Goal: Task Accomplishment & Management: Complete application form

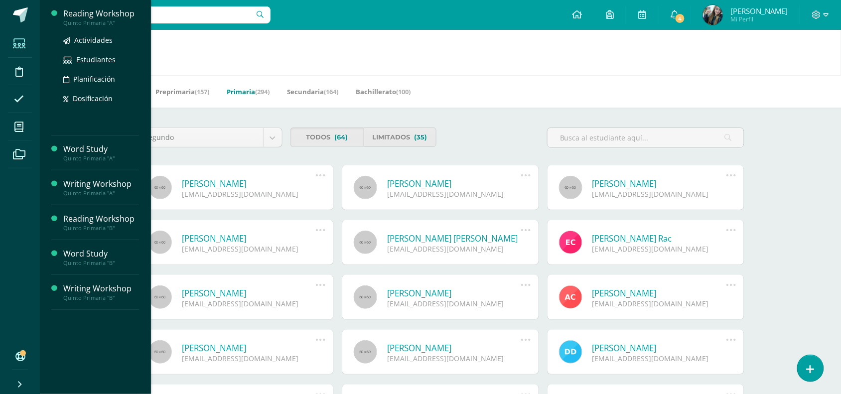
click at [105, 23] on div "Quinto Primaria "A"" at bounding box center [101, 22] width 76 height 7
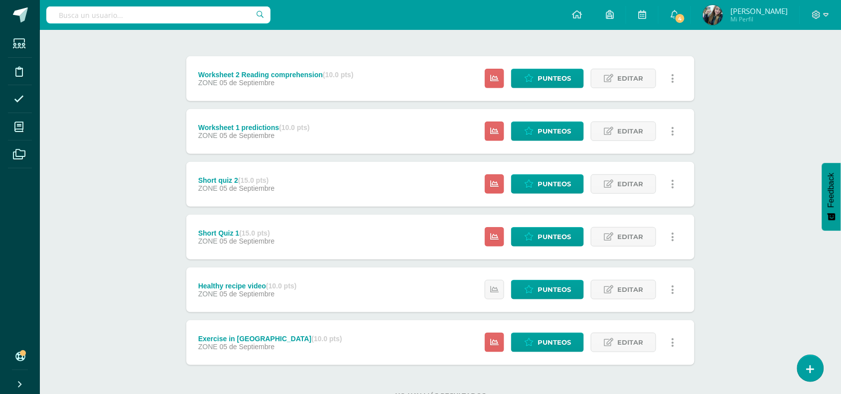
scroll to position [115, 0]
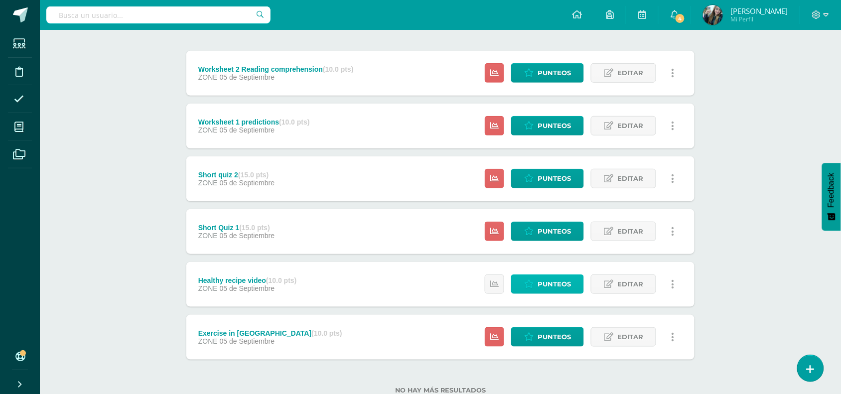
click at [551, 279] on span "Punteos" at bounding box center [553, 284] width 33 height 18
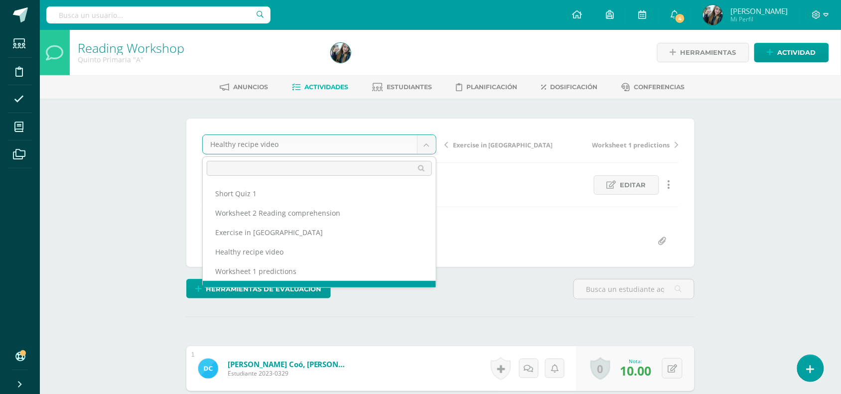
scroll to position [13, 0]
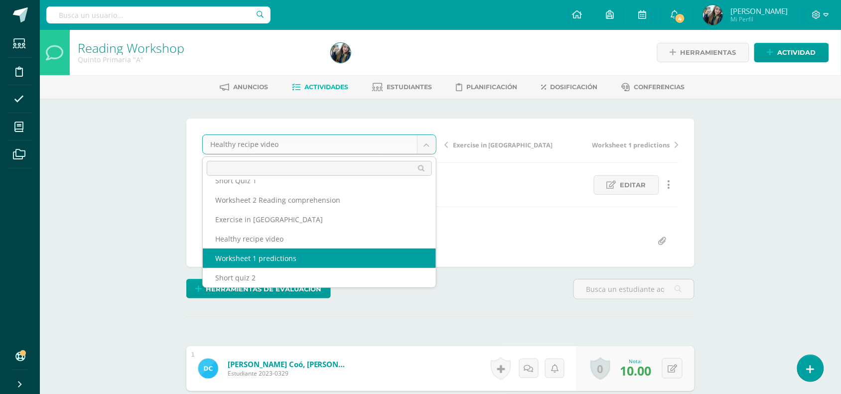
select select "/dashboard/teacher/grade-activity/48711/"
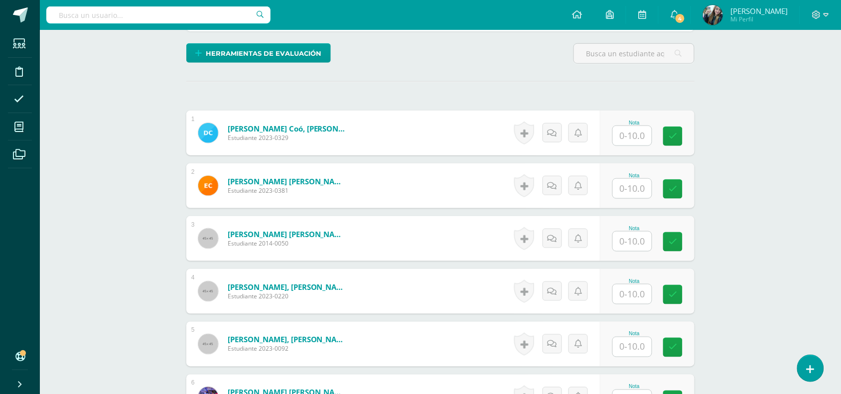
scroll to position [237, 0]
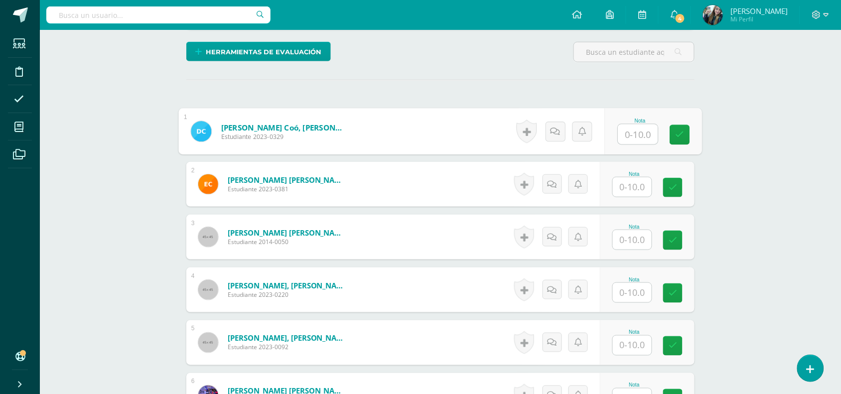
click at [642, 132] on input "text" at bounding box center [638, 135] width 40 height 20
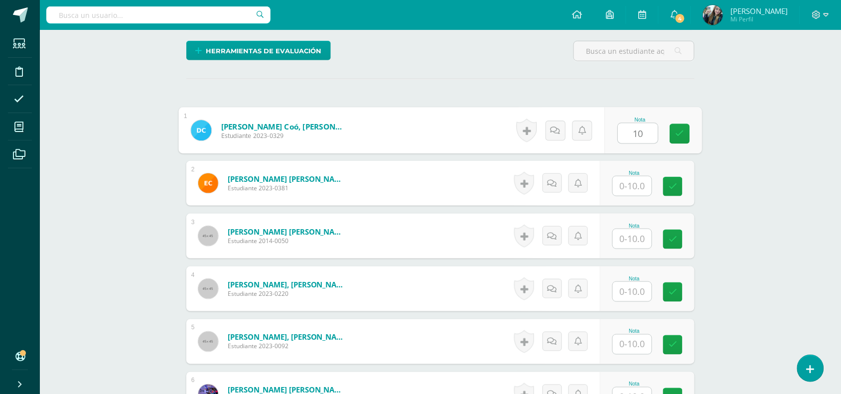
type input "10"
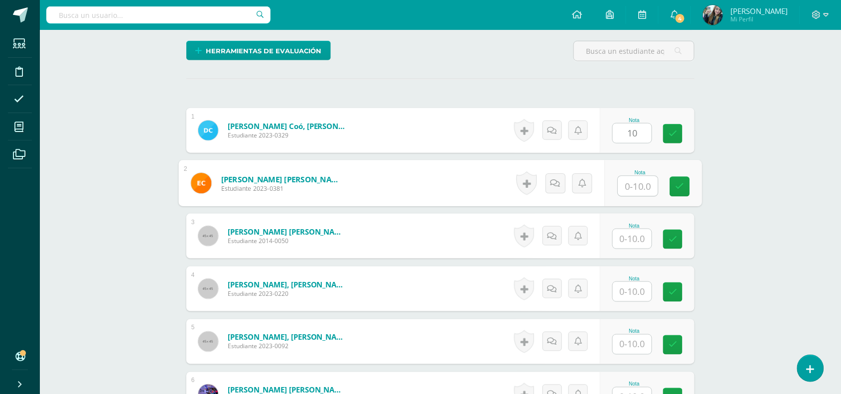
click at [639, 180] on input "text" at bounding box center [638, 186] width 40 height 20
type input "10"
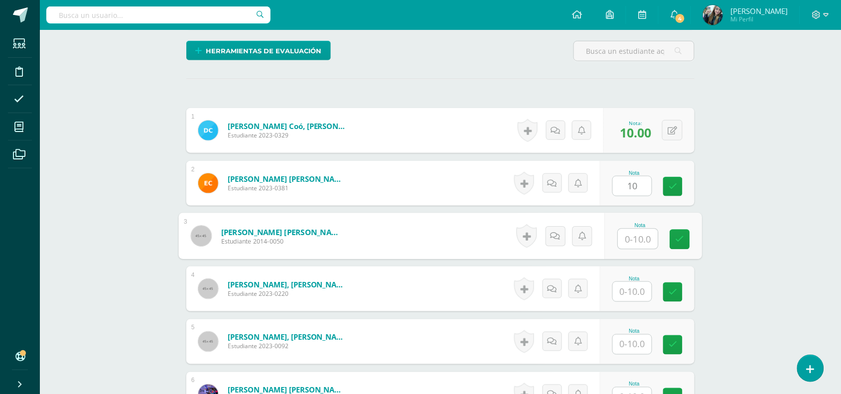
click at [645, 235] on input "text" at bounding box center [638, 239] width 40 height 20
type input "10"
click at [637, 288] on input "text" at bounding box center [632, 291] width 39 height 19
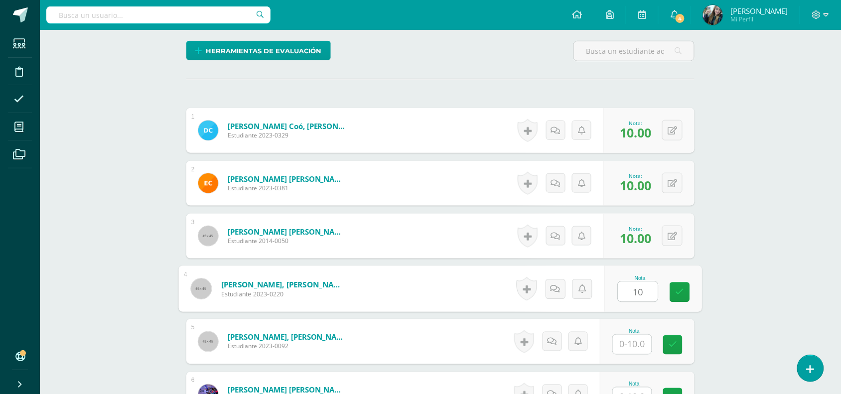
type input "10"
click at [636, 339] on input "text" at bounding box center [638, 345] width 40 height 20
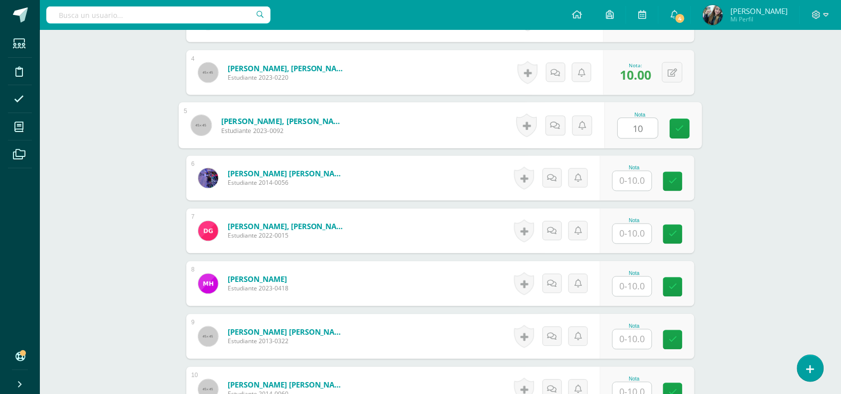
scroll to position [469, 0]
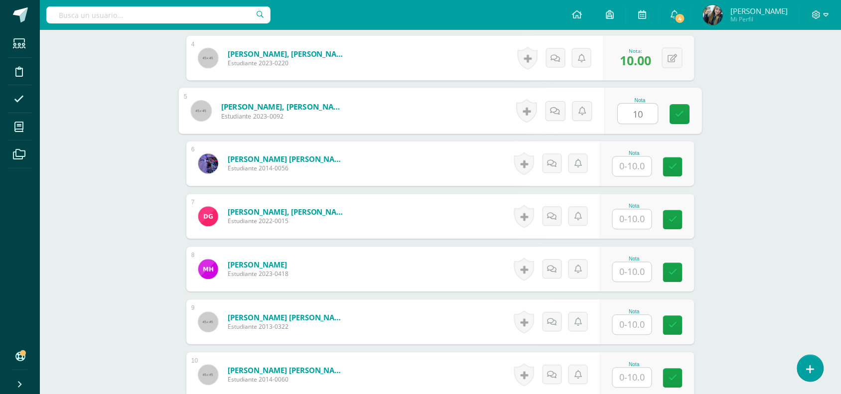
type input "10"
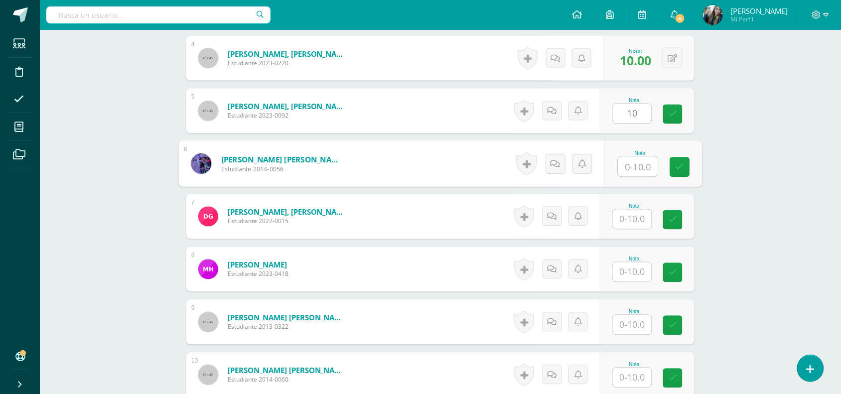
click at [641, 162] on input "text" at bounding box center [638, 167] width 40 height 20
type input "10"
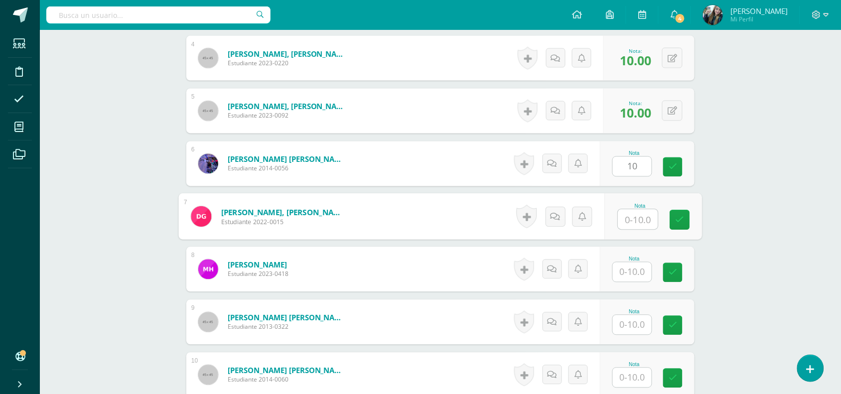
click at [640, 216] on input "text" at bounding box center [638, 220] width 40 height 20
type input "8"
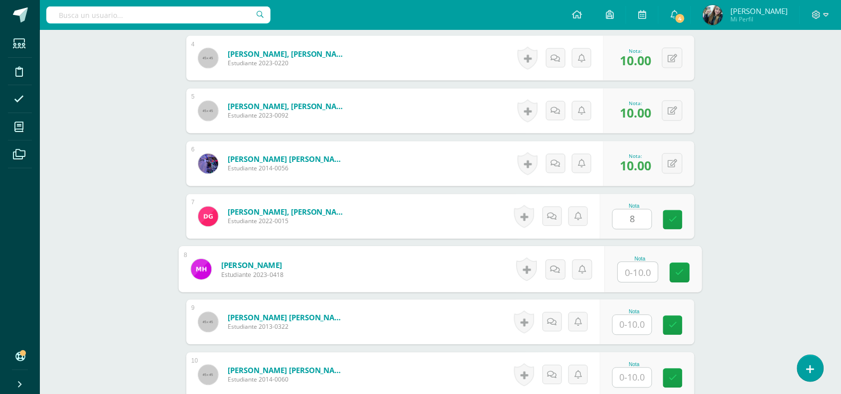
click at [638, 269] on input "text" at bounding box center [638, 272] width 40 height 20
type input "10"
click at [640, 327] on input "text" at bounding box center [632, 324] width 39 height 19
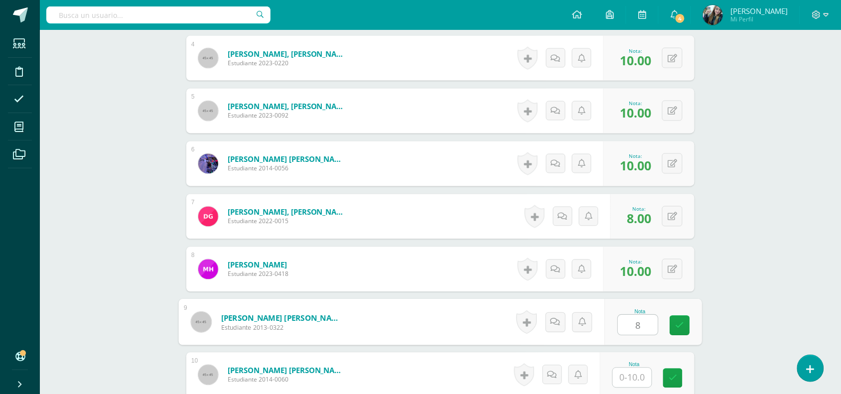
type input "8"
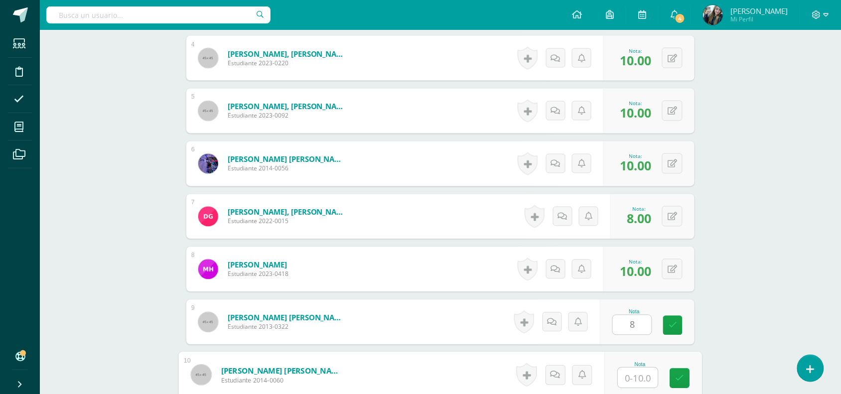
click at [642, 374] on input "text" at bounding box center [638, 378] width 40 height 20
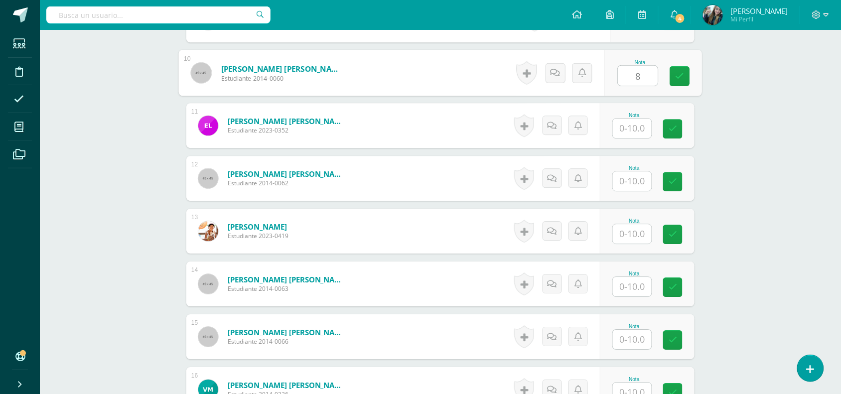
scroll to position [762, 0]
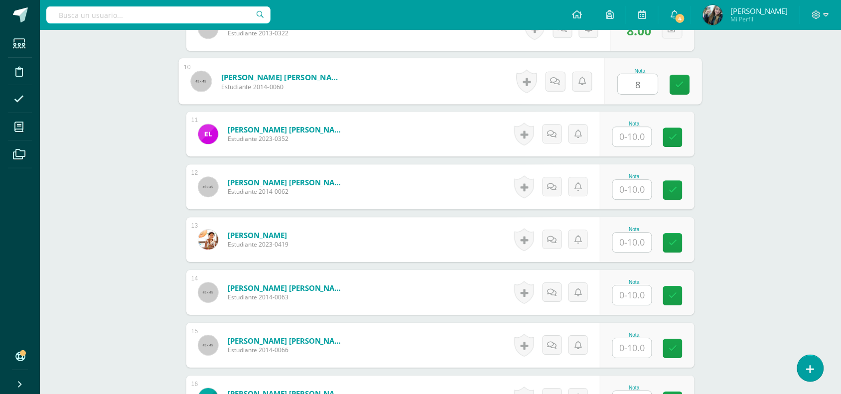
type input "8"
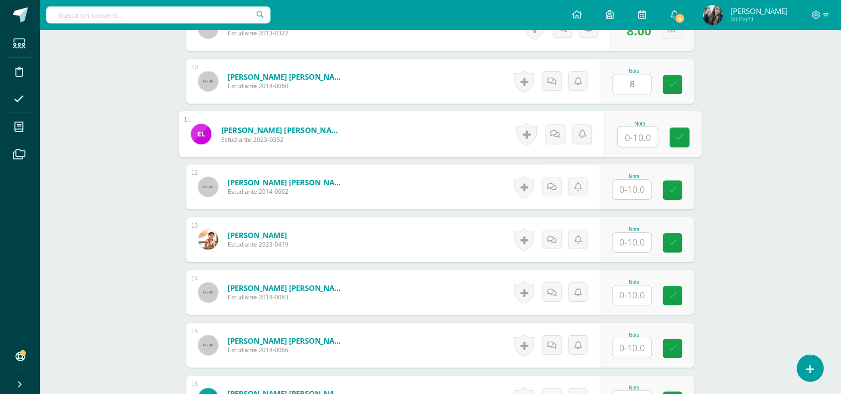
click at [650, 130] on input "text" at bounding box center [638, 137] width 40 height 20
type input "7"
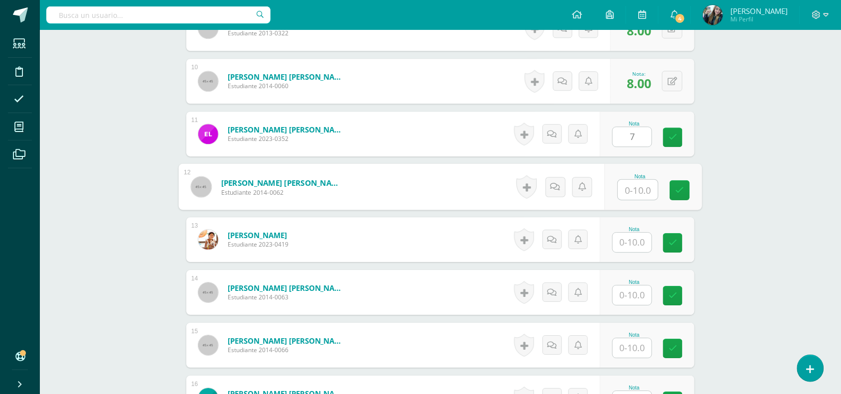
click at [636, 193] on input "text" at bounding box center [638, 190] width 40 height 20
type input "8"
click at [638, 231] on div "Nota" at bounding box center [634, 229] width 44 height 5
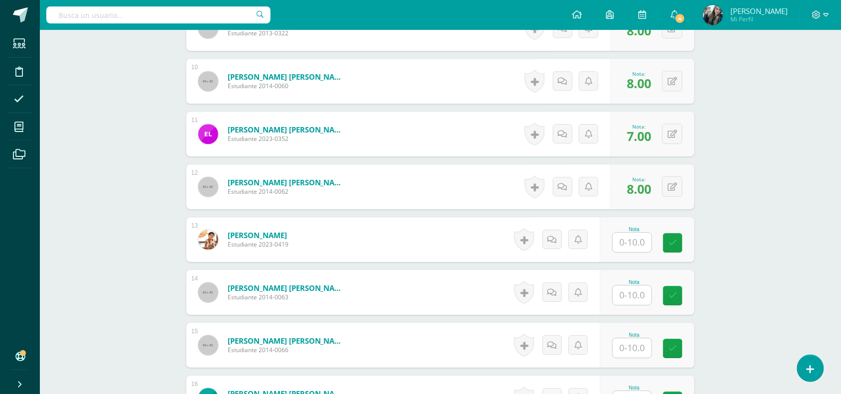
click at [636, 238] on input "text" at bounding box center [632, 242] width 39 height 19
type input "8"
click at [639, 290] on input "text" at bounding box center [638, 295] width 40 height 20
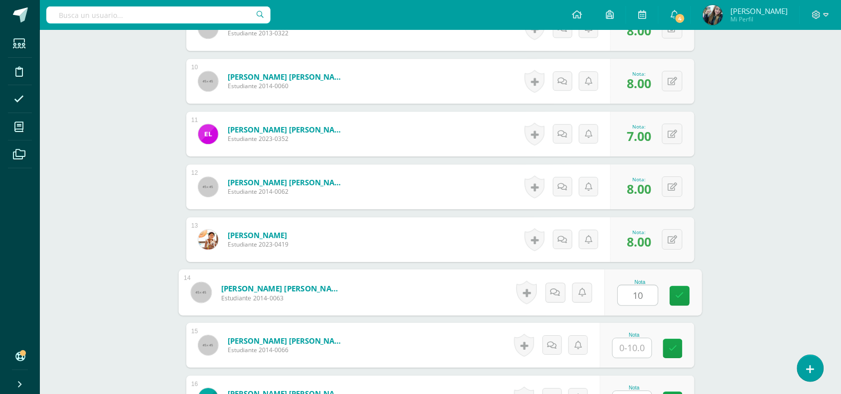
type input "10"
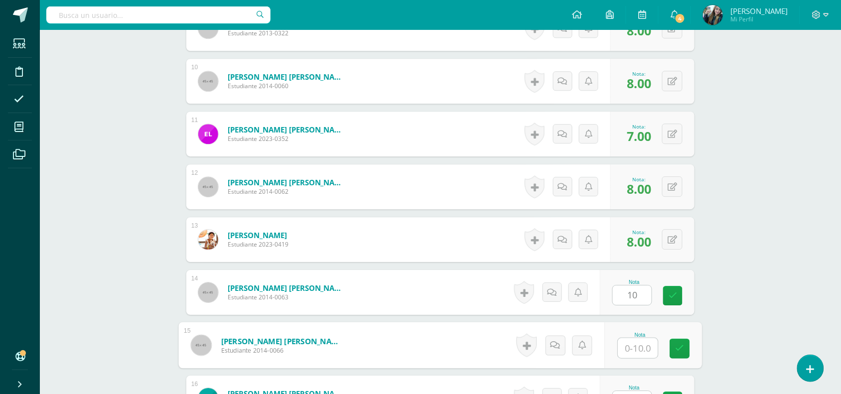
click at [643, 345] on input "text" at bounding box center [638, 348] width 40 height 20
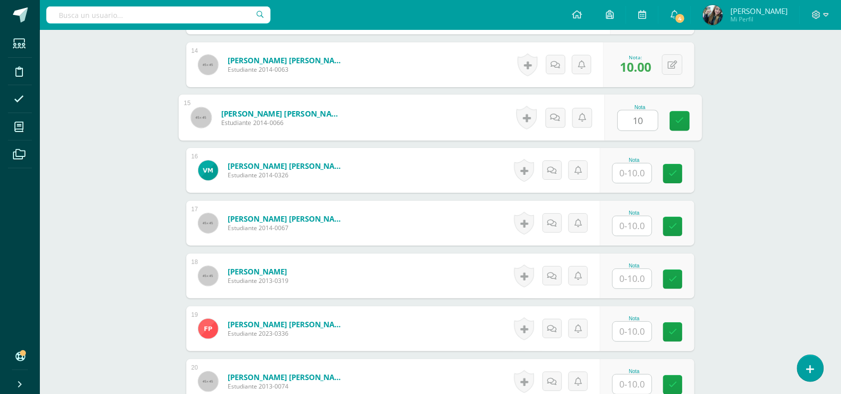
scroll to position [1027, 0]
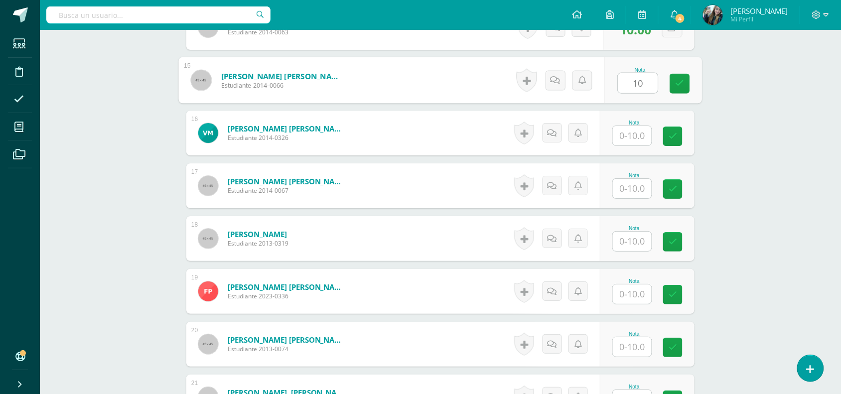
type input "10"
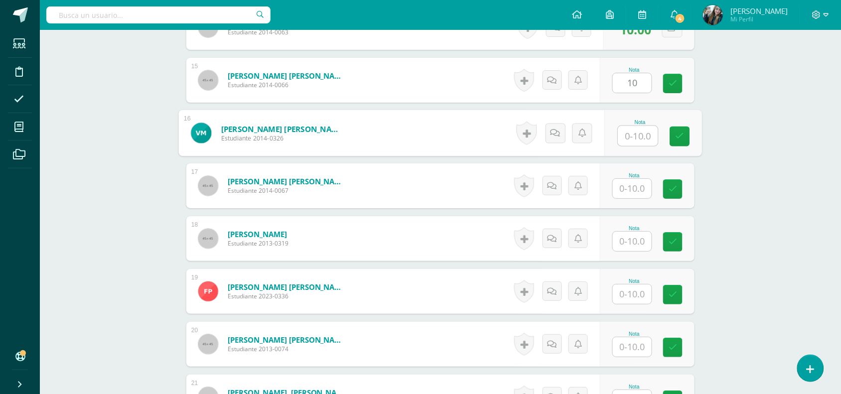
click at [639, 138] on input "text" at bounding box center [638, 136] width 40 height 20
type input "9"
click at [631, 190] on input "text" at bounding box center [632, 188] width 39 height 19
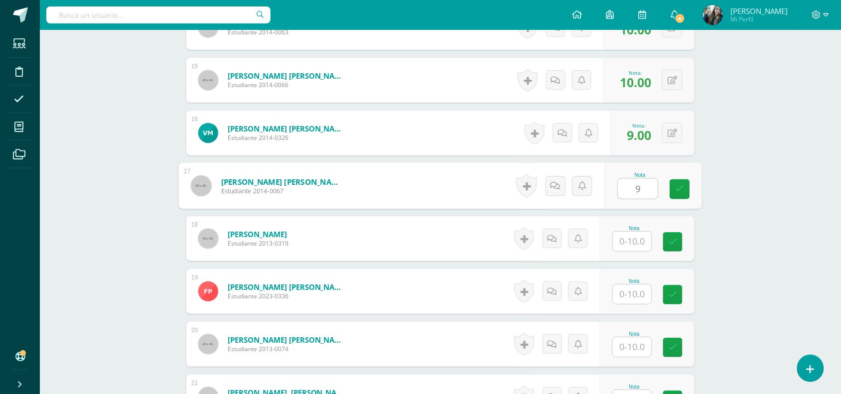
type input "9"
click at [644, 238] on input "text" at bounding box center [632, 241] width 39 height 19
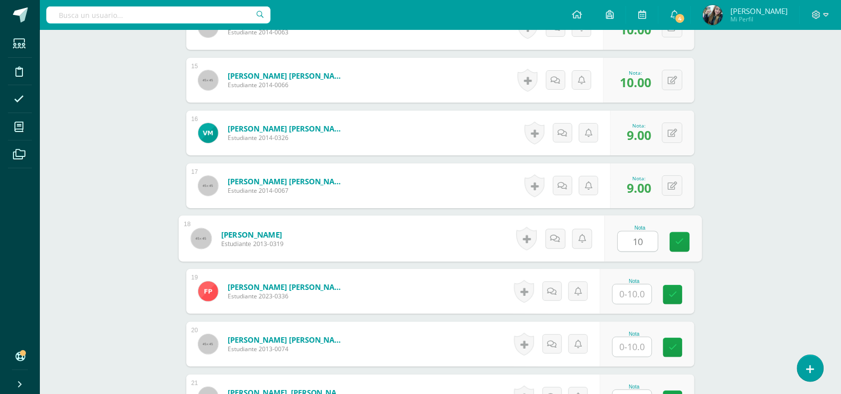
type input "10"
click at [640, 287] on input "text" at bounding box center [632, 293] width 39 height 19
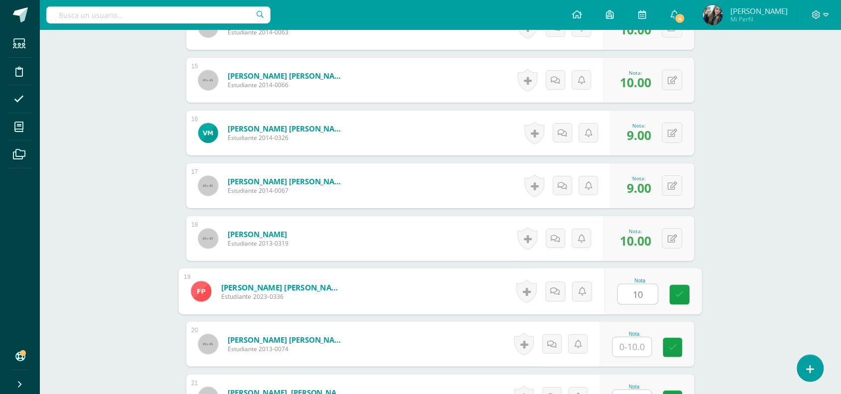
type input "10"
click at [646, 349] on input "text" at bounding box center [632, 346] width 39 height 19
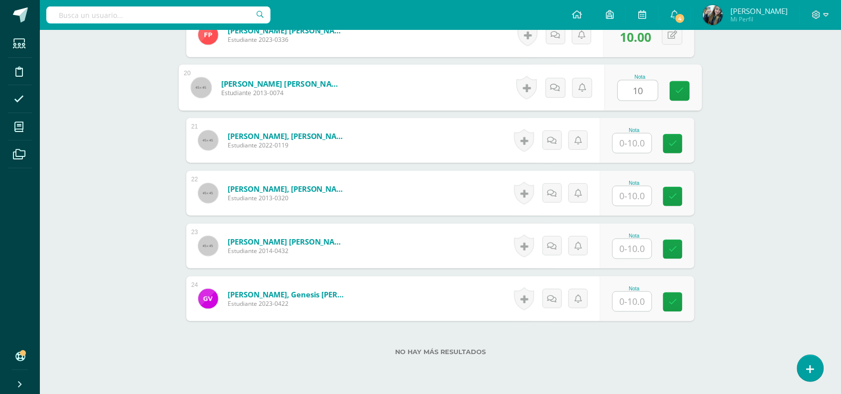
scroll to position [1293, 0]
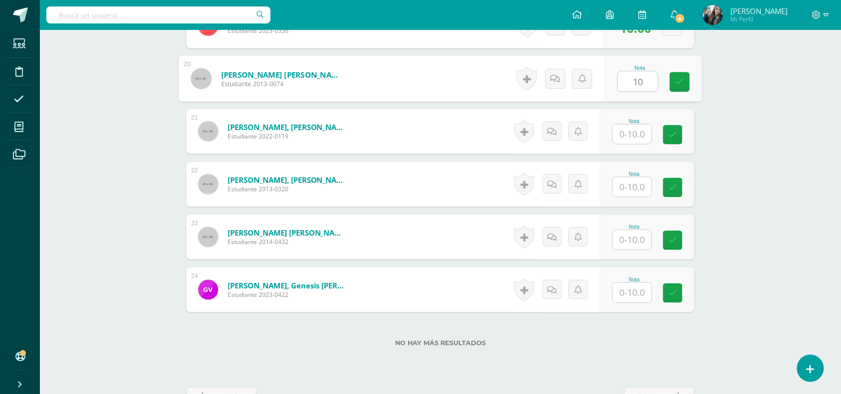
type input "10"
click at [640, 145] on div "Nota" at bounding box center [647, 131] width 95 height 45
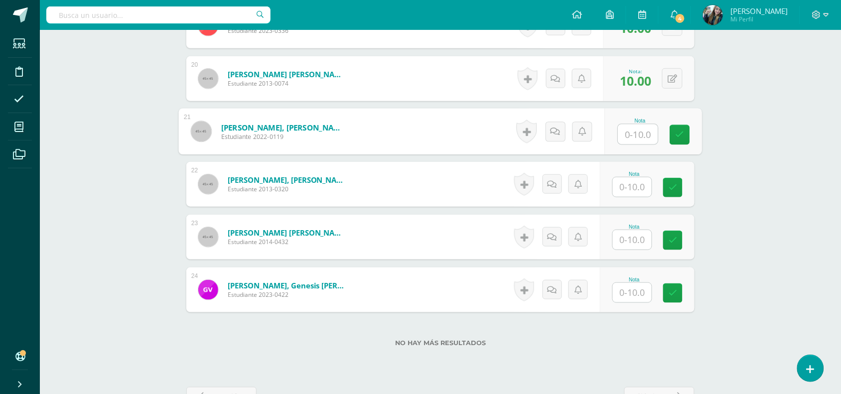
click at [638, 140] on input "text" at bounding box center [638, 135] width 40 height 20
type input "9"
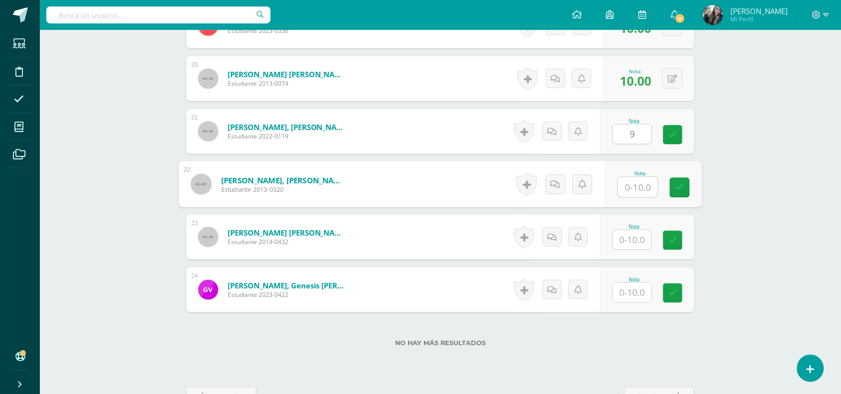
click at [640, 196] on input "text" at bounding box center [638, 187] width 40 height 20
type input "10"
click at [646, 228] on div "Nota" at bounding box center [634, 226] width 44 height 5
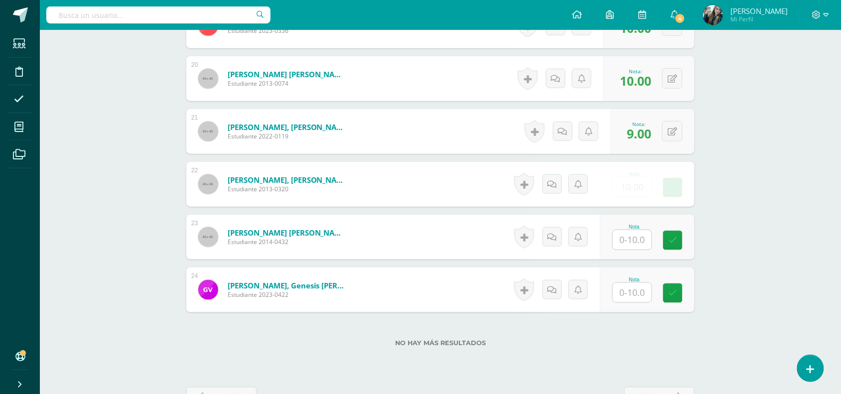
click at [646, 232] on input "text" at bounding box center [632, 239] width 39 height 19
type input "10"
click at [647, 292] on input "text" at bounding box center [632, 292] width 39 height 19
type input "7"
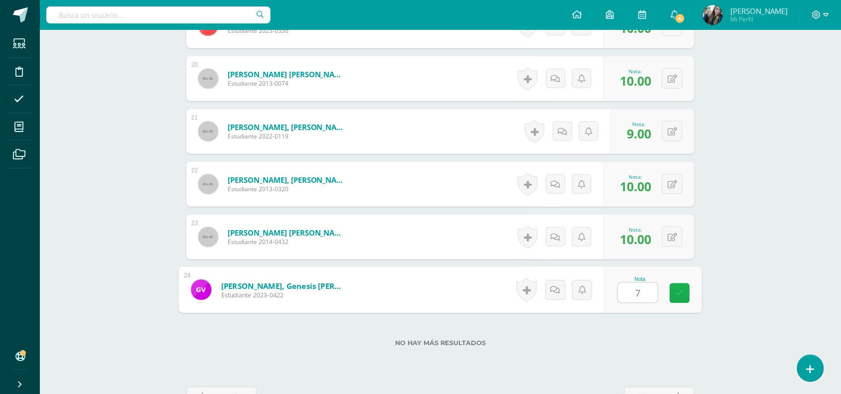
click at [674, 292] on link at bounding box center [680, 293] width 20 height 20
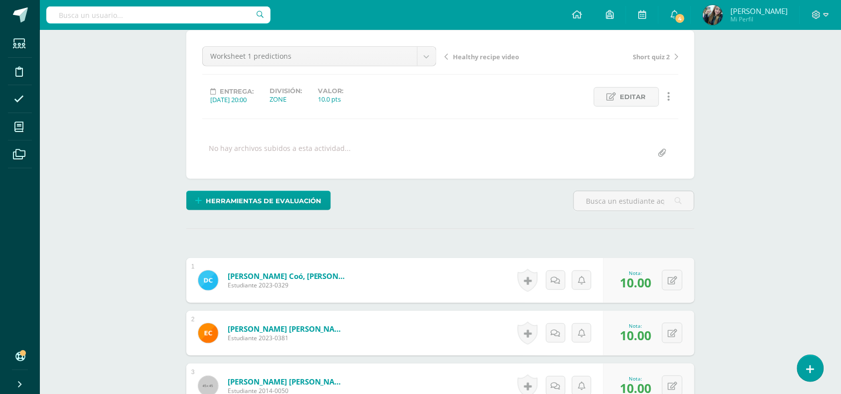
scroll to position [83, 0]
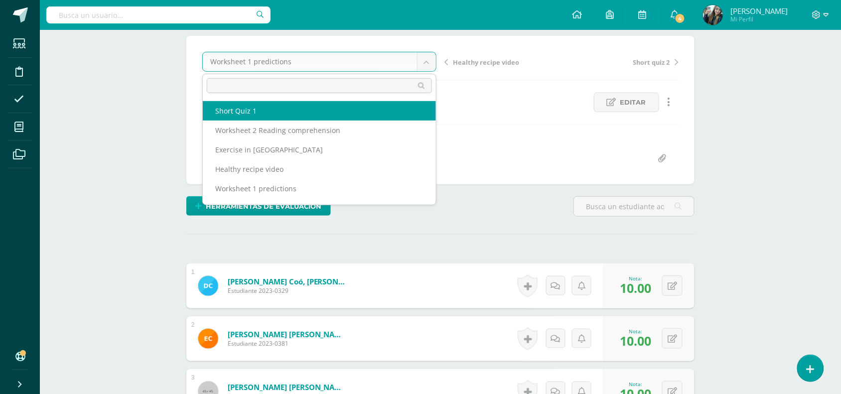
select select "/dashboard/teacher/grade-activity/48713/"
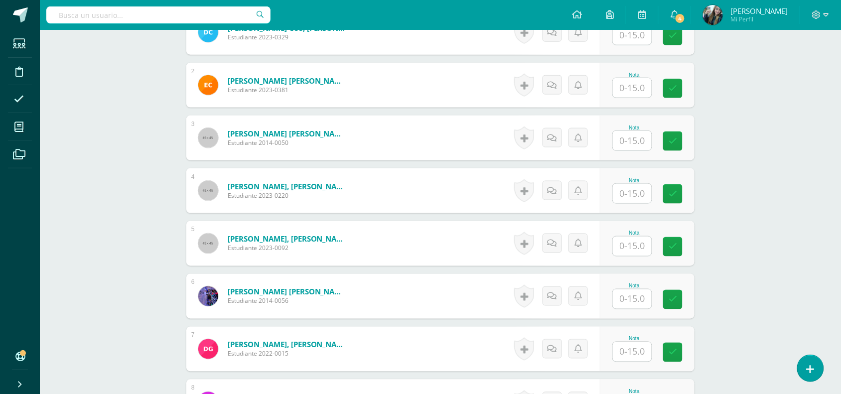
scroll to position [337, 0]
click at [630, 241] on input "text" at bounding box center [638, 246] width 40 height 20
type input "8"
click at [638, 294] on input "text" at bounding box center [638, 299] width 40 height 20
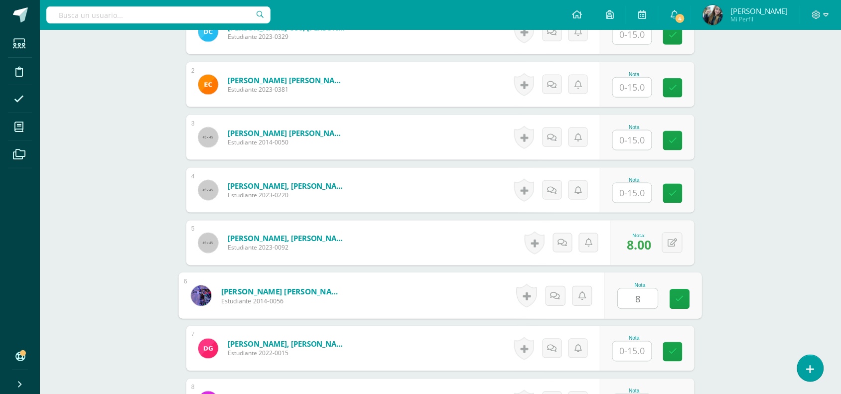
type input "8"
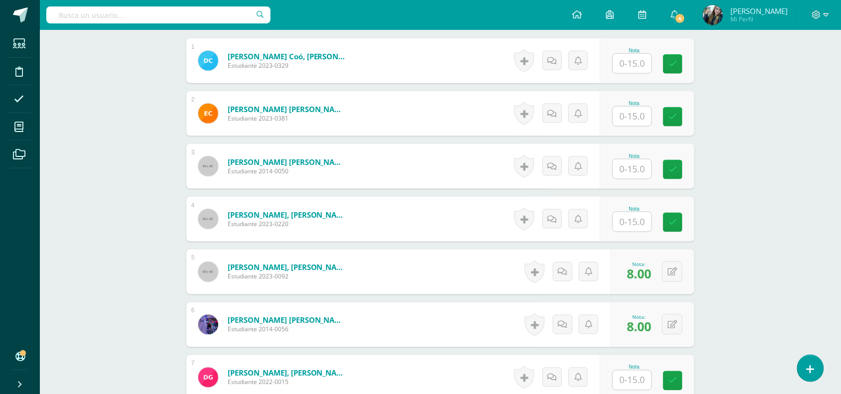
scroll to position [310, 0]
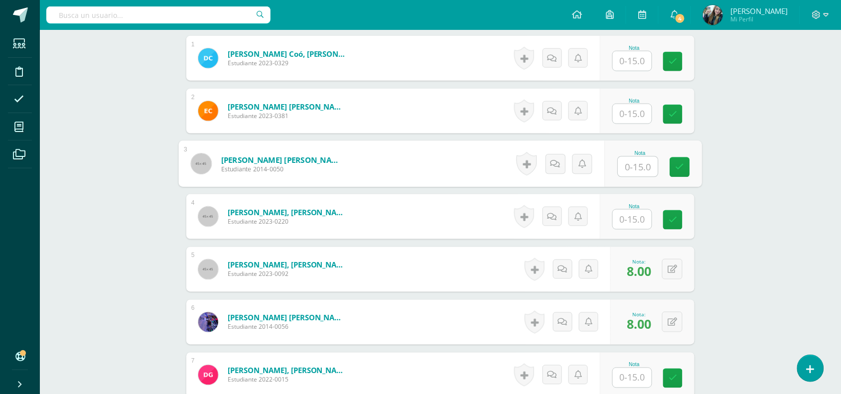
click at [639, 172] on input "text" at bounding box center [638, 167] width 40 height 20
type input "14"
click at [640, 267] on span "8.00" at bounding box center [639, 271] width 24 height 17
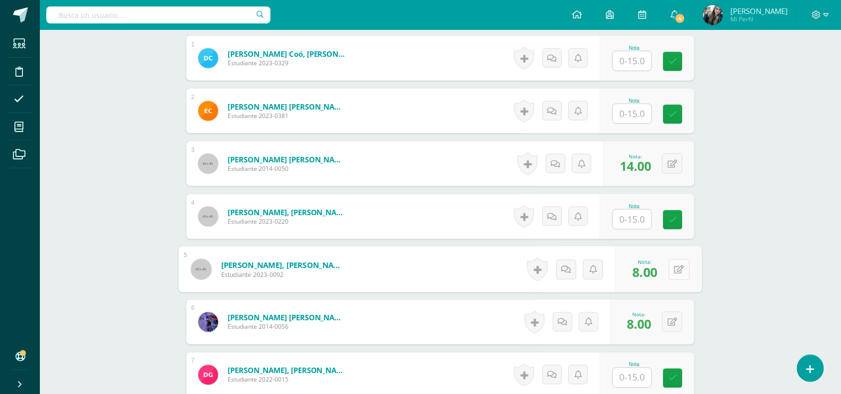
click at [675, 272] on icon at bounding box center [679, 269] width 10 height 8
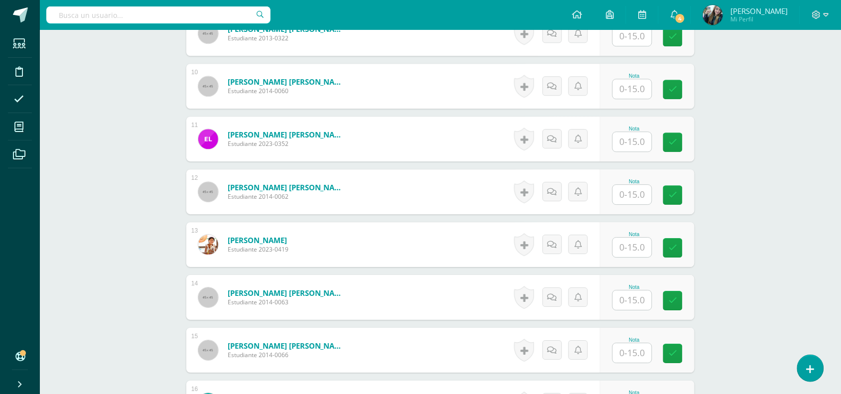
scroll to position [768, 0]
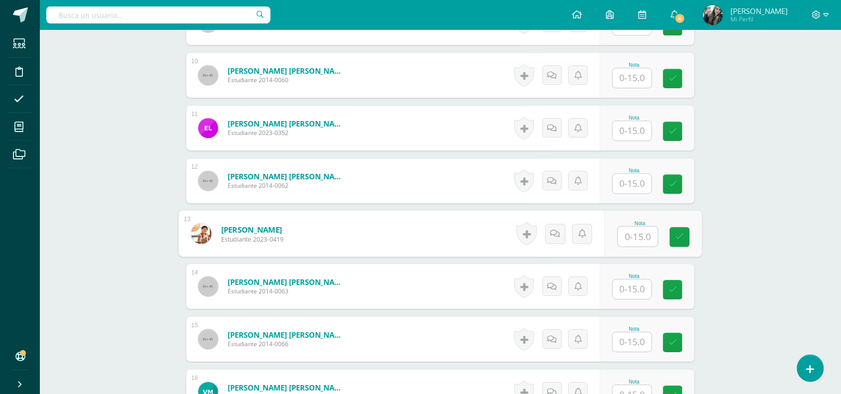
click at [643, 232] on input "text" at bounding box center [638, 237] width 40 height 20
type input "15"
click at [678, 242] on link at bounding box center [680, 237] width 20 height 20
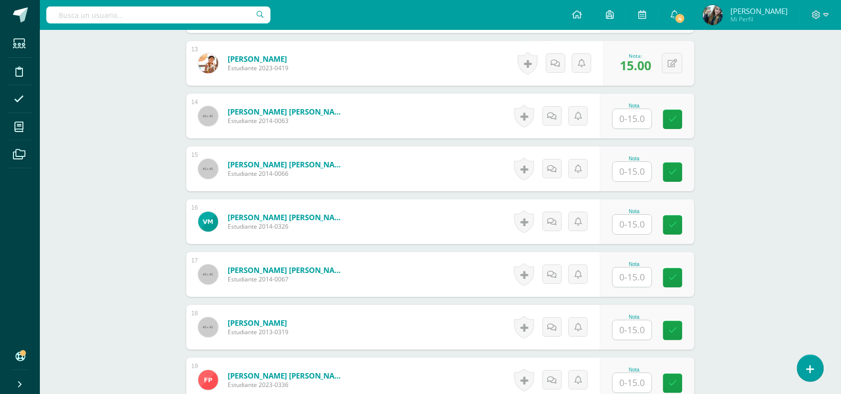
scroll to position [947, 0]
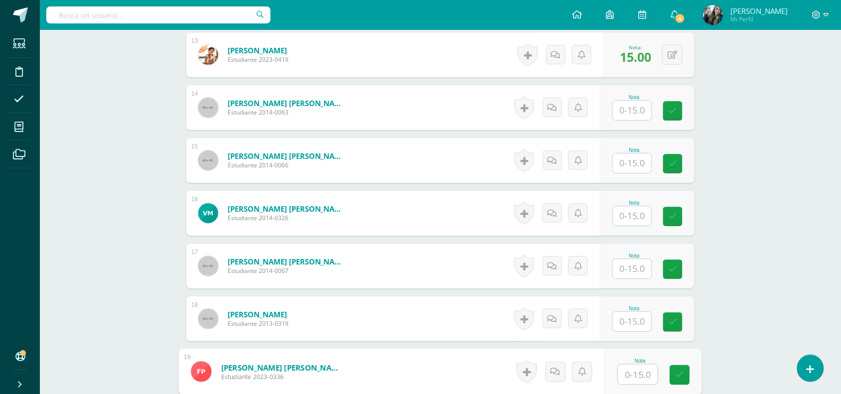
click at [633, 371] on input "text" at bounding box center [638, 375] width 40 height 20
type input "13"
click at [686, 374] on link at bounding box center [680, 375] width 20 height 20
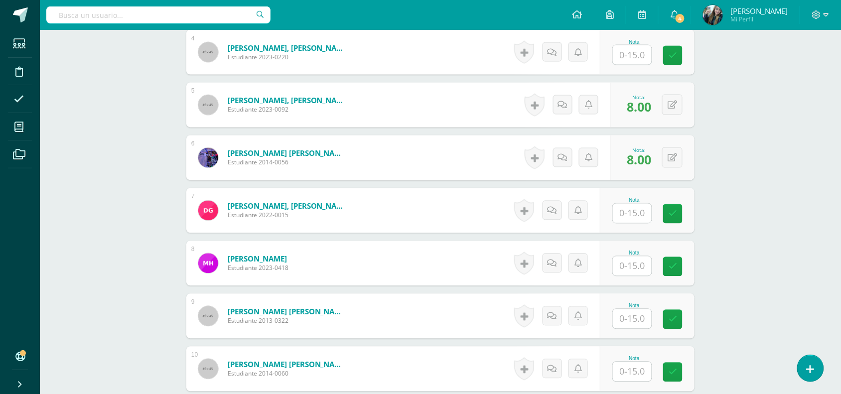
scroll to position [472, 0]
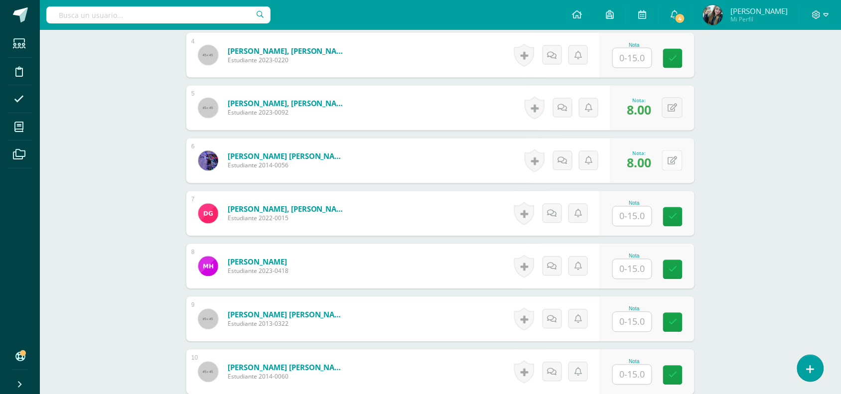
click at [668, 161] on button at bounding box center [672, 160] width 20 height 20
type input "13"
click at [650, 165] on icon at bounding box center [652, 164] width 9 height 8
drag, startPoint x: 650, startPoint y: 165, endPoint x: 609, endPoint y: 180, distance: 44.0
click at [609, 180] on div "0 Logros Logros obtenidos Aún no hay logros agregados Nota: 13.00" at bounding box center [648, 160] width 91 height 45
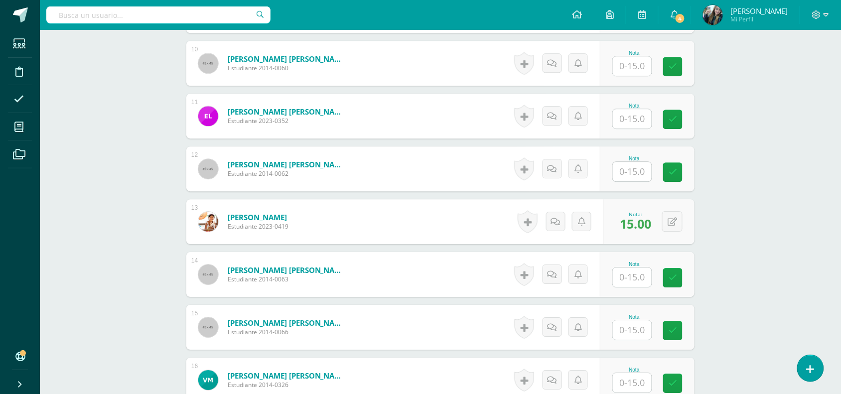
scroll to position [797, 0]
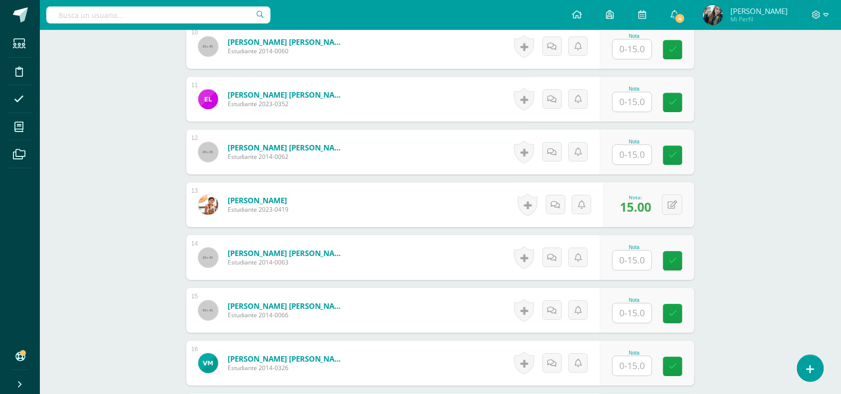
click at [630, 369] on input "text" at bounding box center [632, 365] width 39 height 19
type input "11"
click at [679, 370] on icon at bounding box center [679, 366] width 9 height 8
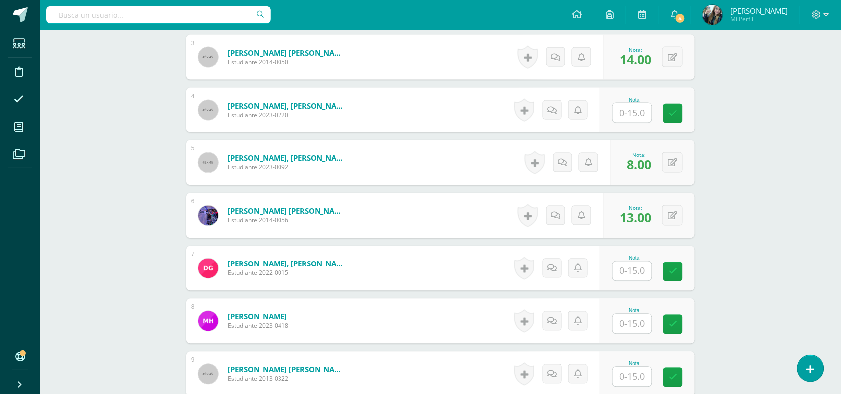
scroll to position [391, 0]
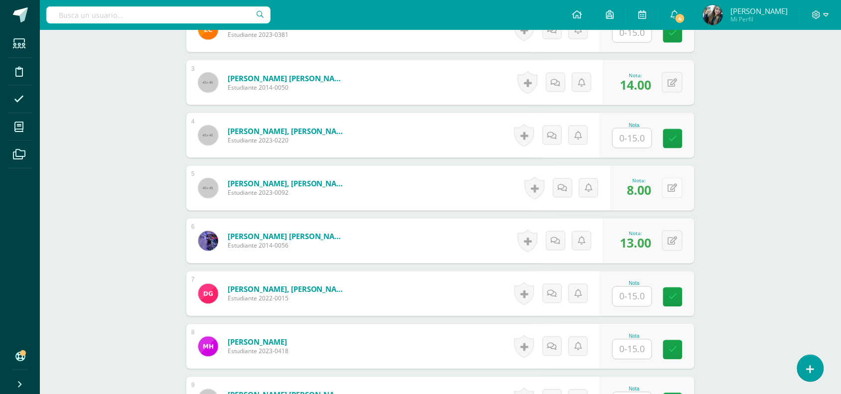
click at [672, 184] on button at bounding box center [672, 188] width 20 height 20
type input "13"
click at [659, 191] on link at bounding box center [652, 192] width 20 height 20
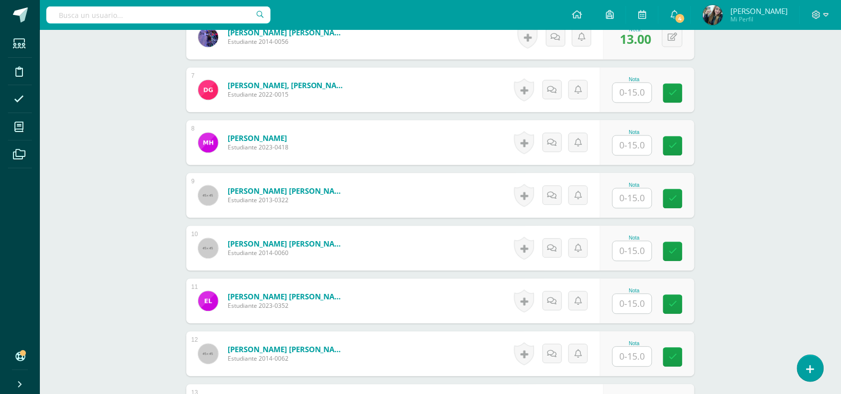
scroll to position [596, 0]
click at [639, 202] on input "text" at bounding box center [638, 198] width 40 height 20
type input "15"
click at [675, 202] on link at bounding box center [680, 199] width 20 height 20
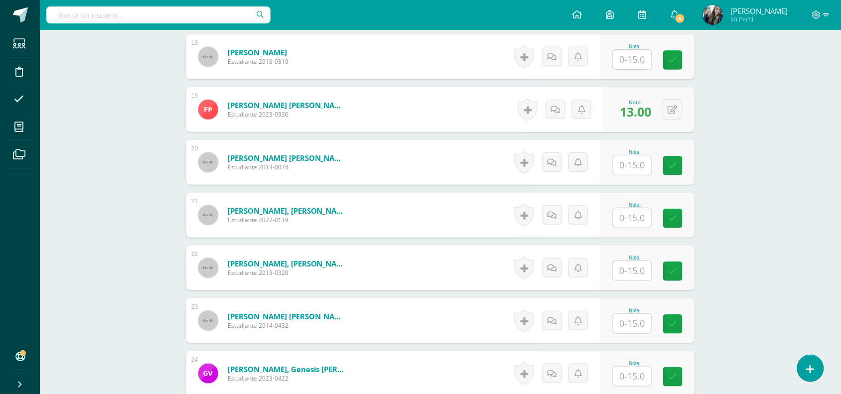
scroll to position [1213, 0]
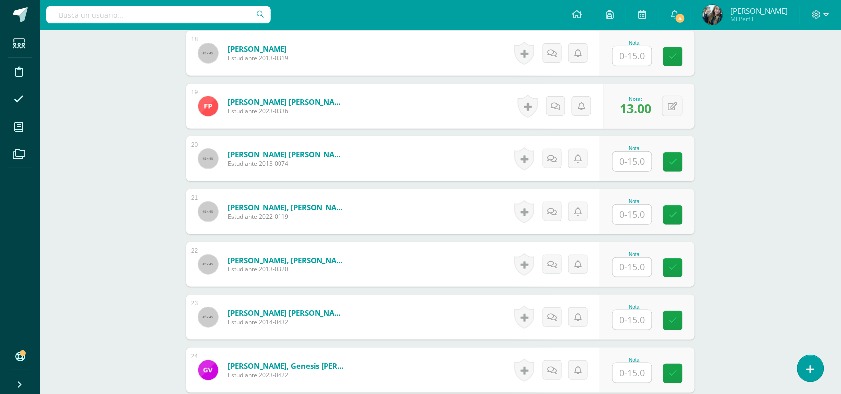
click at [633, 213] on input "text" at bounding box center [632, 214] width 39 height 19
type input "13"
click at [680, 215] on icon at bounding box center [679, 215] width 9 height 8
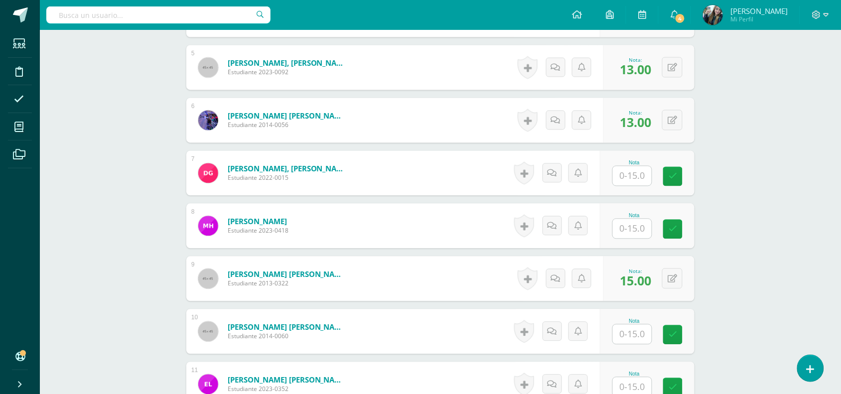
scroll to position [475, 0]
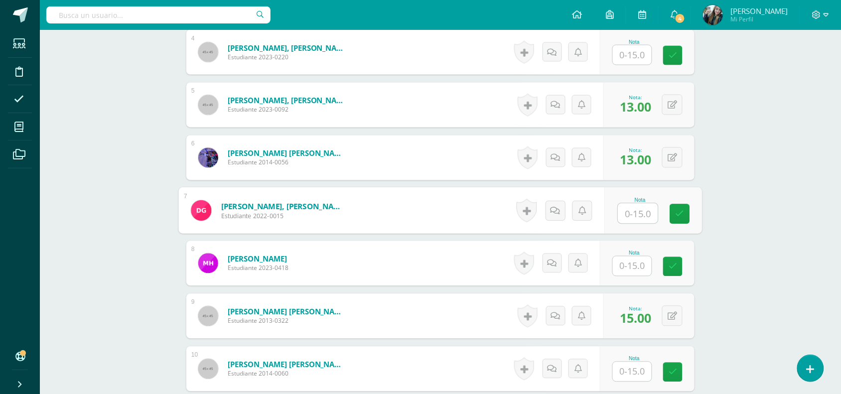
click at [636, 220] on input "text" at bounding box center [638, 214] width 40 height 20
type input "11"
click at [675, 216] on link at bounding box center [680, 214] width 20 height 20
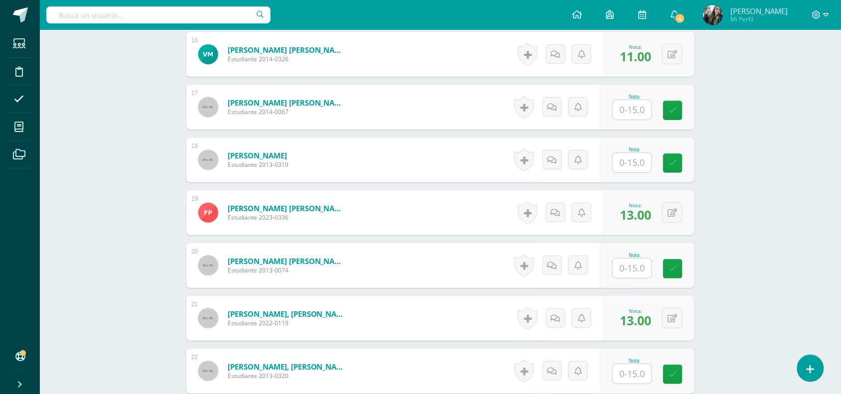
scroll to position [1117, 0]
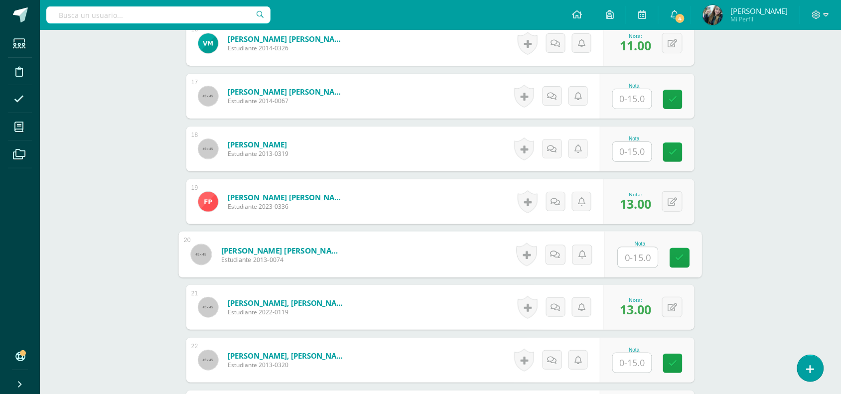
click at [630, 251] on input "text" at bounding box center [638, 258] width 40 height 20
type input "13"
click at [677, 259] on icon at bounding box center [679, 257] width 9 height 8
click at [677, 259] on button at bounding box center [678, 254] width 21 height 21
click at [650, 265] on link at bounding box center [652, 258] width 20 height 20
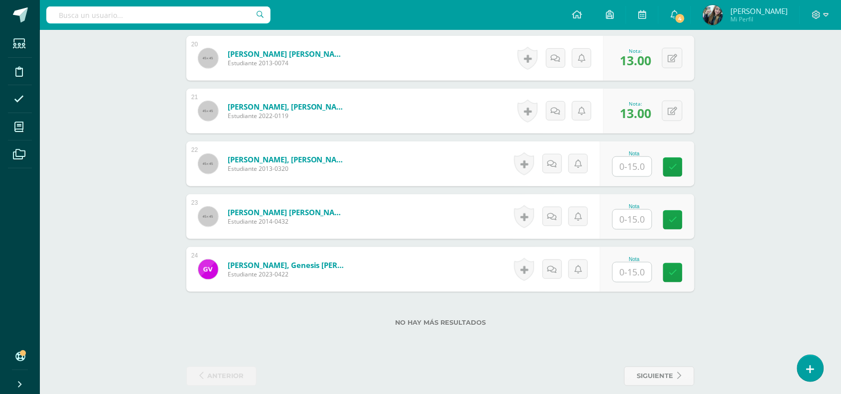
scroll to position [1322, 0]
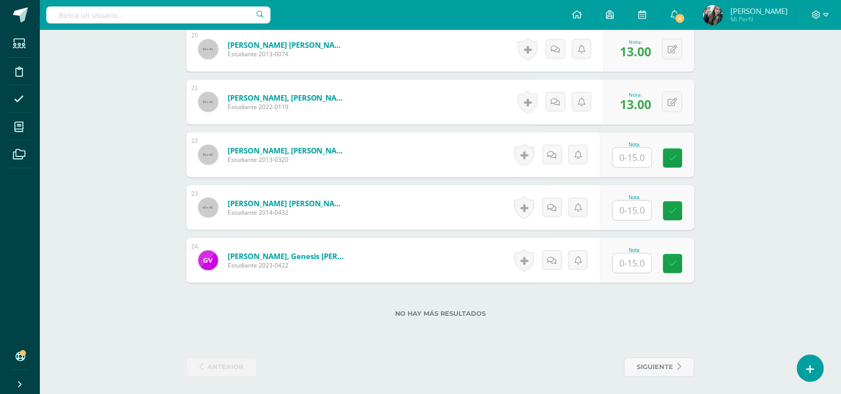
click at [640, 204] on input "text" at bounding box center [632, 210] width 39 height 19
type input "15"
click at [676, 205] on link at bounding box center [680, 211] width 20 height 20
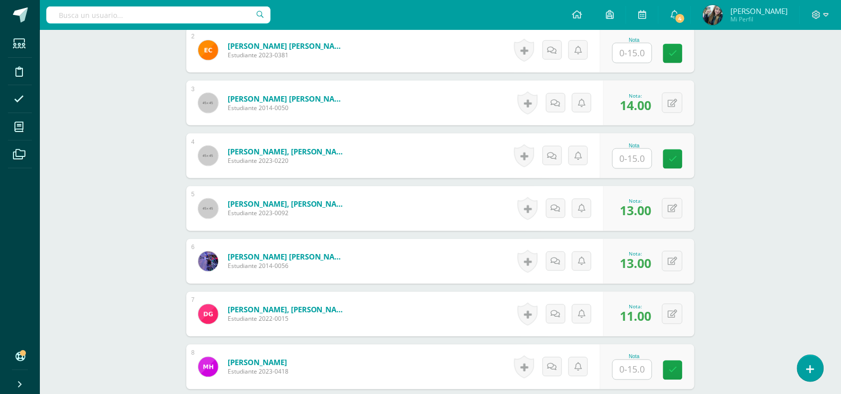
scroll to position [360, 0]
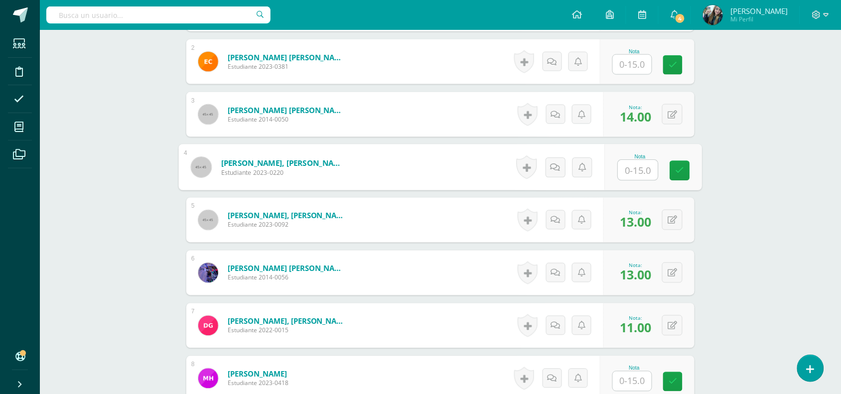
click at [639, 160] on input "text" at bounding box center [638, 170] width 40 height 20
type input "15"
click at [676, 178] on link at bounding box center [680, 171] width 20 height 20
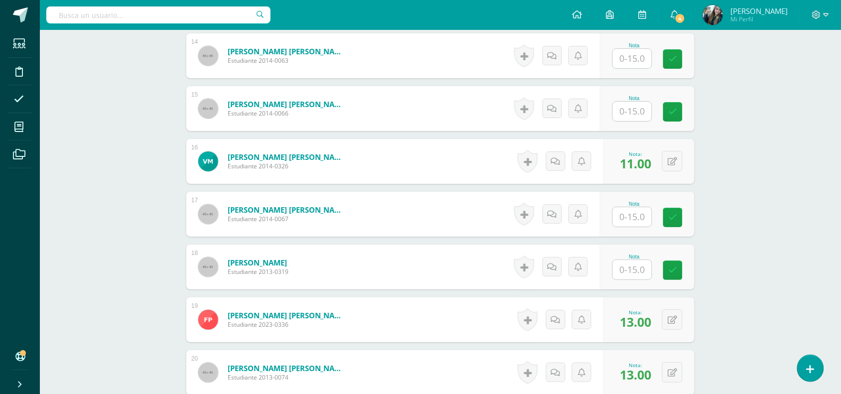
scroll to position [1016, 0]
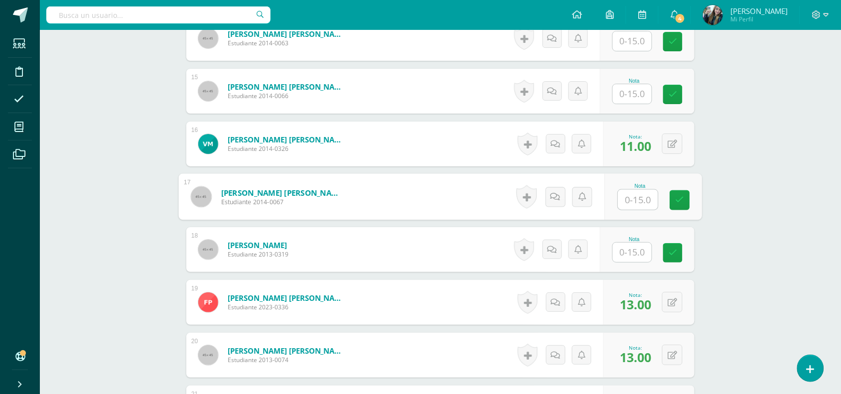
click at [646, 195] on input "text" at bounding box center [638, 200] width 40 height 20
type input "13"
click at [678, 201] on icon at bounding box center [679, 200] width 9 height 8
click at [633, 39] on input "text" at bounding box center [632, 40] width 39 height 19
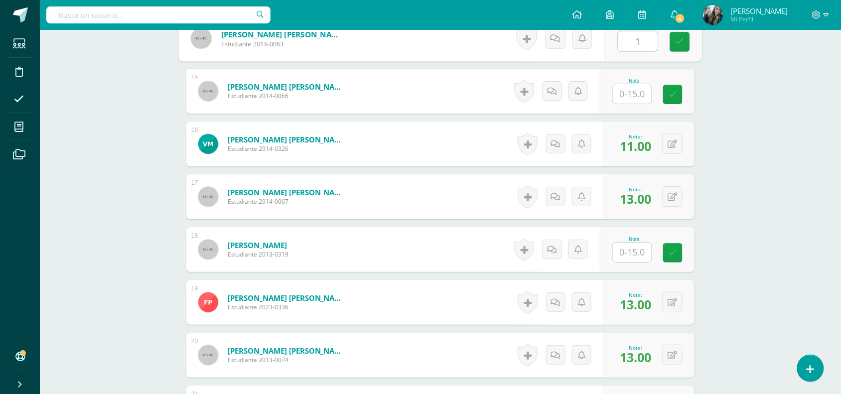
type input "14"
click at [678, 41] on icon at bounding box center [679, 41] width 9 height 8
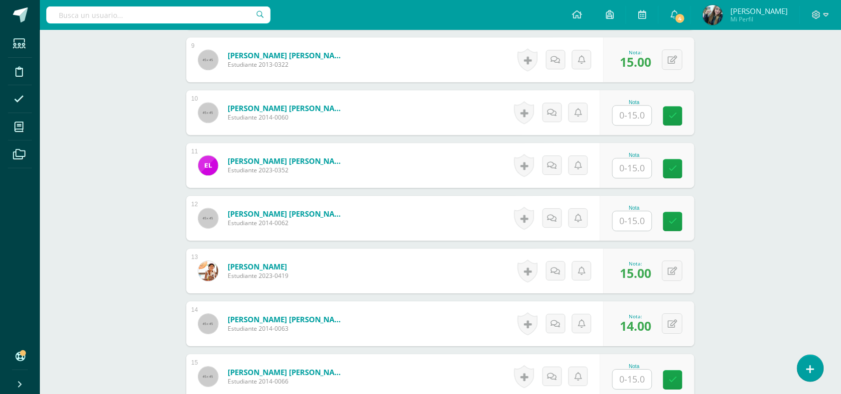
scroll to position [728, 0]
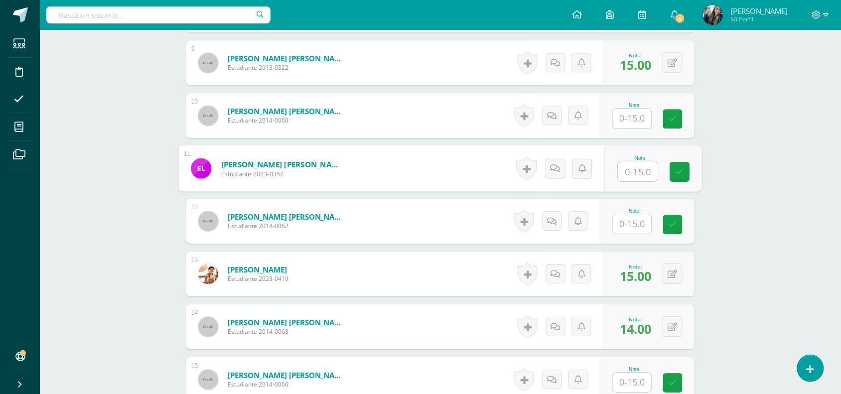
click at [640, 167] on input "text" at bounding box center [638, 171] width 40 height 20
type input "14"
click at [675, 172] on link at bounding box center [680, 172] width 20 height 20
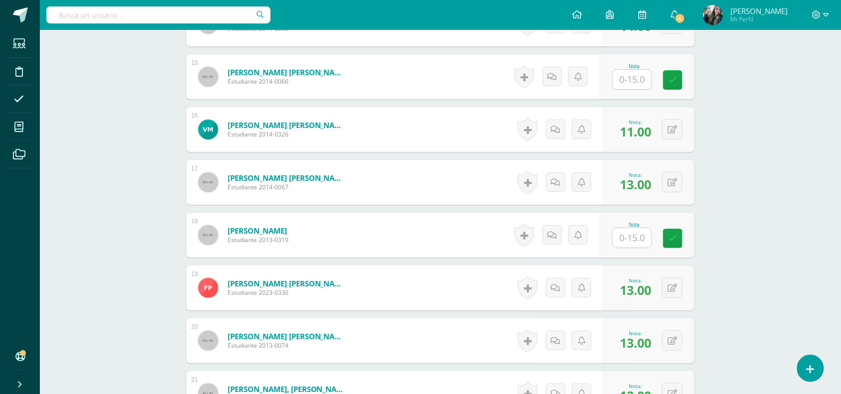
scroll to position [1034, 0]
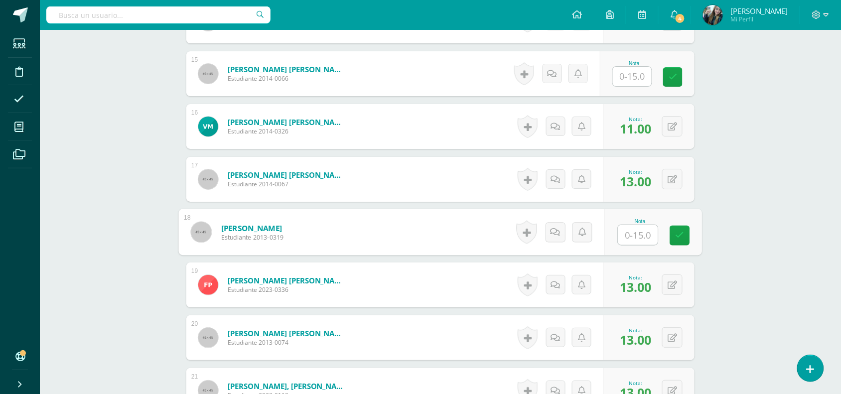
click at [643, 225] on input "text" at bounding box center [638, 235] width 40 height 20
type input "13"
click at [673, 237] on link at bounding box center [680, 236] width 20 height 20
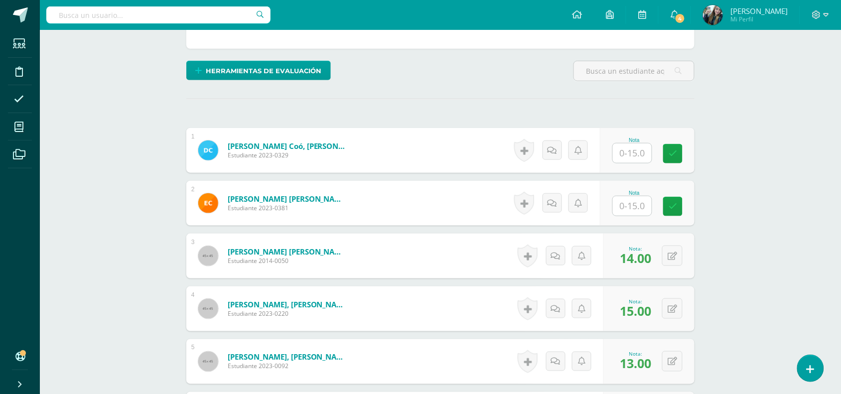
scroll to position [207, 0]
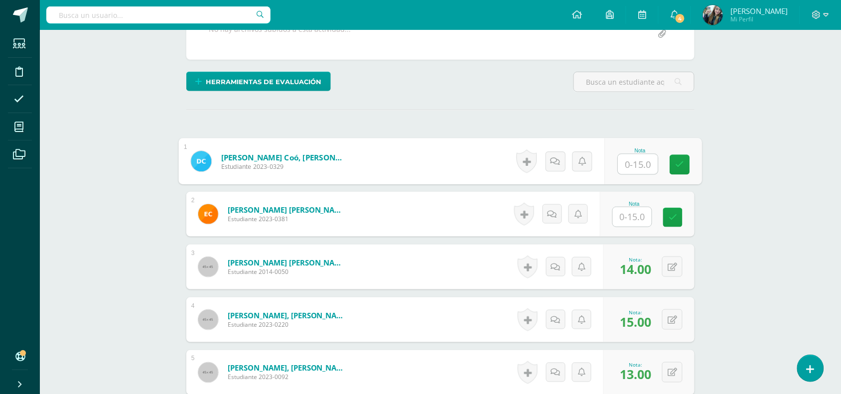
click at [643, 162] on input "text" at bounding box center [638, 164] width 40 height 20
type input "14"
click at [675, 161] on icon at bounding box center [679, 164] width 9 height 8
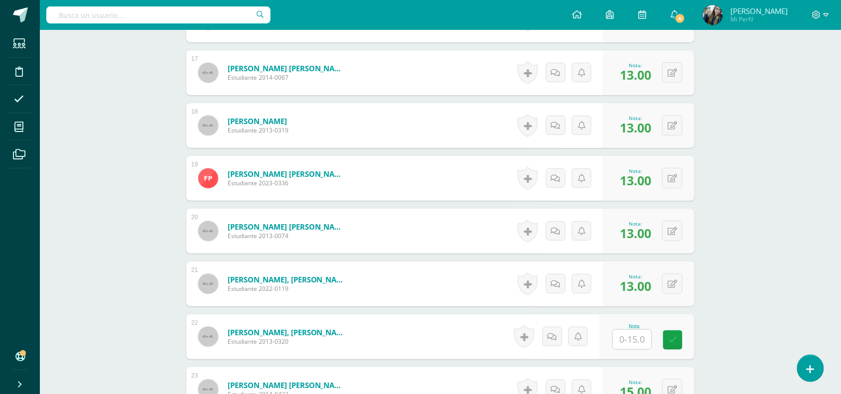
scroll to position [1325, 0]
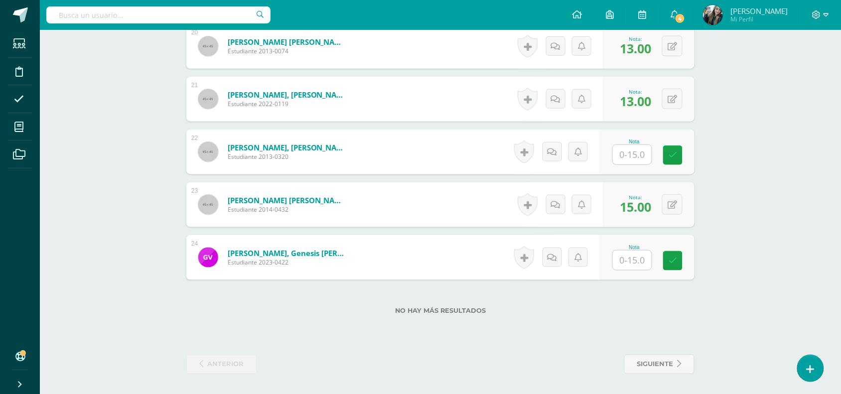
click at [639, 264] on input "text" at bounding box center [632, 260] width 39 height 19
type input "14"
click at [673, 265] on link at bounding box center [680, 261] width 20 height 20
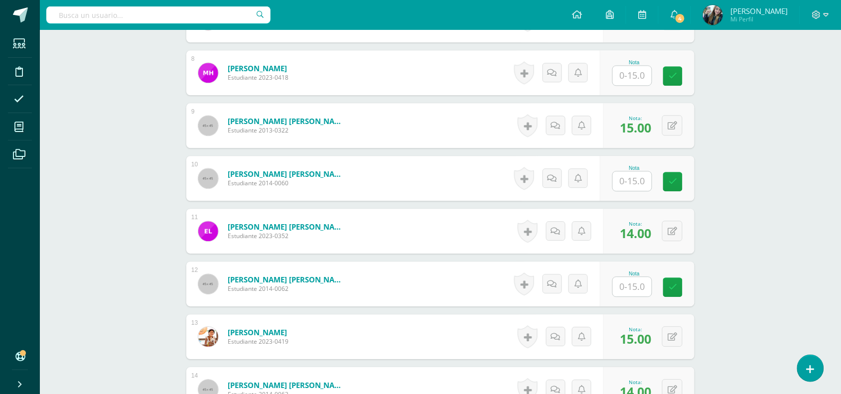
scroll to position [671, 0]
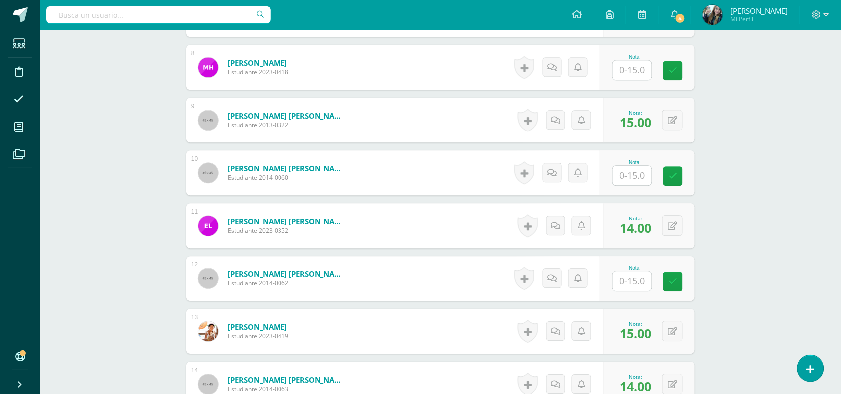
click at [626, 185] on input "text" at bounding box center [632, 175] width 39 height 19
type input "14"
click at [685, 171] on link at bounding box center [680, 176] width 20 height 20
click at [635, 277] on input "text" at bounding box center [638, 281] width 40 height 20
type input "13"
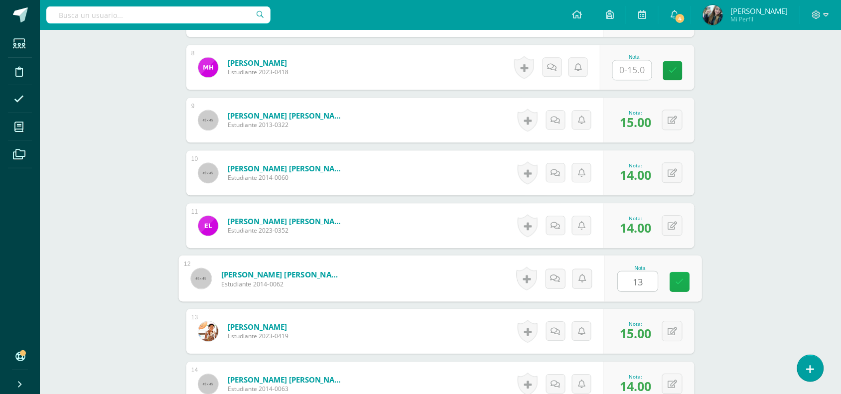
click at [676, 284] on icon at bounding box center [679, 281] width 9 height 8
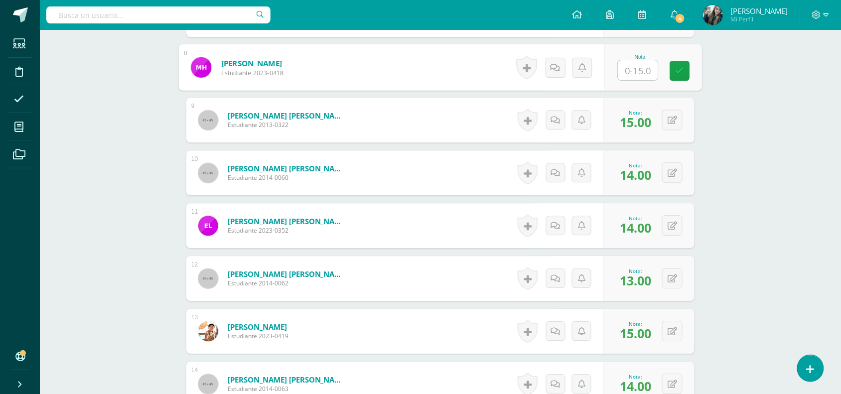
click at [634, 76] on input "text" at bounding box center [638, 70] width 40 height 20
type input "14"
click at [678, 75] on link at bounding box center [680, 71] width 20 height 20
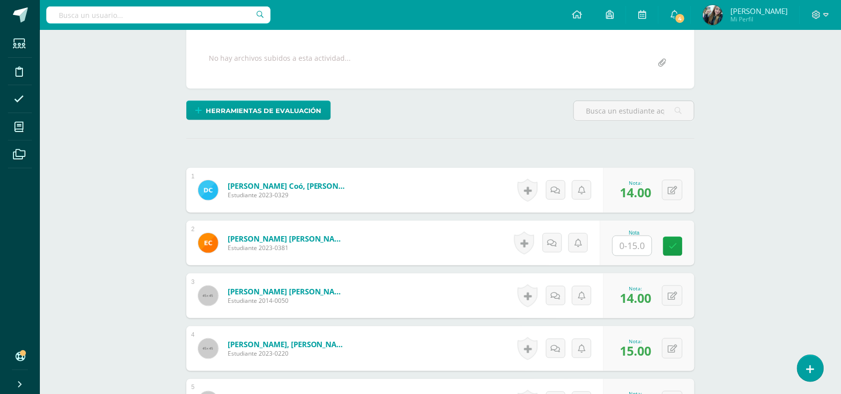
scroll to position [182, 0]
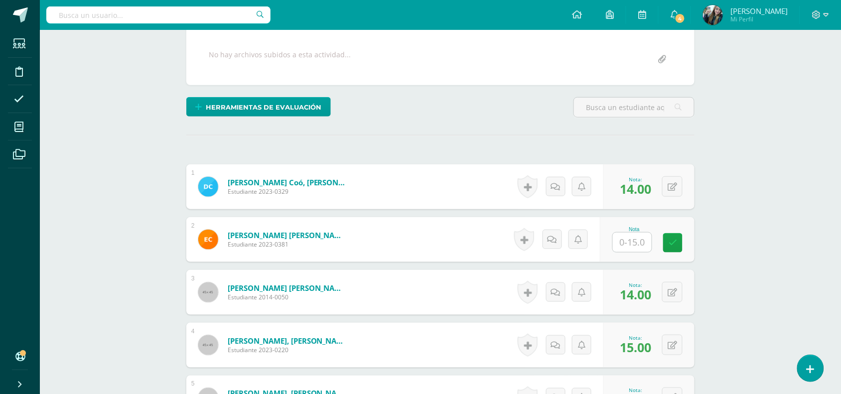
click at [649, 239] on input "text" at bounding box center [632, 242] width 39 height 19
type input "15"
click at [680, 242] on icon at bounding box center [679, 243] width 9 height 8
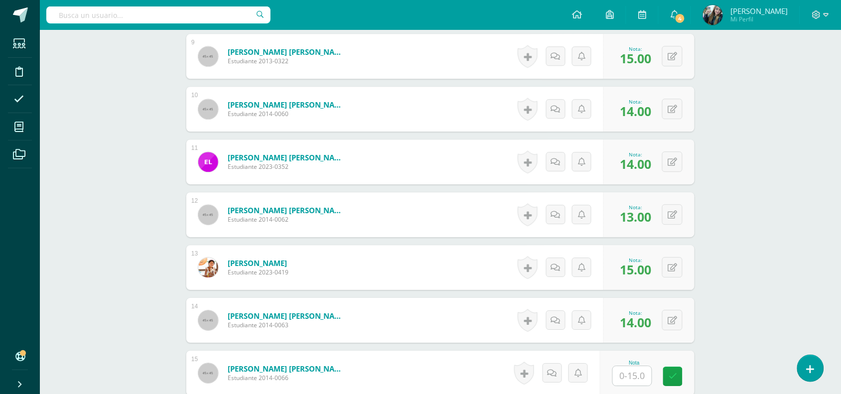
scroll to position [913, 0]
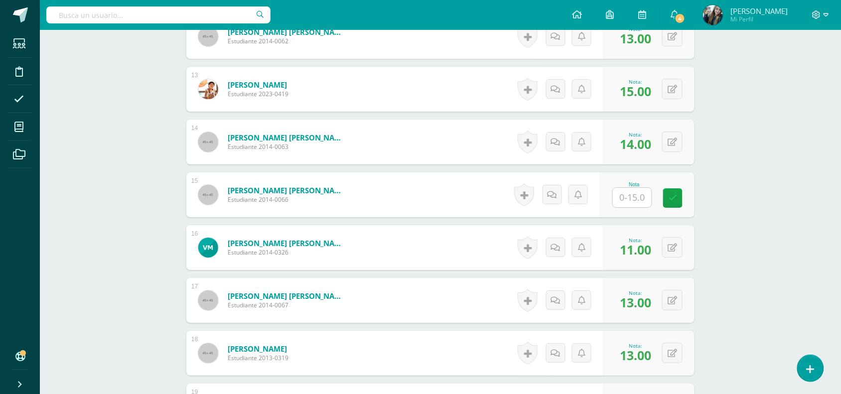
click at [638, 200] on input "text" at bounding box center [638, 198] width 40 height 20
type input "12"
click at [680, 205] on link at bounding box center [680, 198] width 20 height 20
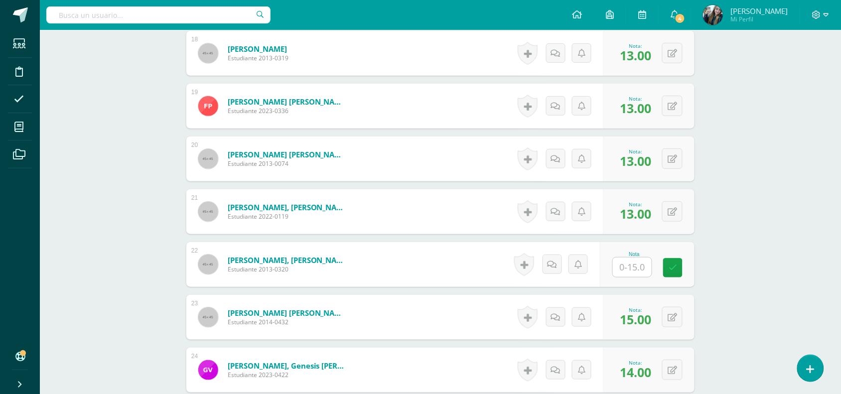
scroll to position [1230, 0]
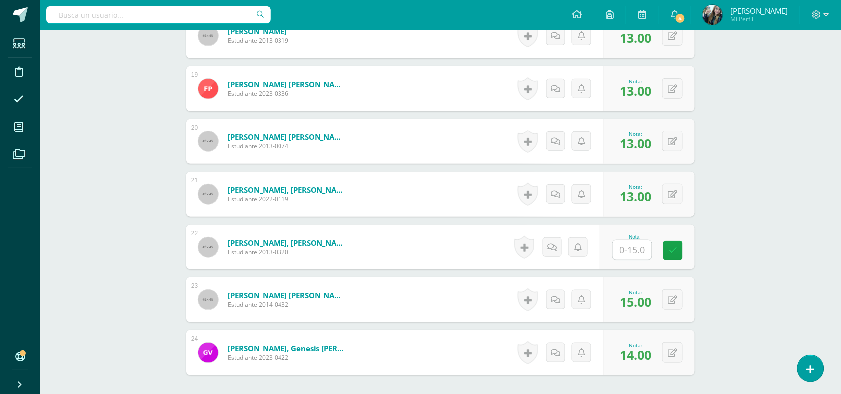
click at [630, 260] on div at bounding box center [632, 250] width 40 height 20
click at [630, 258] on input "text" at bounding box center [638, 250] width 40 height 20
type input "13"
click at [676, 250] on icon at bounding box center [679, 250] width 9 height 8
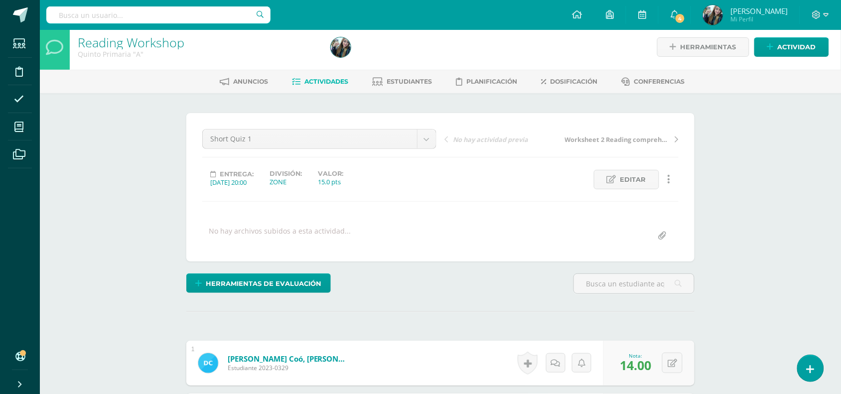
scroll to position [0, 0]
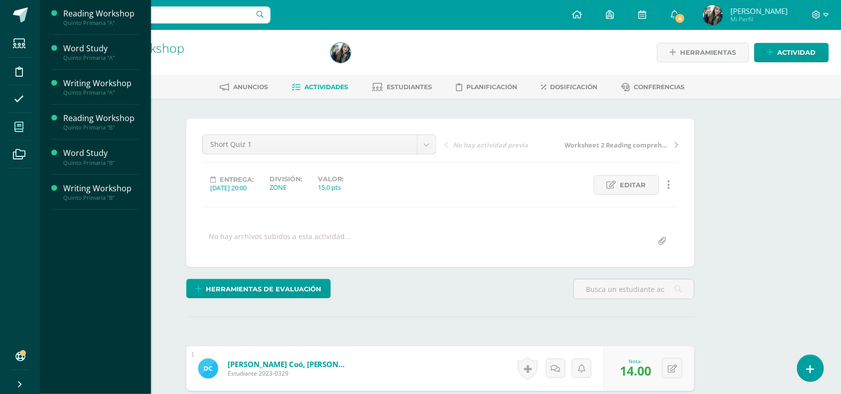
click at [26, 123] on span at bounding box center [19, 127] width 22 height 22
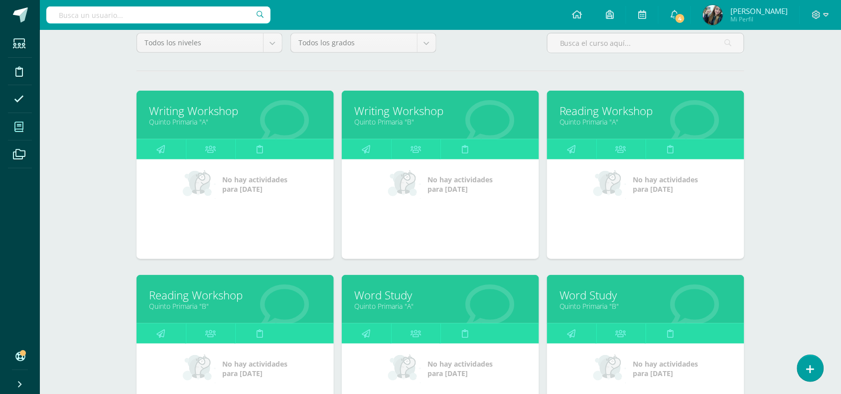
scroll to position [100, 0]
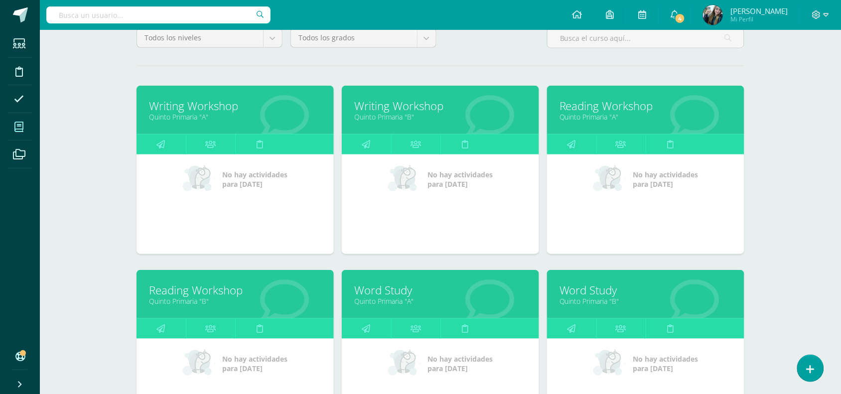
click at [411, 297] on link "Quinto Primaria "A"" at bounding box center [440, 300] width 172 height 9
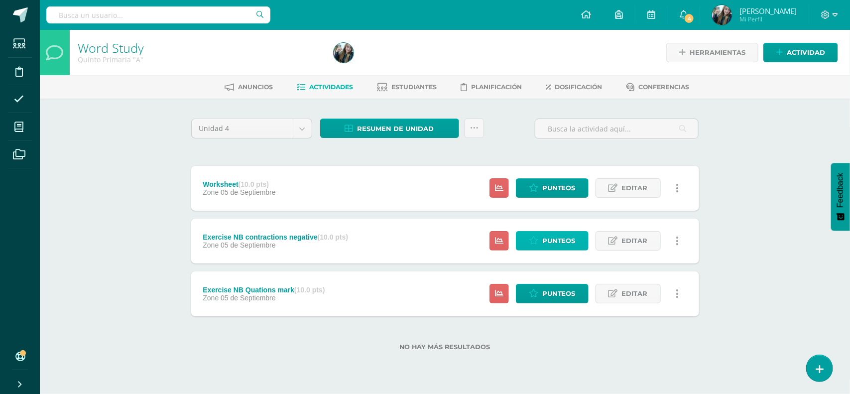
click at [555, 247] on span "Punteos" at bounding box center [558, 241] width 33 height 18
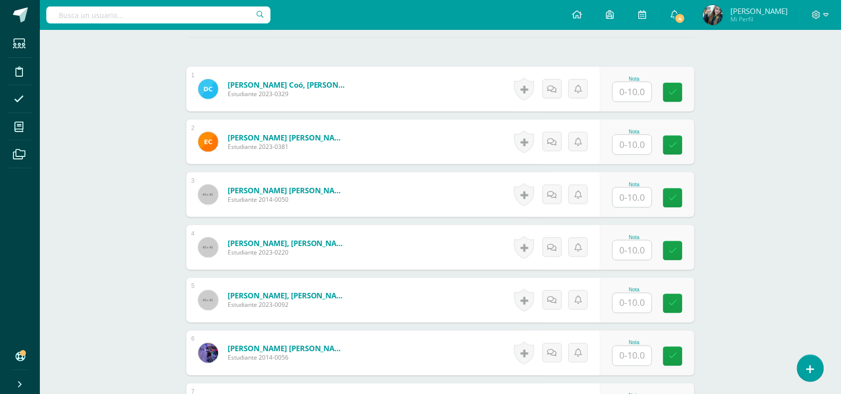
scroll to position [285, 0]
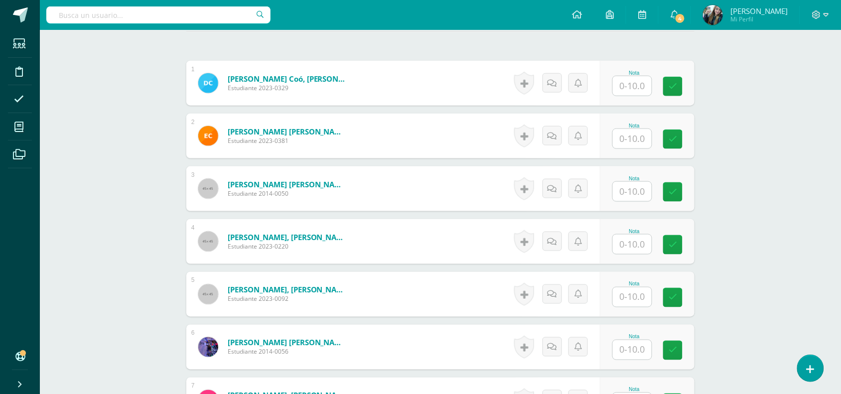
click at [638, 83] on input "text" at bounding box center [632, 85] width 39 height 19
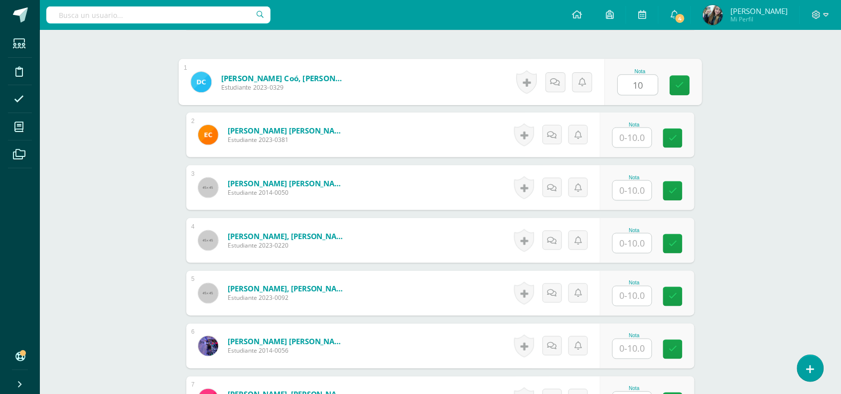
type input "10"
click at [632, 136] on input "text" at bounding box center [632, 137] width 39 height 19
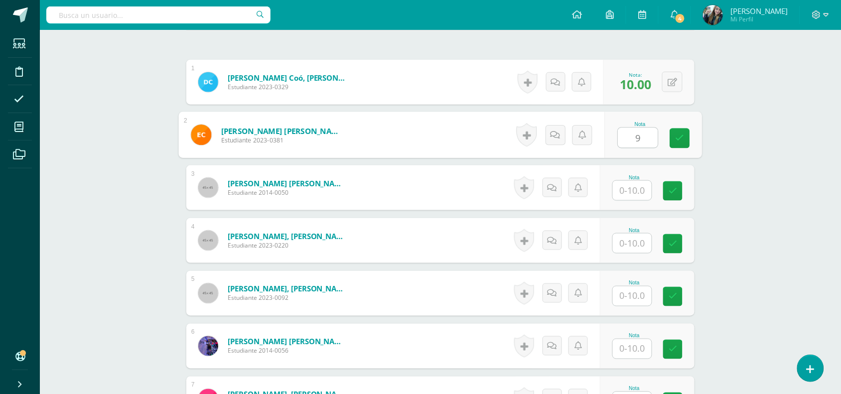
scroll to position [287, 0]
type input "9"
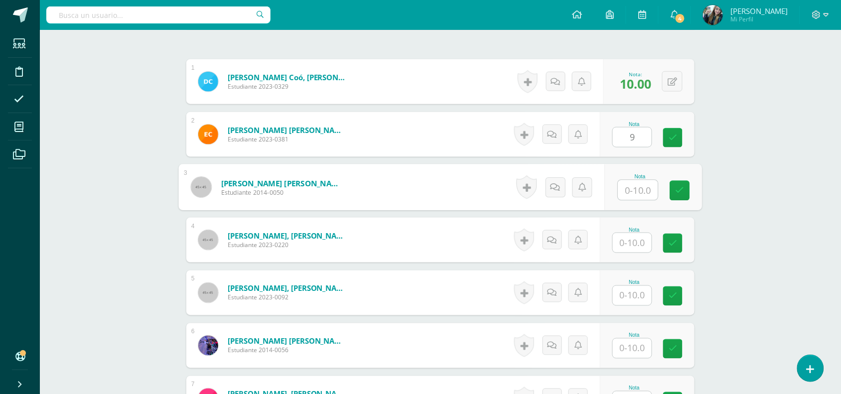
click at [631, 198] on input "text" at bounding box center [638, 190] width 40 height 20
type input "10"
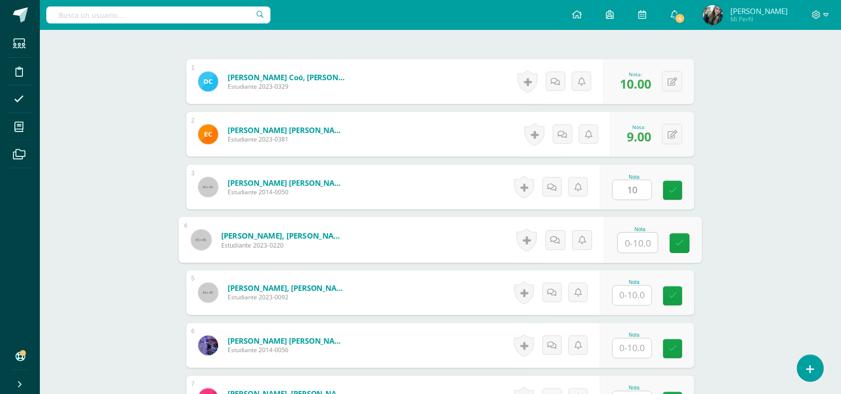
click at [641, 246] on input "text" at bounding box center [638, 243] width 40 height 20
type input "10"
click at [630, 296] on input "text" at bounding box center [632, 295] width 39 height 19
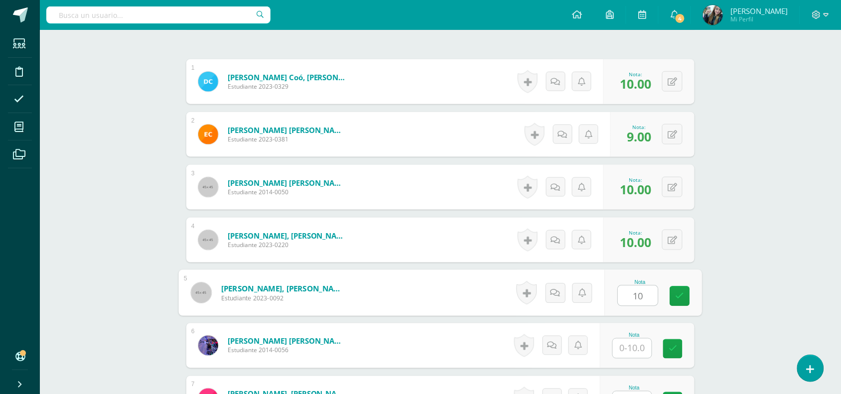
type input "10"
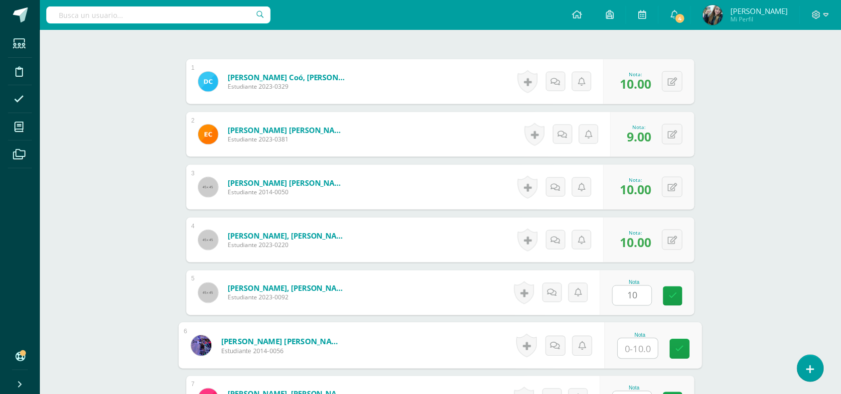
click at [640, 354] on input "text" at bounding box center [638, 349] width 40 height 20
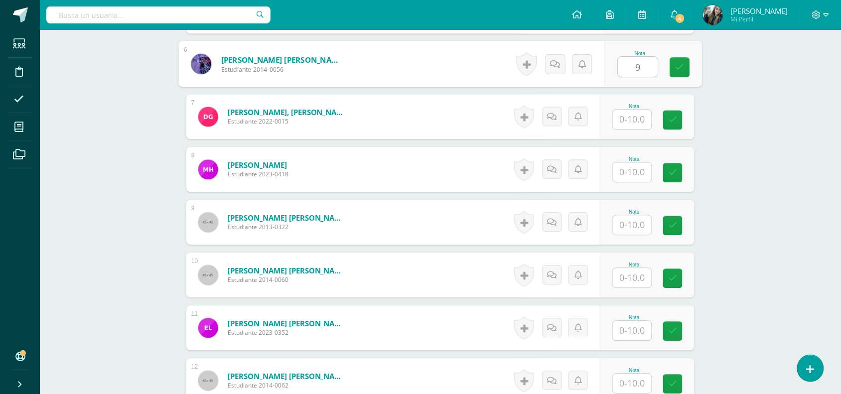
scroll to position [578, 0]
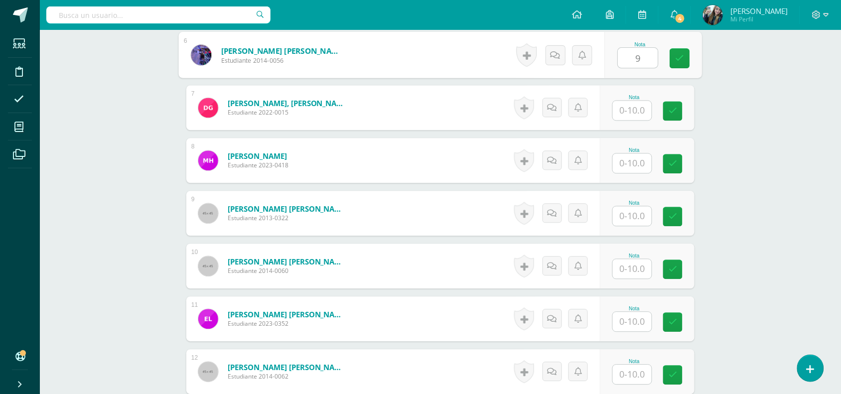
type input "9"
click at [639, 116] on input "text" at bounding box center [632, 110] width 39 height 19
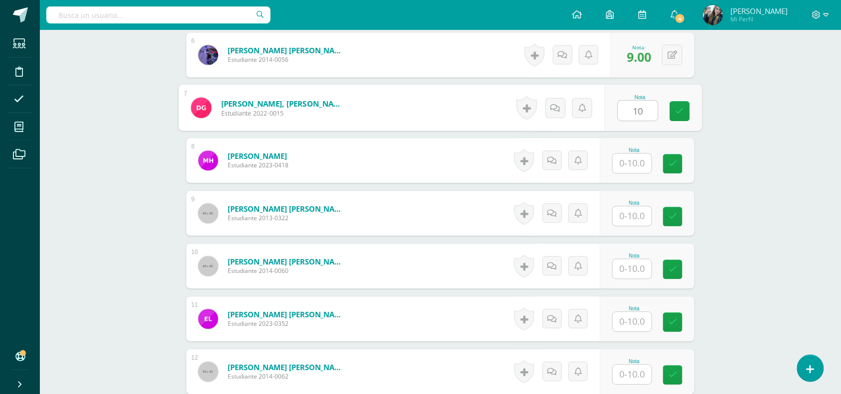
type input "10"
click at [640, 167] on input "text" at bounding box center [632, 162] width 39 height 19
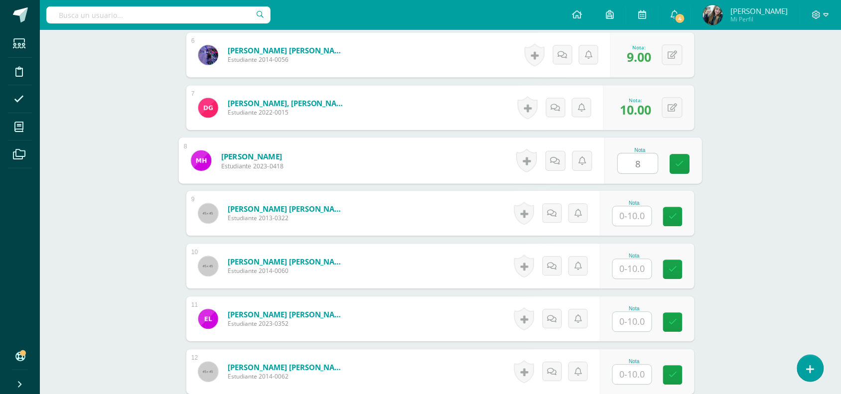
type input "8"
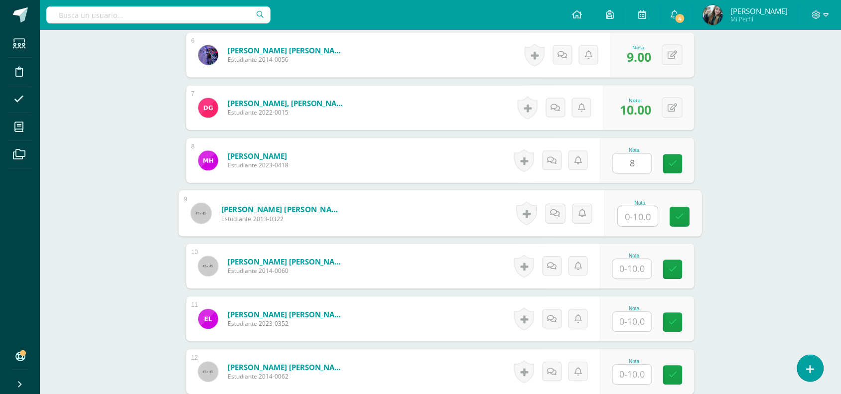
click at [640, 215] on input "text" at bounding box center [638, 216] width 40 height 20
type input "10"
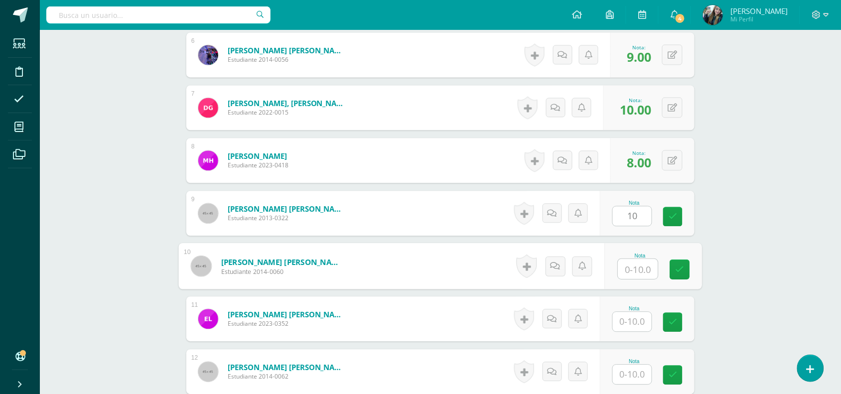
click at [643, 269] on input "text" at bounding box center [638, 269] width 40 height 20
type input "10"
click at [638, 325] on input "text" at bounding box center [632, 321] width 39 height 19
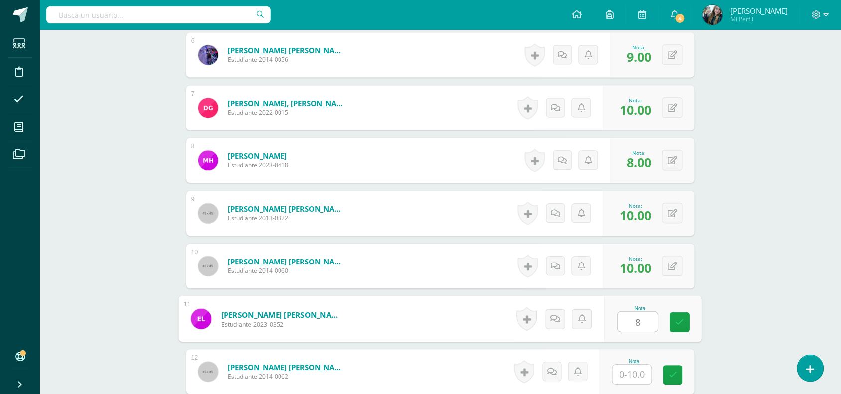
type input "8"
click at [633, 375] on input "text" at bounding box center [632, 374] width 39 height 19
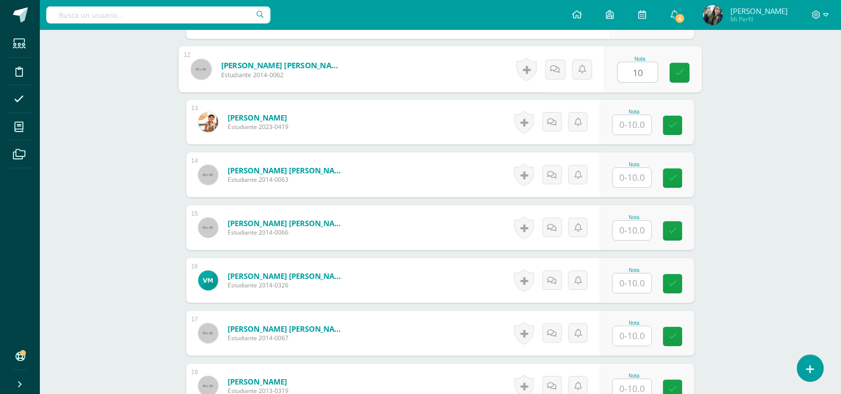
scroll to position [855, 0]
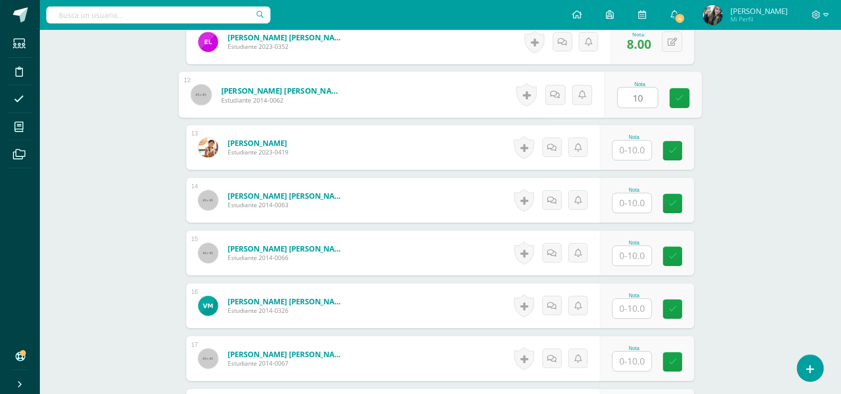
type input "10"
click at [641, 146] on input "text" at bounding box center [632, 149] width 39 height 19
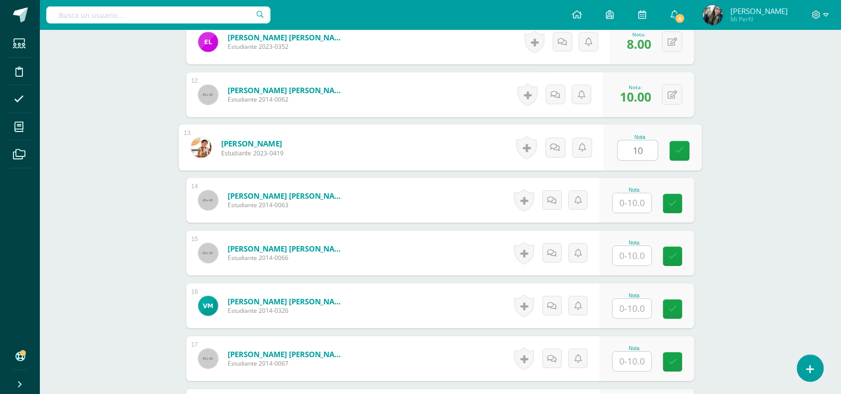
type input "10"
click at [639, 206] on input "text" at bounding box center [632, 202] width 39 height 19
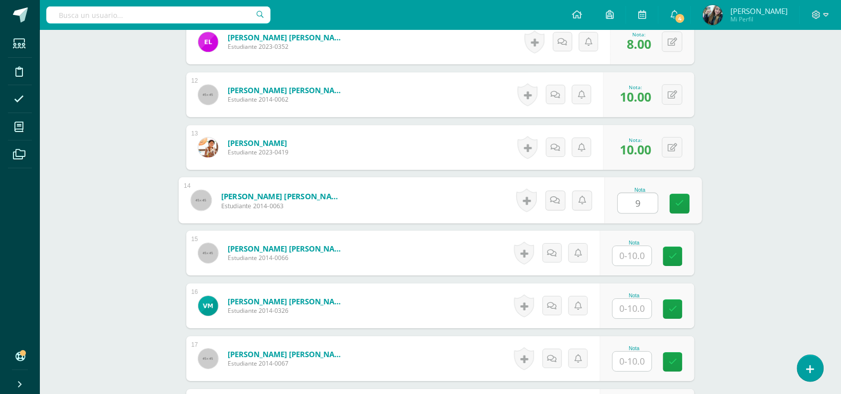
type input "9"
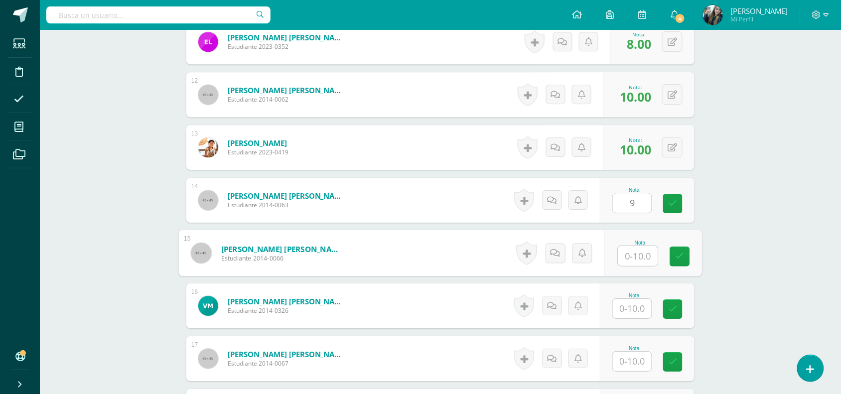
click at [649, 254] on input "text" at bounding box center [638, 256] width 40 height 20
type input "10"
click at [648, 296] on div "Nota" at bounding box center [634, 295] width 44 height 5
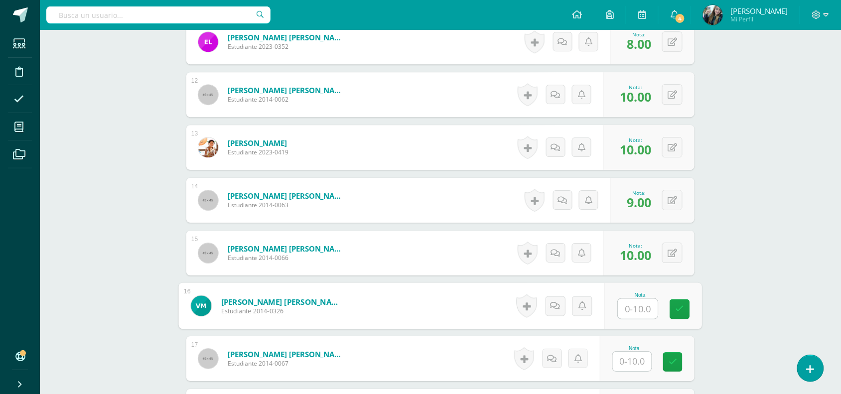
click at [644, 305] on input "text" at bounding box center [638, 309] width 40 height 20
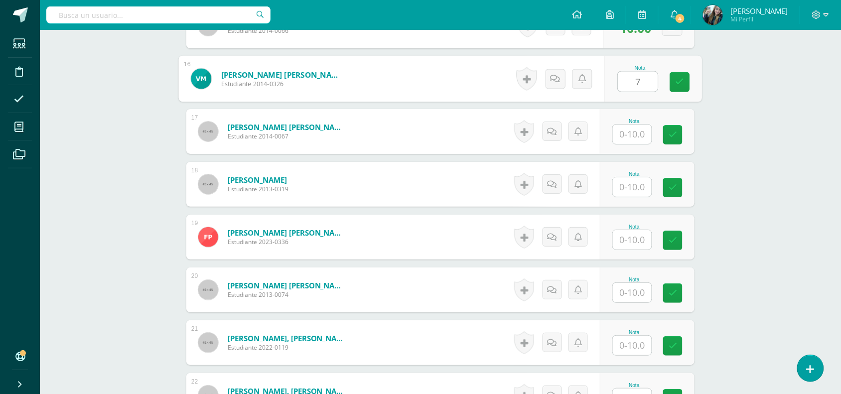
scroll to position [1087, 0]
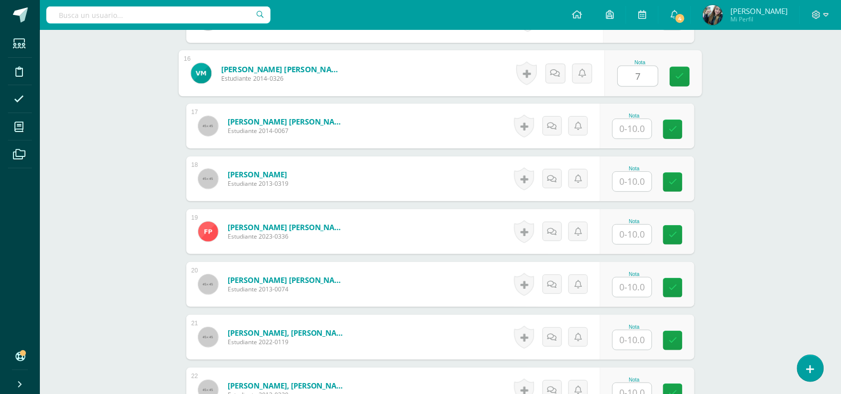
type input "7"
click at [629, 123] on input "text" at bounding box center [632, 128] width 39 height 19
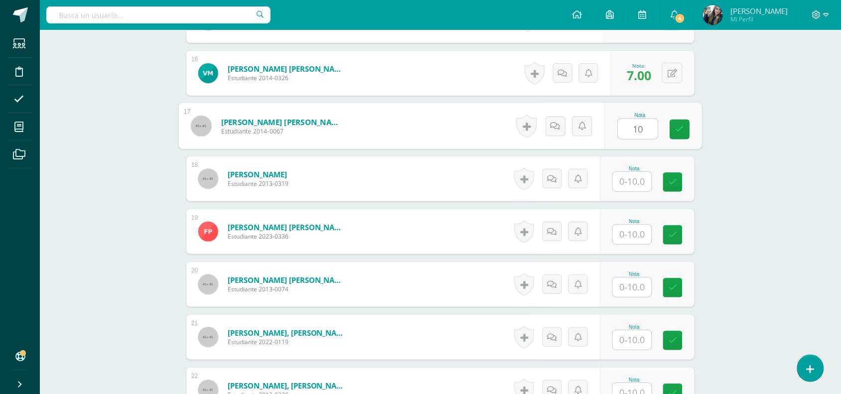
type input "10"
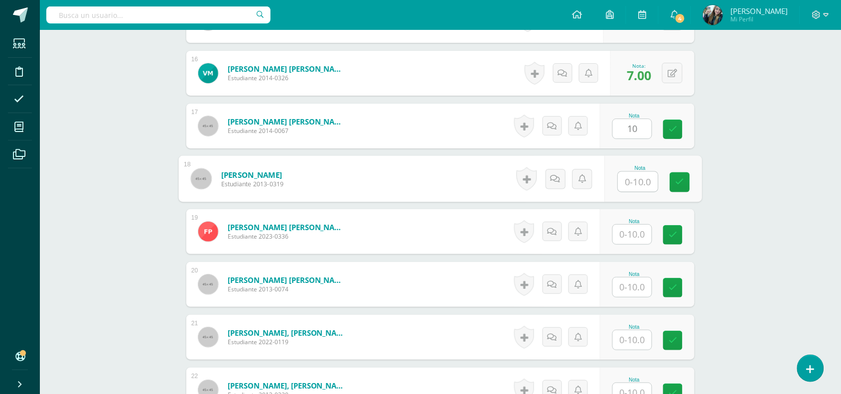
click at [633, 177] on input "text" at bounding box center [638, 182] width 40 height 20
type input "0"
click at [633, 177] on input "0" at bounding box center [638, 182] width 40 height 20
type input "10"
click at [640, 232] on input "text" at bounding box center [632, 234] width 39 height 19
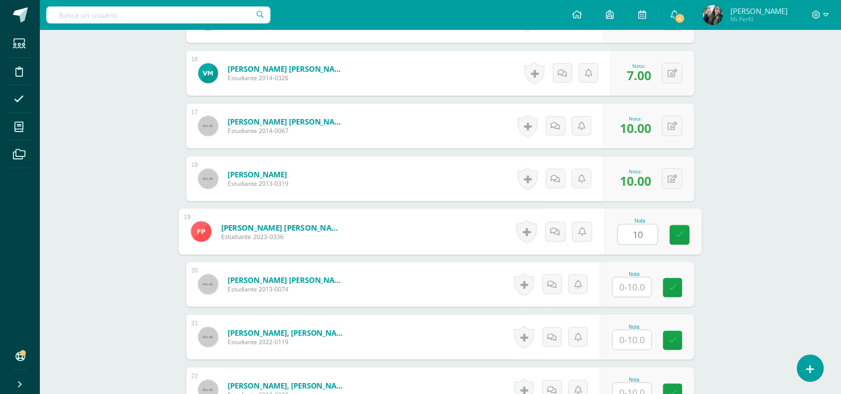
type input "10"
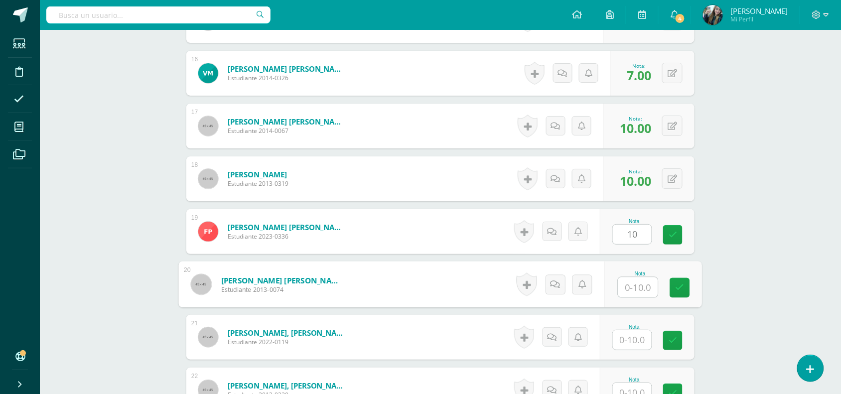
click at [643, 290] on input "text" at bounding box center [638, 287] width 40 height 20
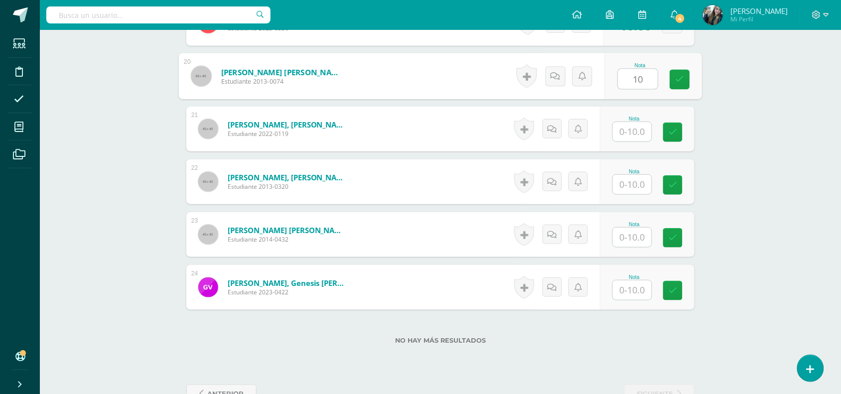
scroll to position [1298, 0]
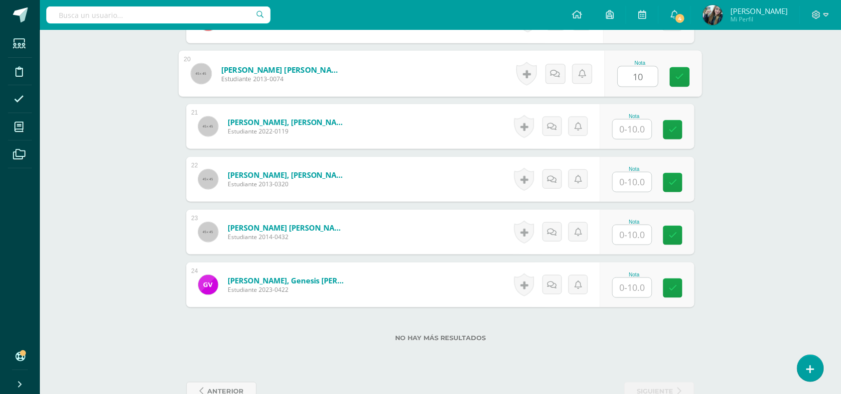
type input "10"
click at [626, 126] on input "text" at bounding box center [632, 129] width 39 height 19
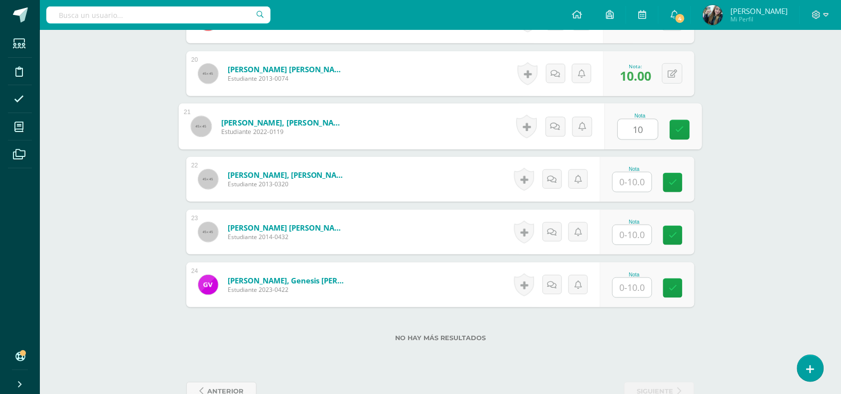
type input "10"
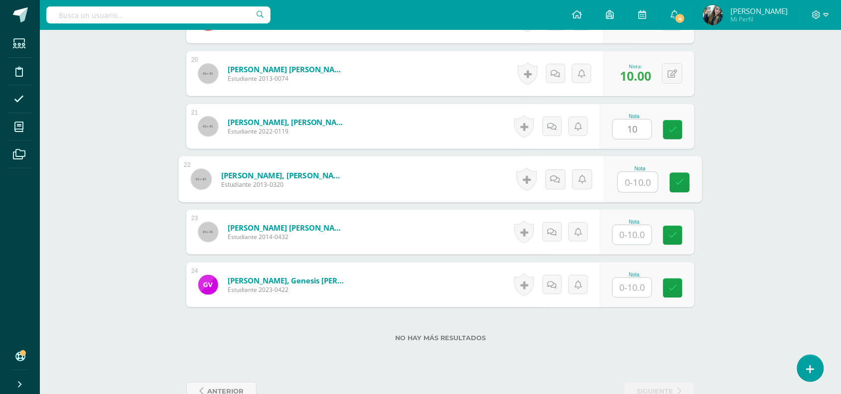
click at [645, 180] on input "text" at bounding box center [638, 182] width 40 height 20
type input "9"
click at [635, 230] on input "text" at bounding box center [632, 234] width 39 height 19
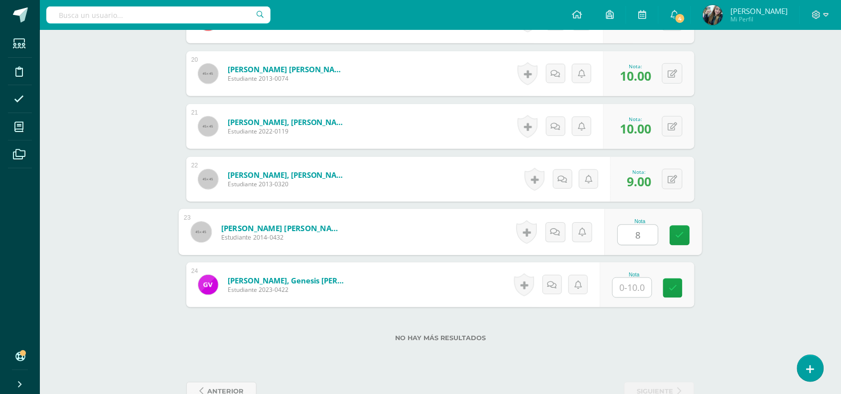
click at [635, 230] on input "8" at bounding box center [638, 235] width 40 height 20
type input "8"
click at [640, 285] on input "text" at bounding box center [632, 287] width 39 height 19
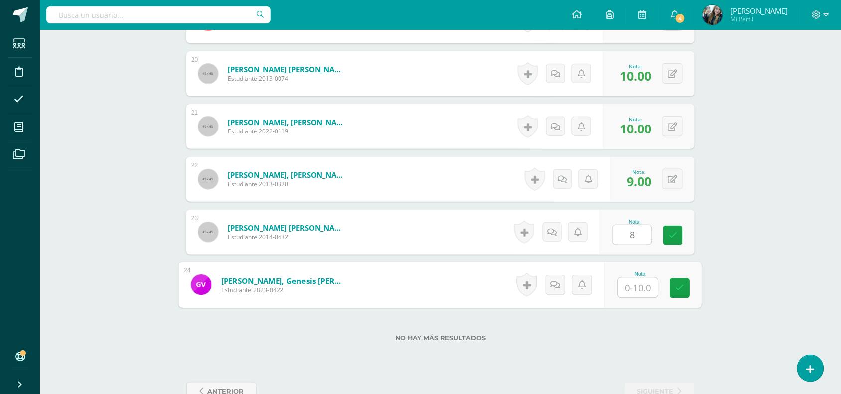
type input "8"
click at [673, 289] on link at bounding box center [680, 288] width 20 height 20
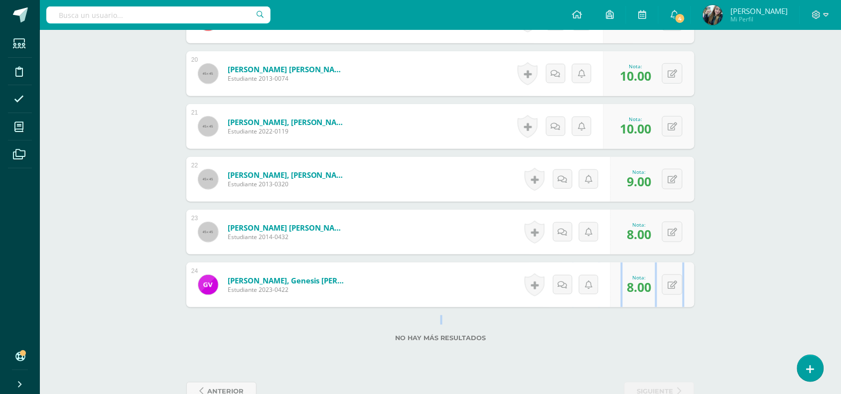
drag, startPoint x: 746, startPoint y: 299, endPoint x: 843, endPoint y: 326, distance: 101.4
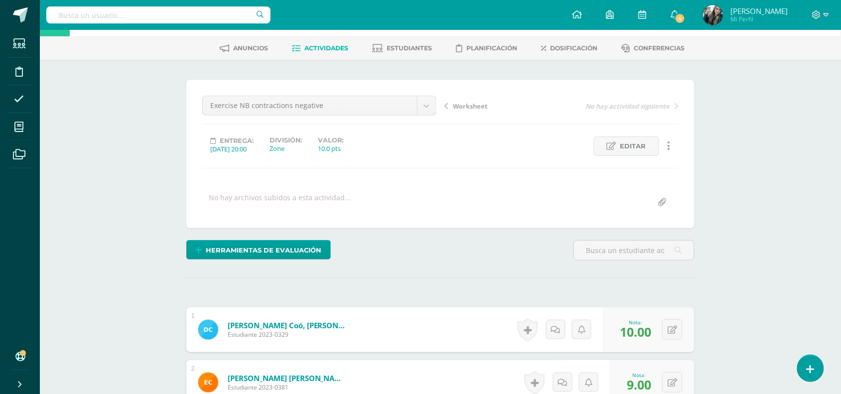
scroll to position [33, 0]
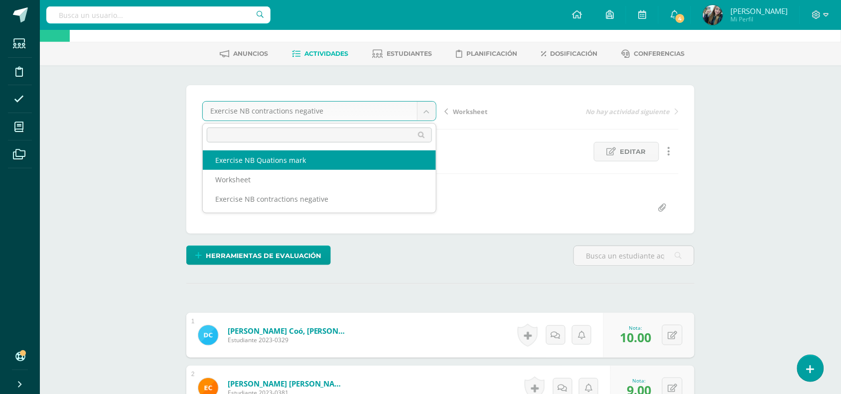
select select "/dashboard/teacher/grade-activity/48723/"
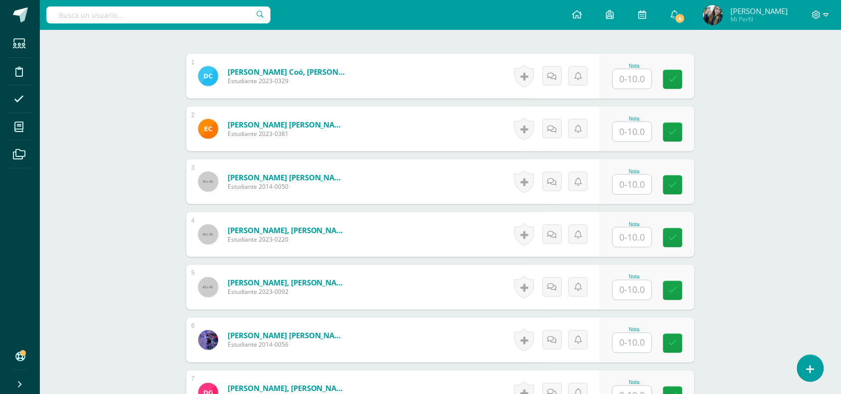
scroll to position [293, 0]
click at [639, 76] on input "text" at bounding box center [638, 79] width 40 height 20
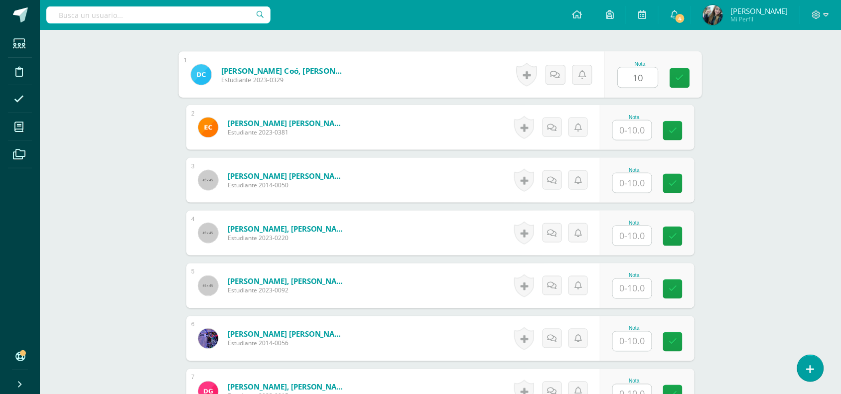
type input "10"
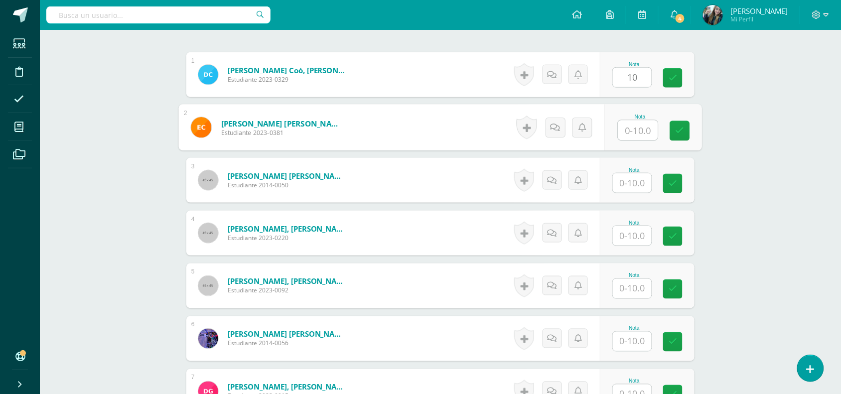
click at [635, 132] on input "text" at bounding box center [638, 131] width 40 height 20
type input "10"
click at [636, 185] on input "text" at bounding box center [632, 182] width 39 height 19
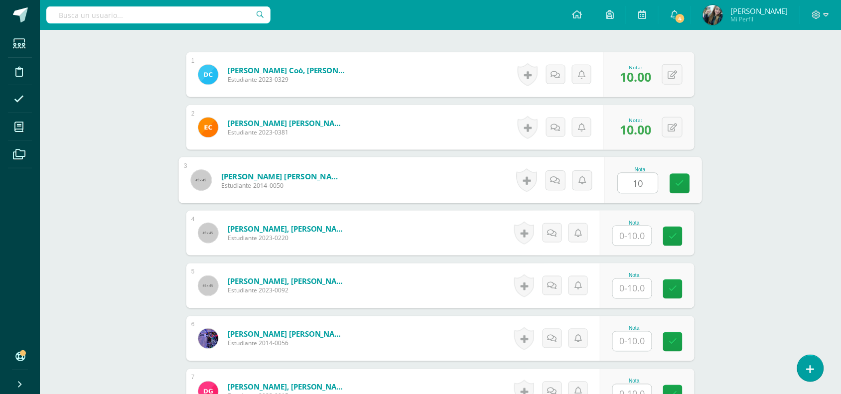
type input "10"
click at [633, 240] on input "text" at bounding box center [632, 235] width 39 height 19
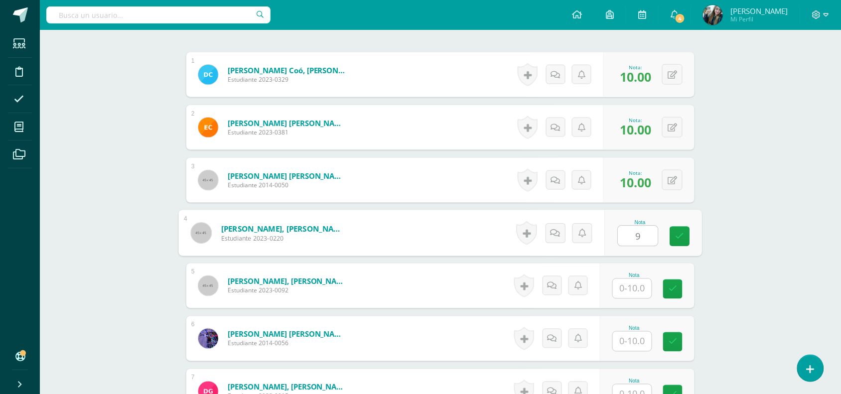
type input "9"
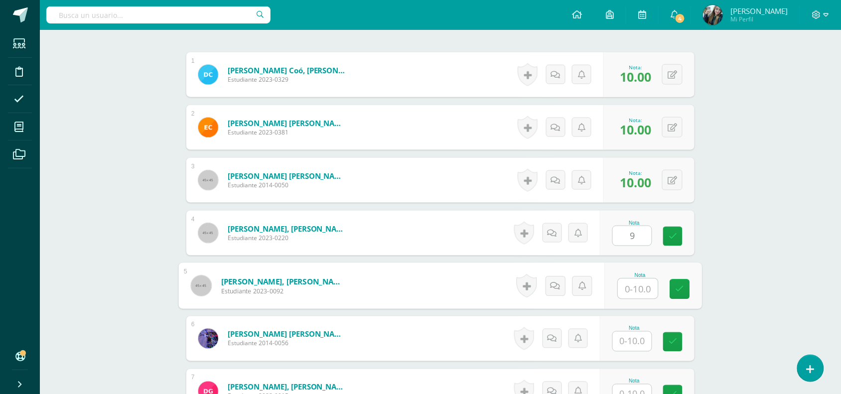
click at [640, 284] on input "text" at bounding box center [638, 289] width 40 height 20
type input "10"
click at [641, 345] on input "text" at bounding box center [632, 341] width 39 height 19
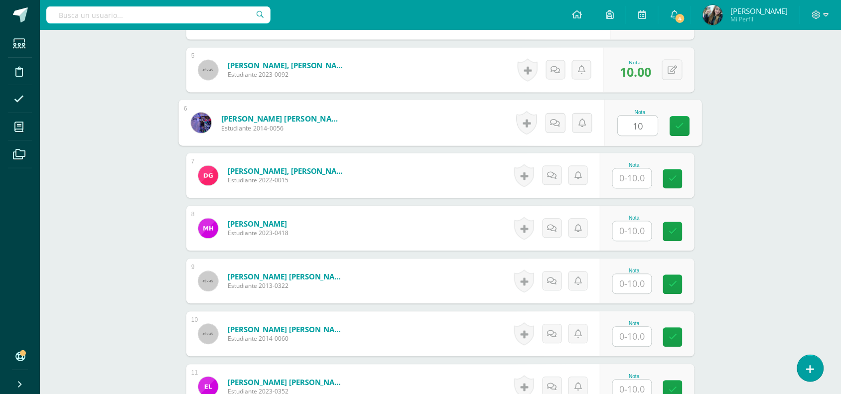
scroll to position [536, 0]
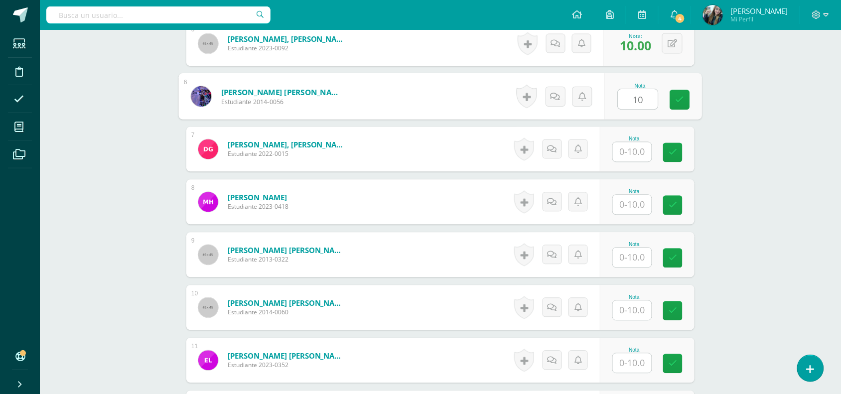
type input "10"
click at [636, 155] on input "text" at bounding box center [632, 151] width 39 height 19
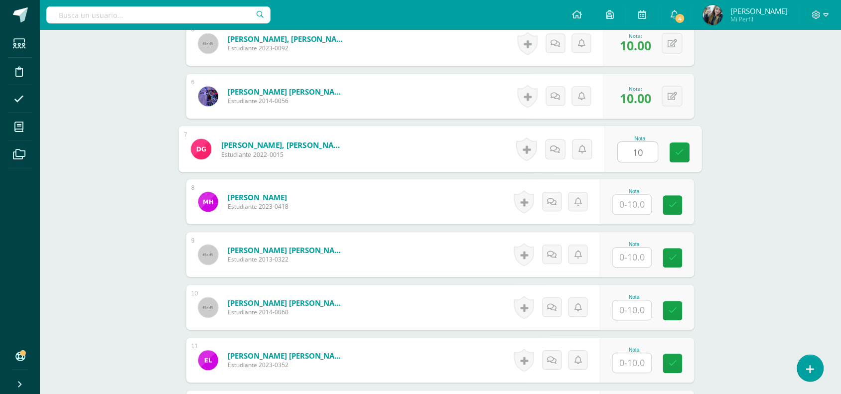
type input "10"
click at [641, 201] on input "text" at bounding box center [632, 204] width 39 height 19
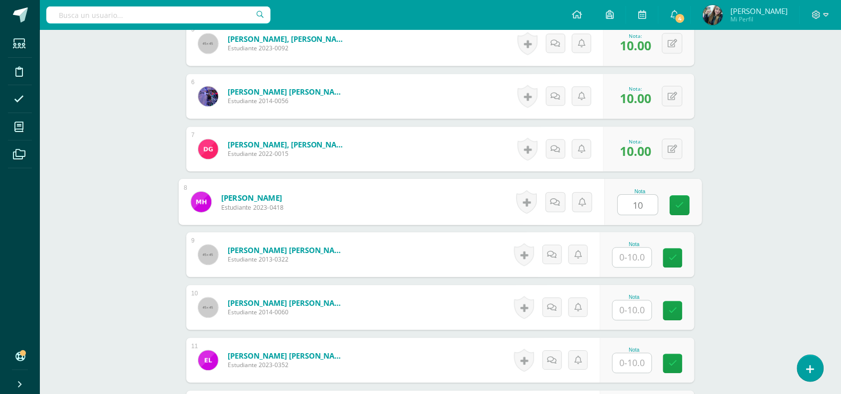
type input "10"
click at [644, 249] on input "text" at bounding box center [632, 257] width 39 height 19
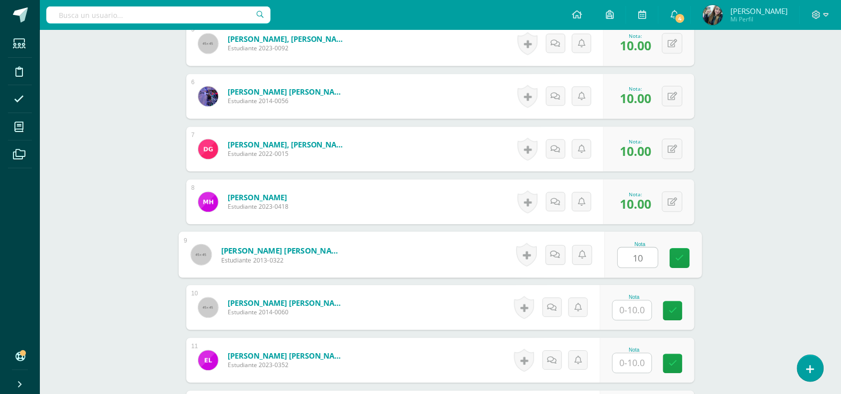
type input "10"
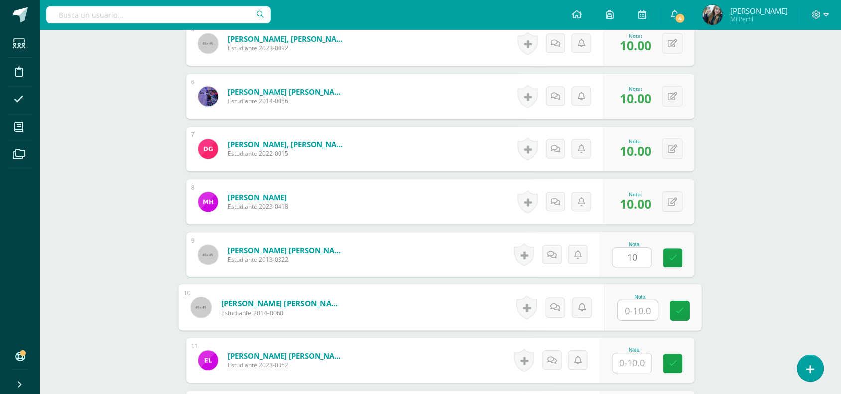
click at [641, 302] on input "text" at bounding box center [638, 311] width 40 height 20
type input "10"
click at [647, 357] on input "text" at bounding box center [632, 363] width 39 height 19
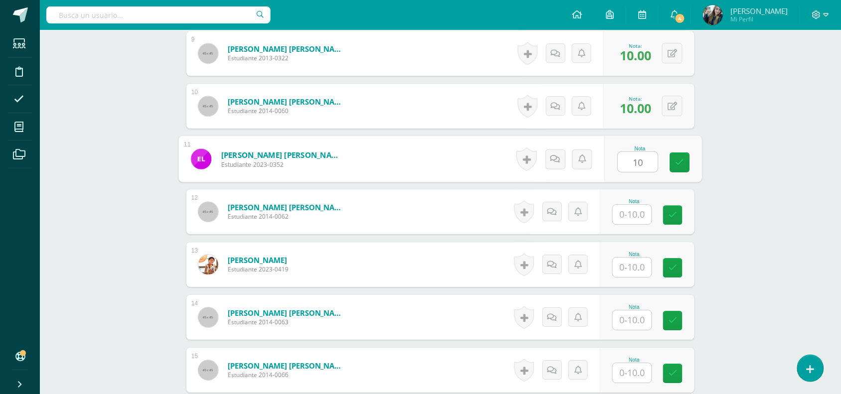
scroll to position [731, 0]
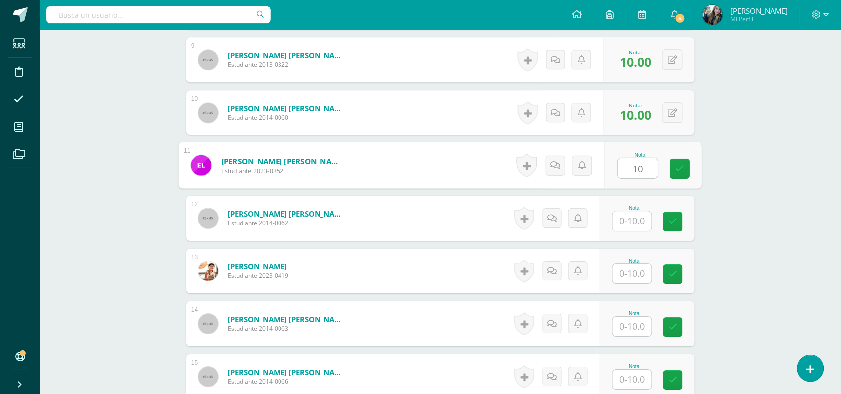
type input "10"
click at [635, 220] on input "text" at bounding box center [632, 220] width 39 height 19
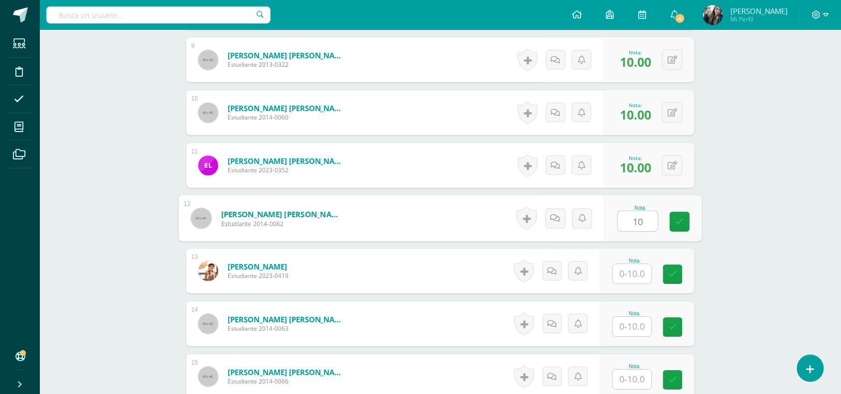
type input "10"
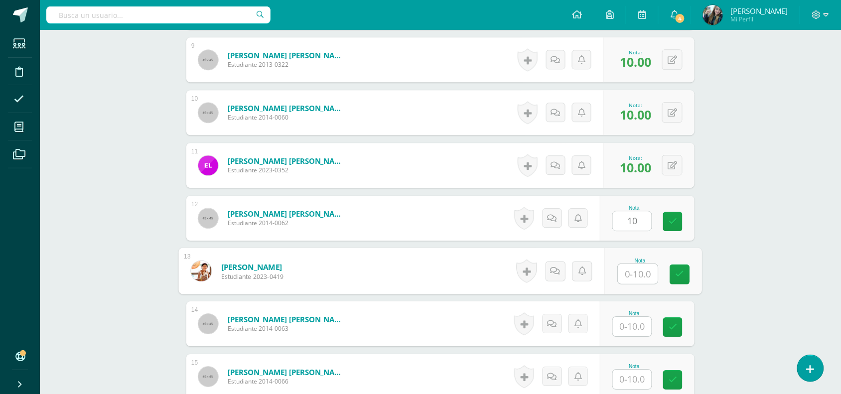
click at [639, 280] on input "text" at bounding box center [638, 274] width 40 height 20
type input "10"
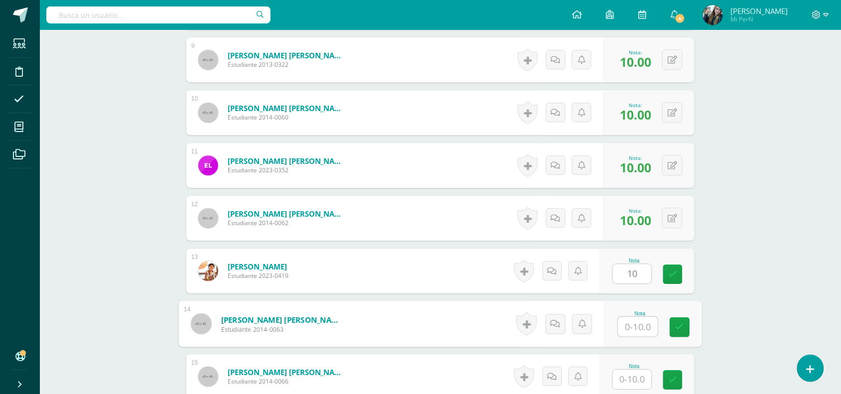
click at [640, 325] on input "text" at bounding box center [638, 327] width 40 height 20
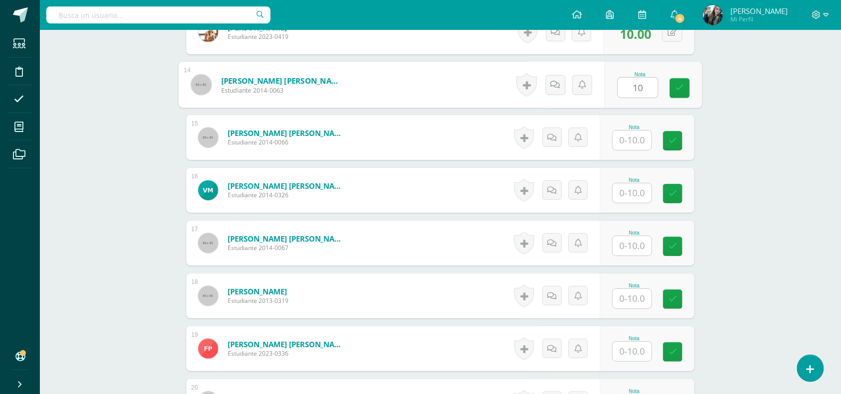
scroll to position [991, 0]
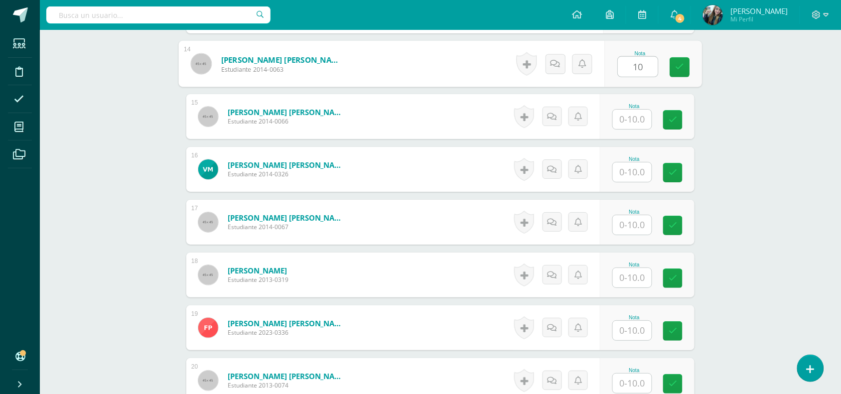
type input "10"
click at [624, 116] on input "text" at bounding box center [632, 119] width 39 height 19
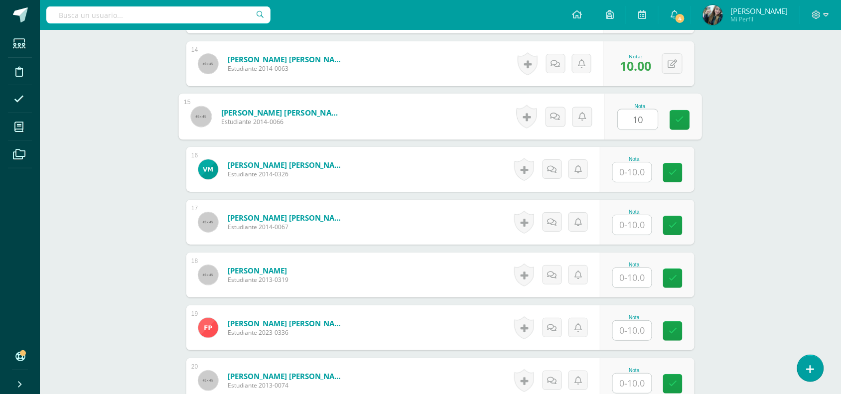
type input "10"
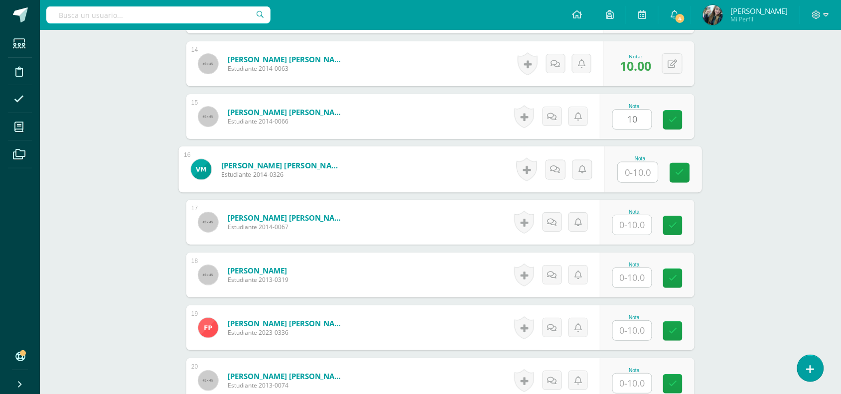
click at [637, 168] on input "text" at bounding box center [638, 172] width 40 height 20
type input "10"
click at [638, 212] on div "Nota" at bounding box center [634, 211] width 44 height 5
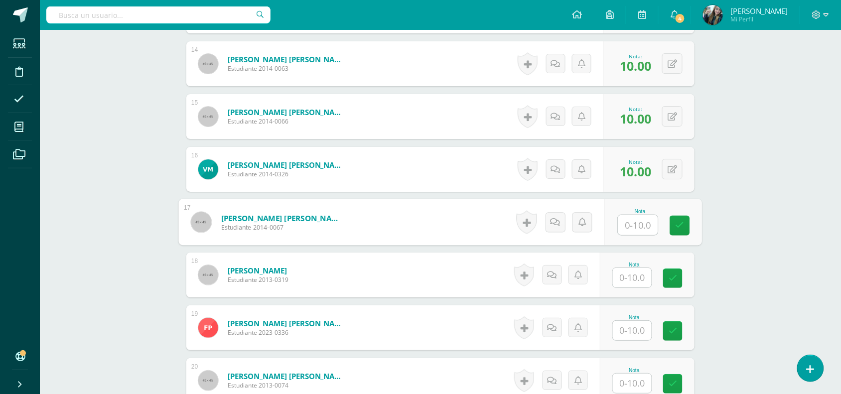
click at [640, 223] on input "text" at bounding box center [638, 225] width 40 height 20
type input "10"
click at [641, 277] on input "text" at bounding box center [632, 277] width 39 height 19
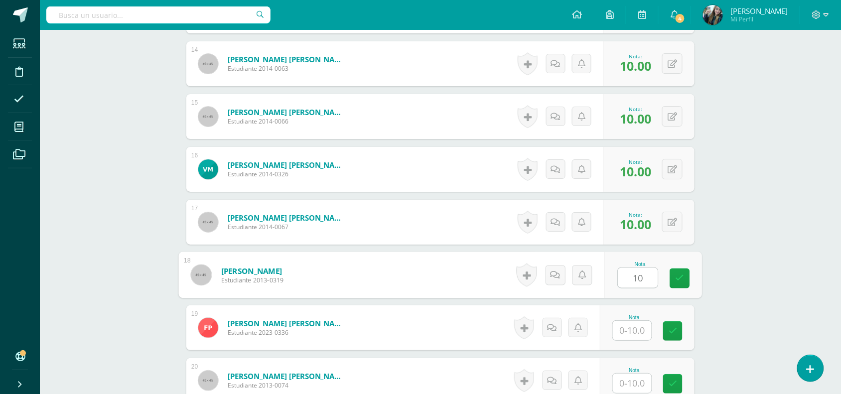
type input "10"
click at [643, 330] on input "text" at bounding box center [632, 330] width 39 height 19
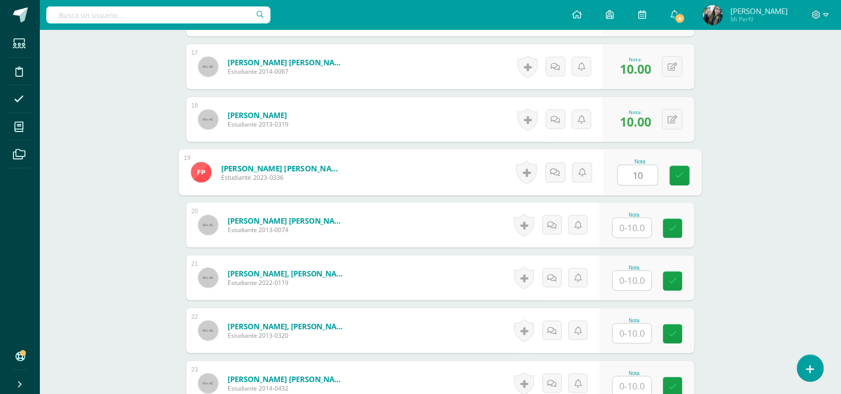
scroll to position [1166, 0]
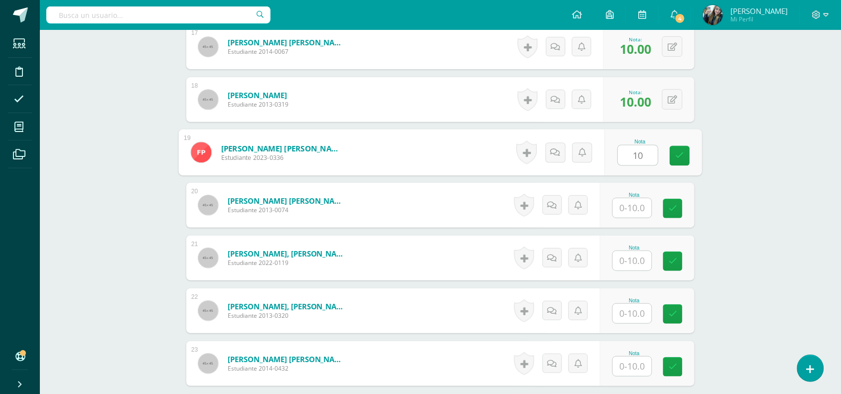
type input "10"
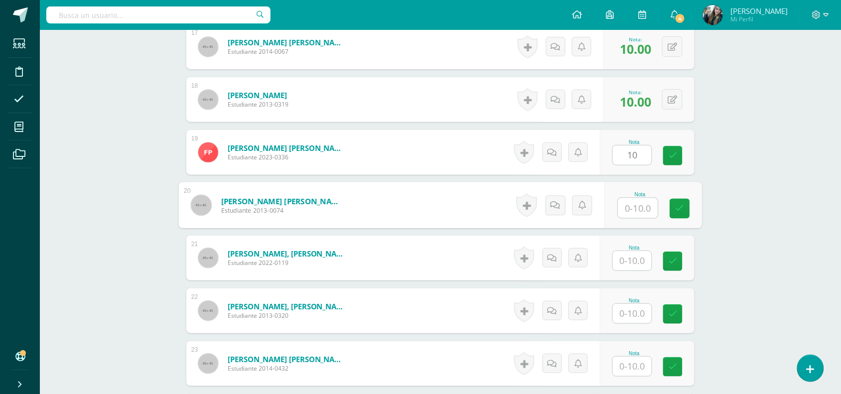
click at [639, 217] on input "text" at bounding box center [638, 208] width 40 height 20
type input "10"
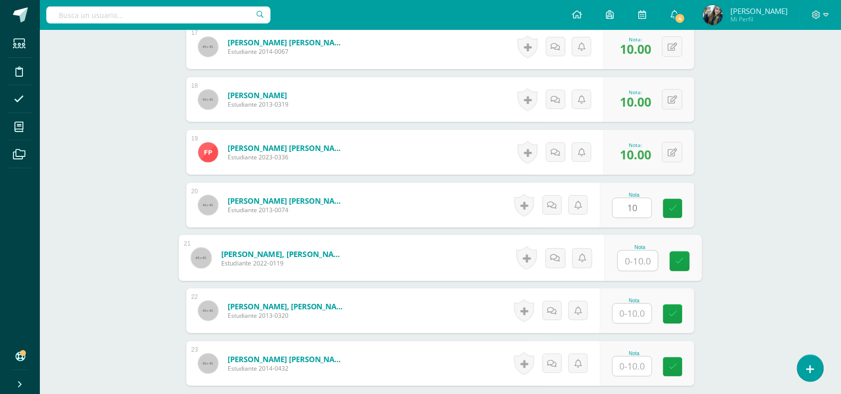
click at [640, 264] on input "text" at bounding box center [638, 261] width 40 height 20
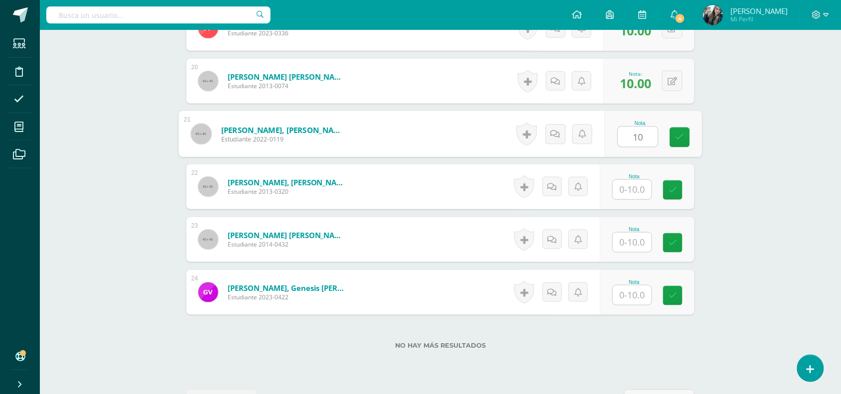
scroll to position [1296, 0]
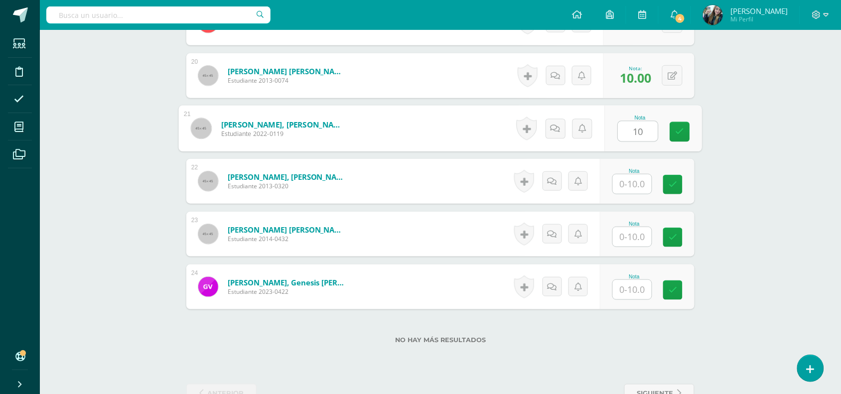
type input "10"
click at [631, 190] on input "text" at bounding box center [632, 183] width 39 height 19
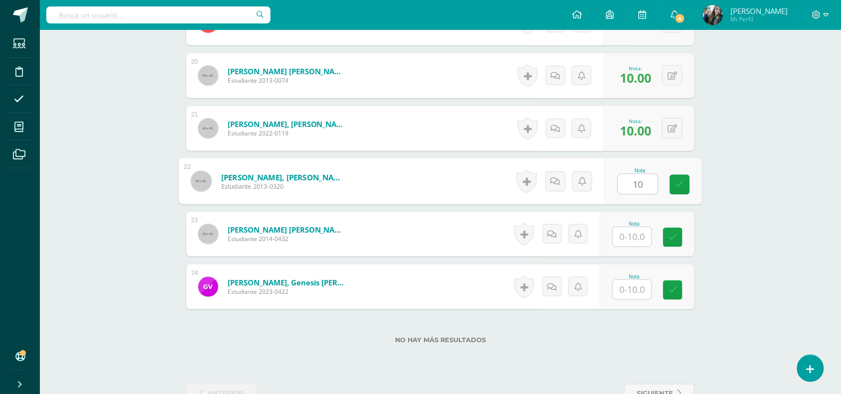
type input "10"
click at [646, 230] on input "text" at bounding box center [632, 236] width 39 height 19
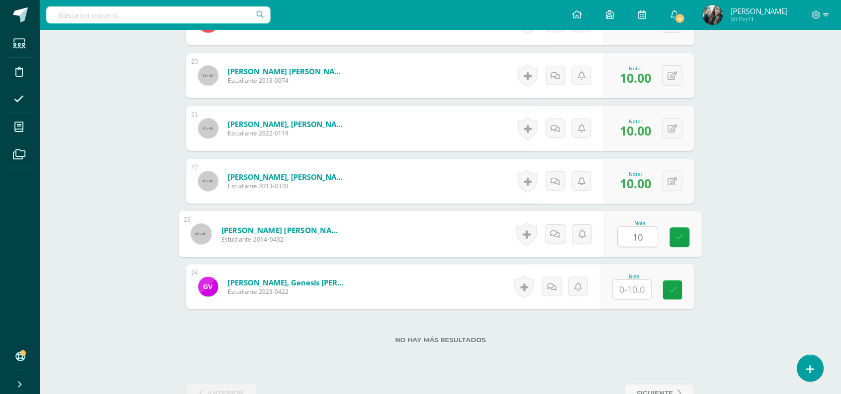
type input "10"
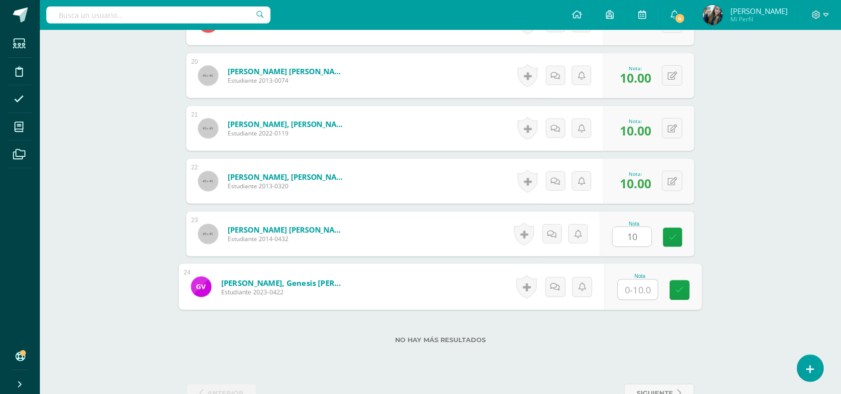
click at [640, 287] on input "text" at bounding box center [638, 290] width 40 height 20
type input "10"
click at [681, 287] on icon at bounding box center [679, 290] width 9 height 8
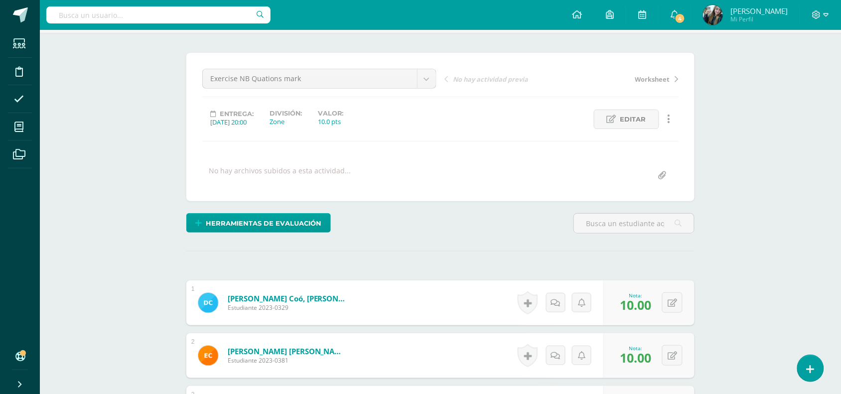
scroll to position [83, 0]
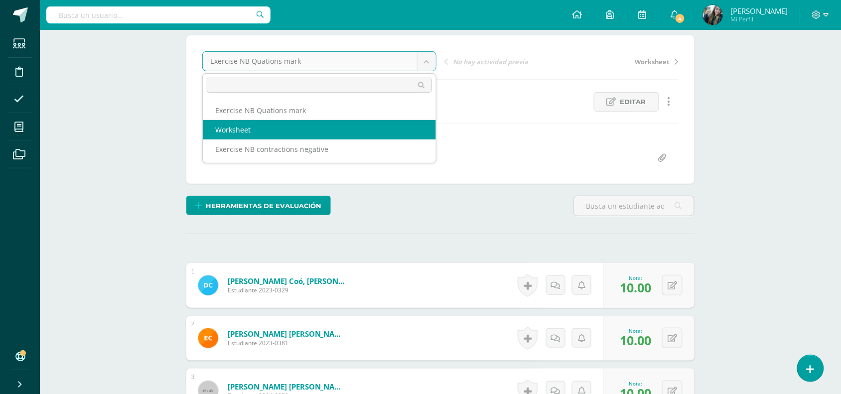
select select "/dashboard/teacher/grade-activity/48724/"
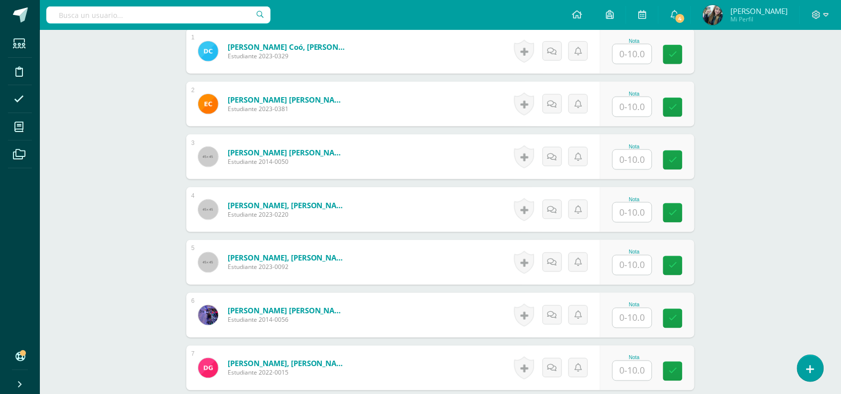
scroll to position [320, 0]
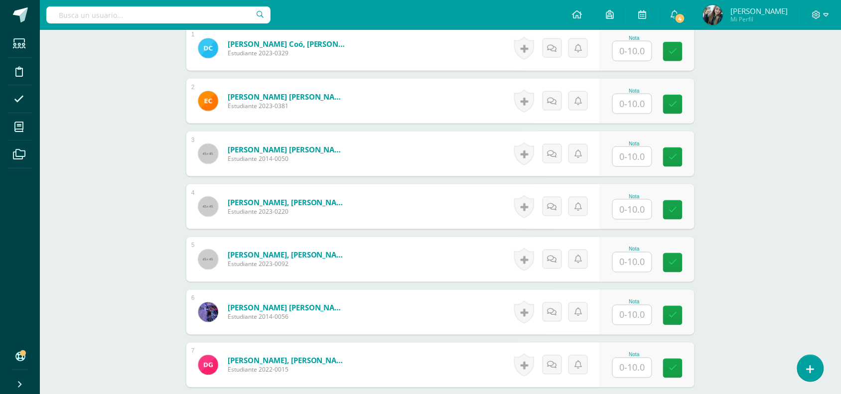
click at [636, 63] on div "Nota" at bounding box center [647, 48] width 95 height 45
click at [636, 56] on input "text" at bounding box center [632, 50] width 39 height 19
type input "10"
click at [633, 105] on input "text" at bounding box center [638, 104] width 40 height 20
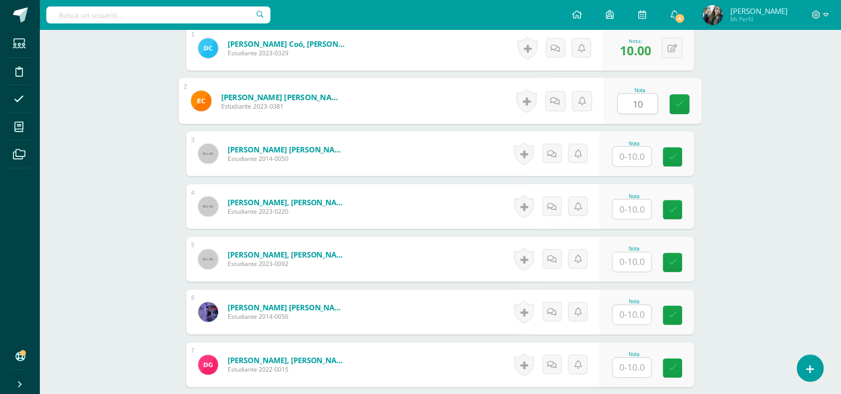
type input "10"
click at [645, 157] on input "text" at bounding box center [632, 156] width 39 height 19
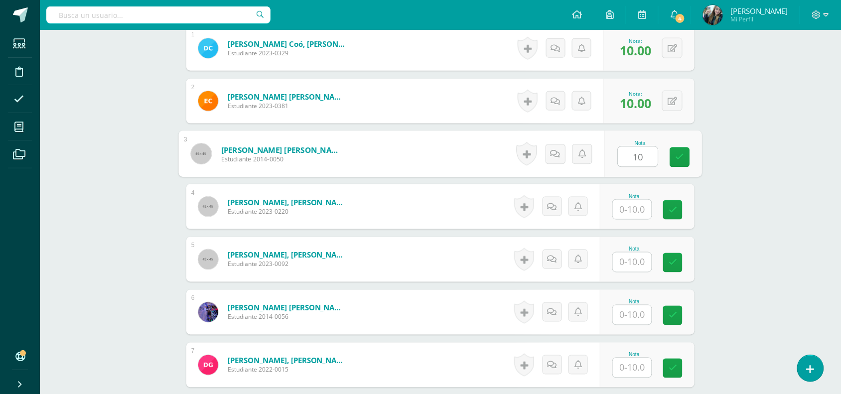
type input "10"
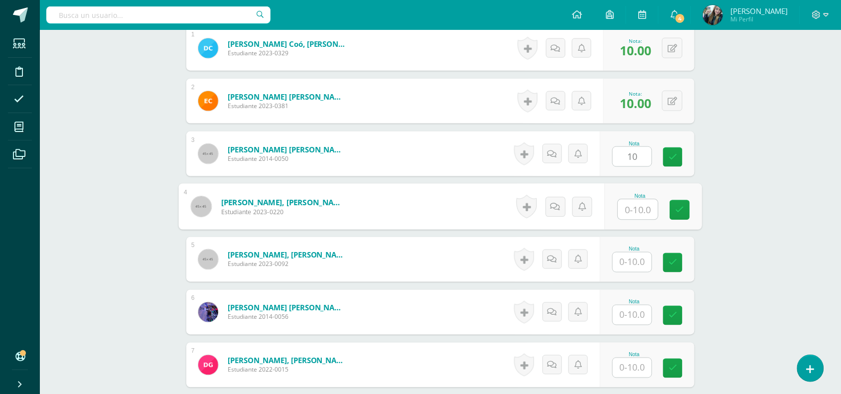
click at [636, 215] on input "text" at bounding box center [638, 210] width 40 height 20
type input "10"
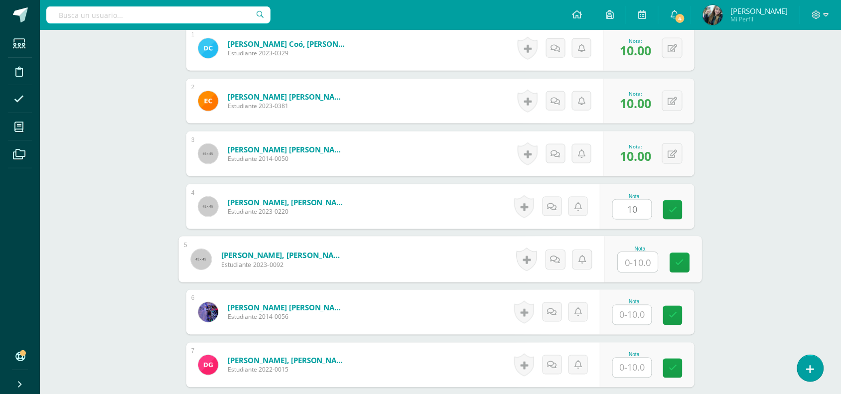
click at [636, 254] on input "text" at bounding box center [638, 262] width 40 height 20
type input "10"
click at [640, 319] on input "text" at bounding box center [632, 314] width 39 height 19
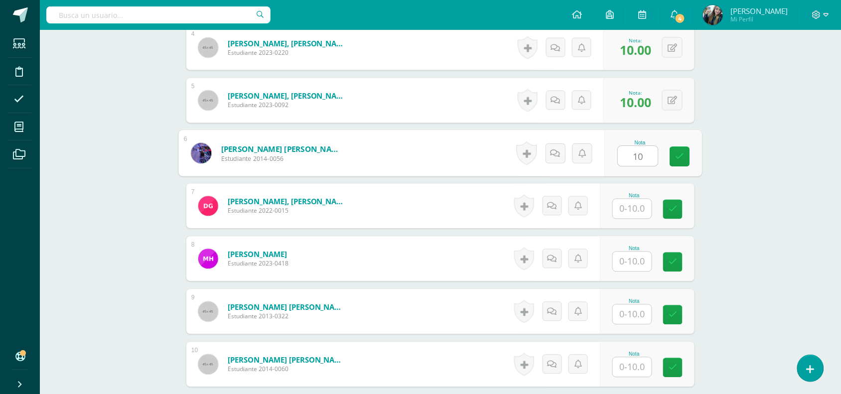
scroll to position [539, 0]
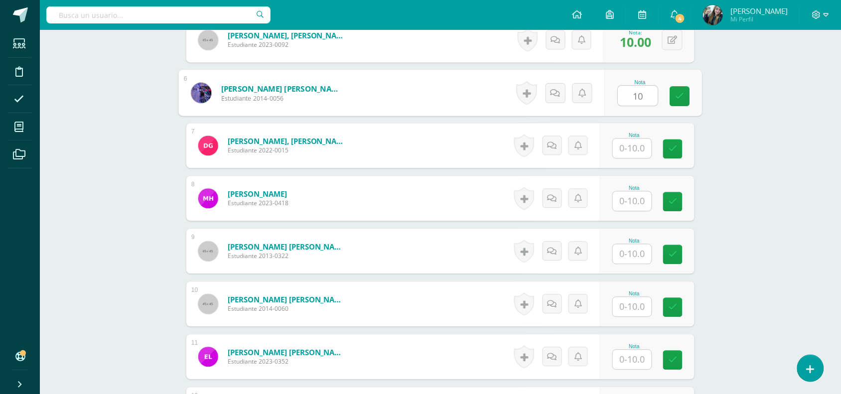
type input "10"
click at [626, 145] on input "text" at bounding box center [632, 148] width 39 height 19
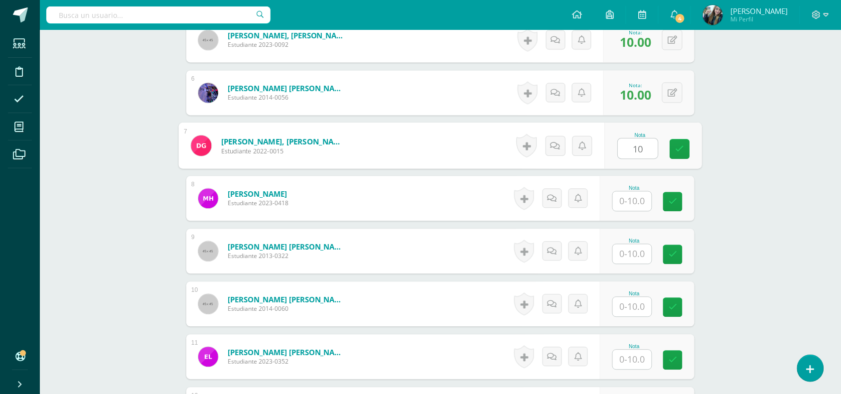
type input "10"
click at [640, 198] on input "text" at bounding box center [632, 201] width 39 height 19
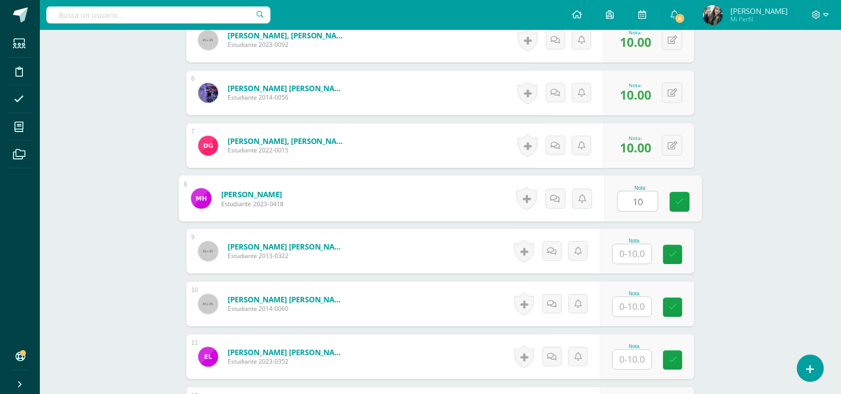
type input "10"
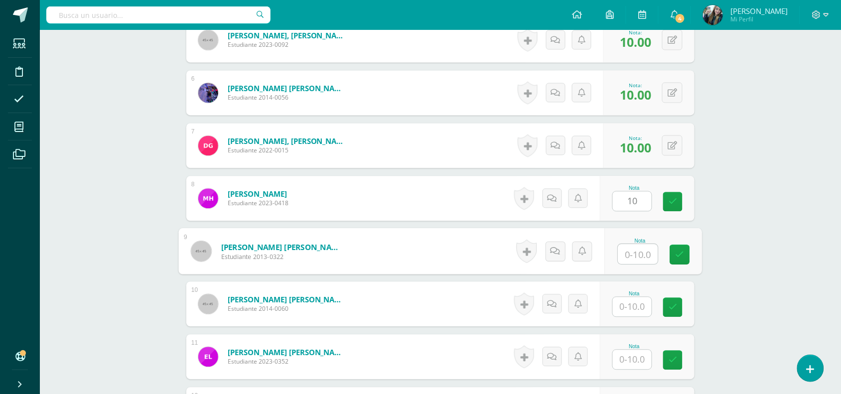
click at [642, 255] on input "text" at bounding box center [638, 255] width 40 height 20
type input "10"
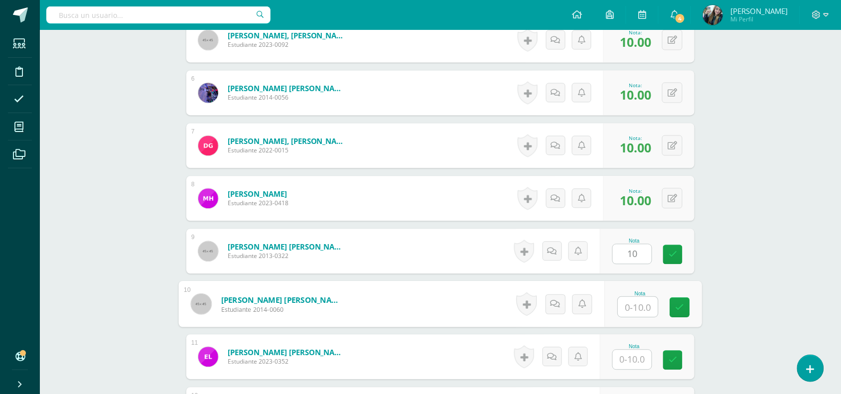
click at [649, 304] on input "text" at bounding box center [638, 307] width 40 height 20
type input "10"
click at [638, 364] on input "text" at bounding box center [632, 359] width 39 height 19
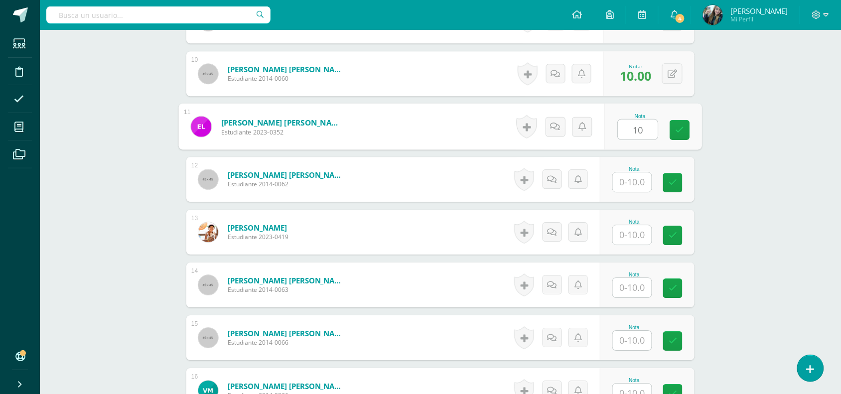
scroll to position [807, 0]
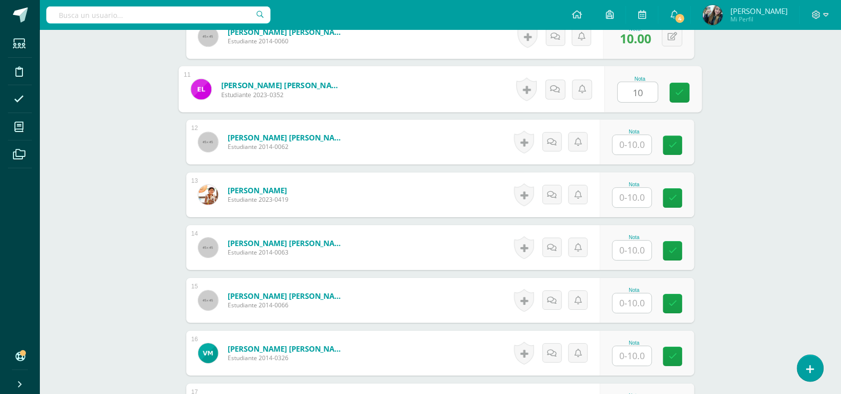
type input "10"
click at [628, 144] on input "text" at bounding box center [632, 144] width 39 height 19
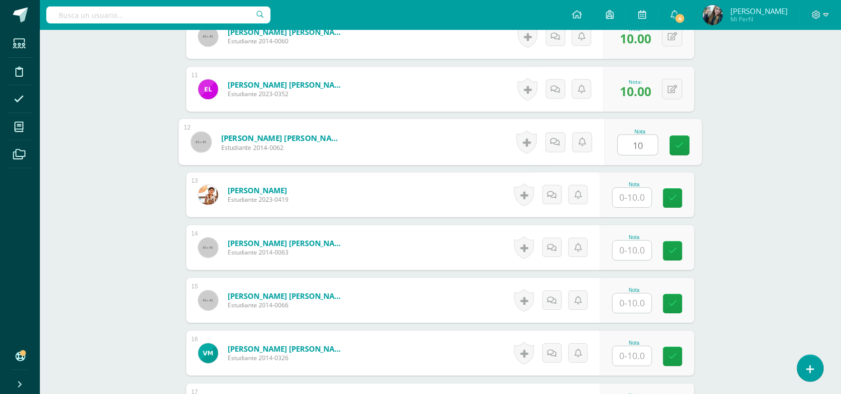
type input "10"
click at [640, 190] on input "text" at bounding box center [632, 197] width 39 height 19
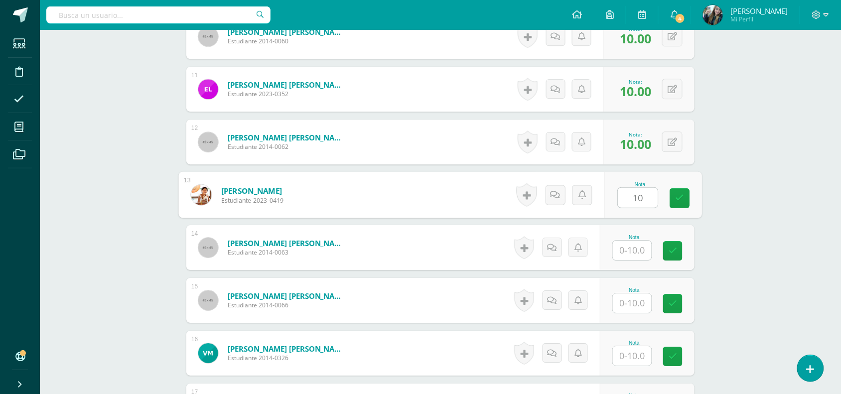
type input "10"
click at [639, 237] on div "Nota" at bounding box center [634, 237] width 44 height 5
click at [639, 243] on input "text" at bounding box center [632, 250] width 39 height 19
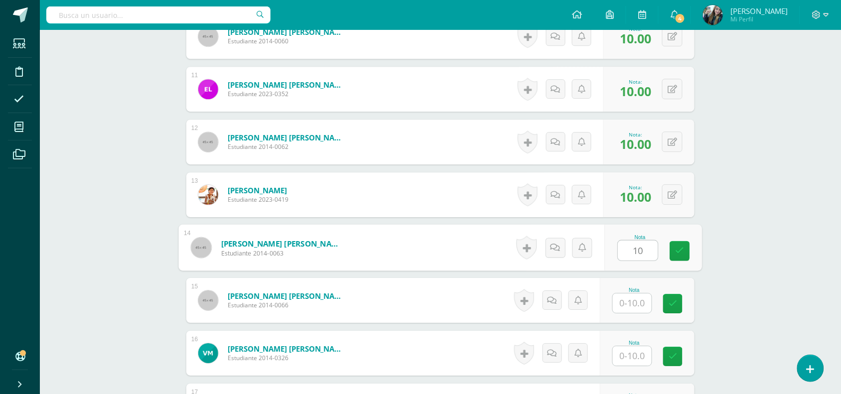
type input "10"
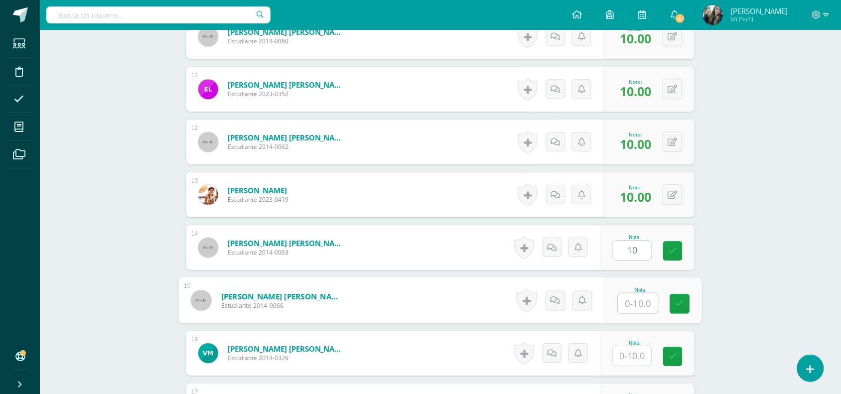
click at [634, 307] on input "text" at bounding box center [638, 303] width 40 height 20
type input "10"
click at [643, 355] on input "text" at bounding box center [632, 355] width 39 height 19
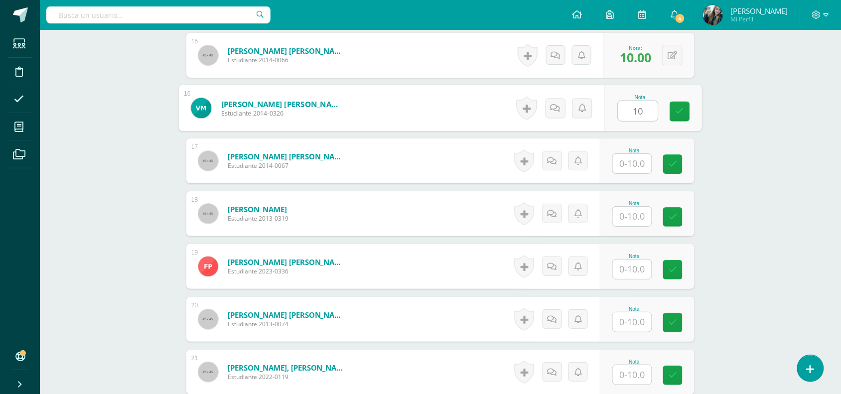
scroll to position [1069, 0]
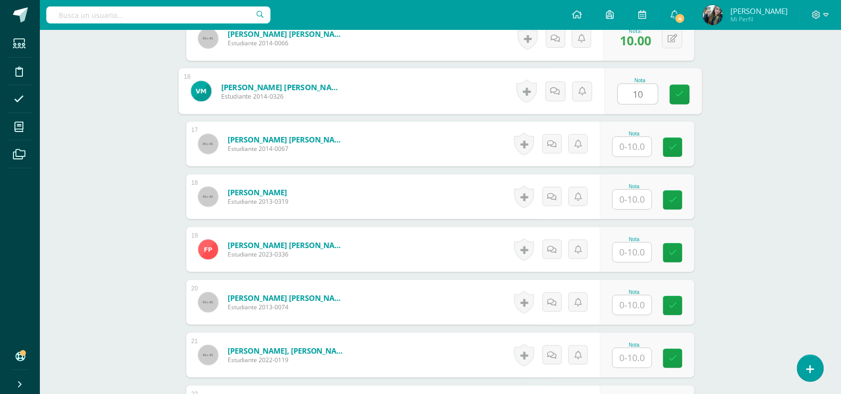
type input "10"
click at [638, 138] on input "text" at bounding box center [632, 146] width 39 height 19
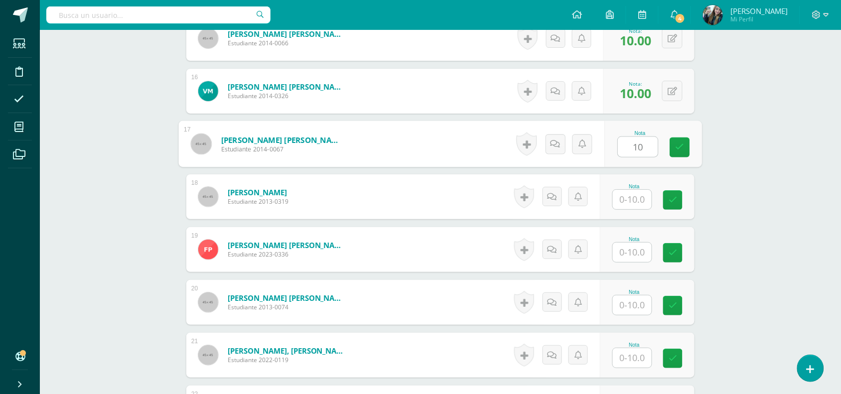
type input "10"
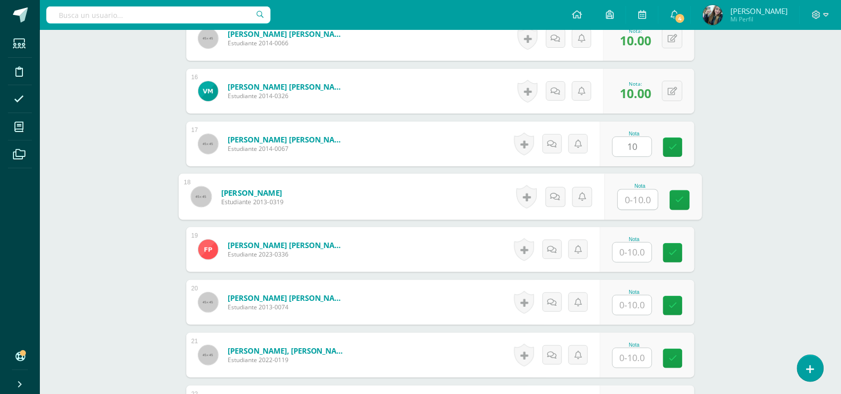
click at [643, 192] on input "text" at bounding box center [638, 200] width 40 height 20
type input "10"
click at [643, 247] on input "text" at bounding box center [632, 252] width 39 height 19
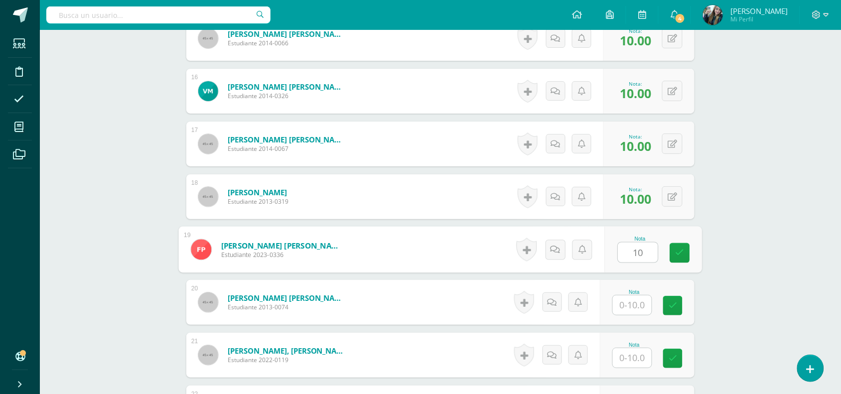
type input "10"
click at [645, 300] on input "text" at bounding box center [632, 304] width 39 height 19
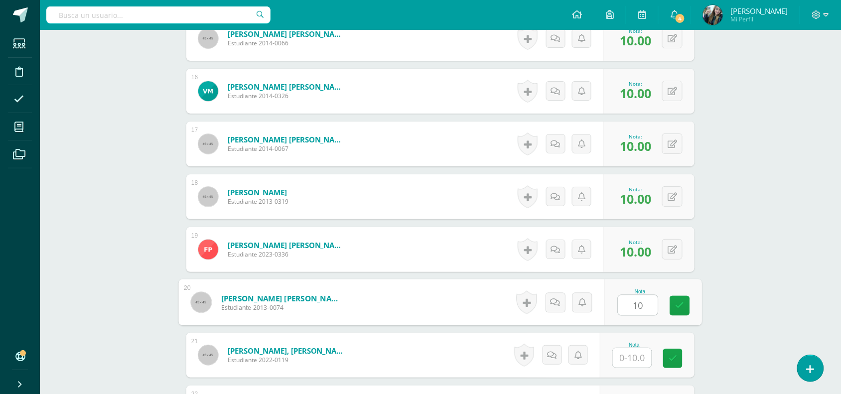
type input "10"
click at [640, 359] on input "text" at bounding box center [632, 357] width 39 height 19
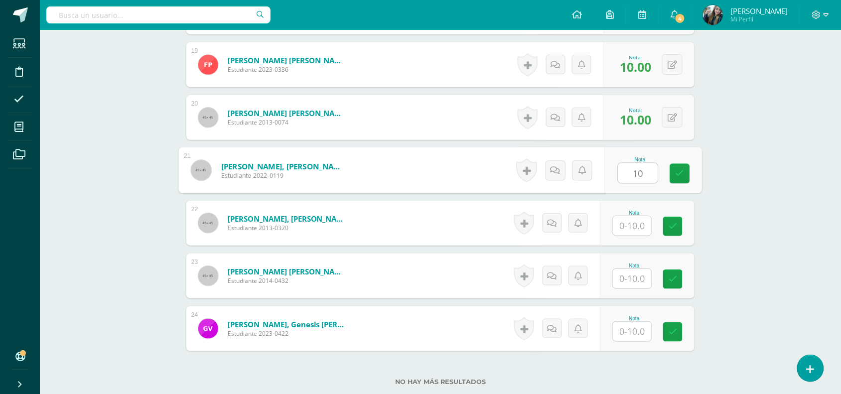
scroll to position [1317, 0]
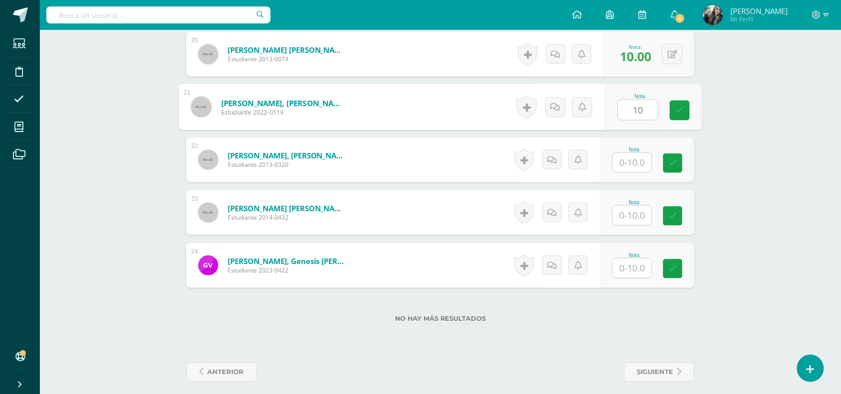
type input "10"
click at [639, 166] on input "text" at bounding box center [632, 162] width 39 height 19
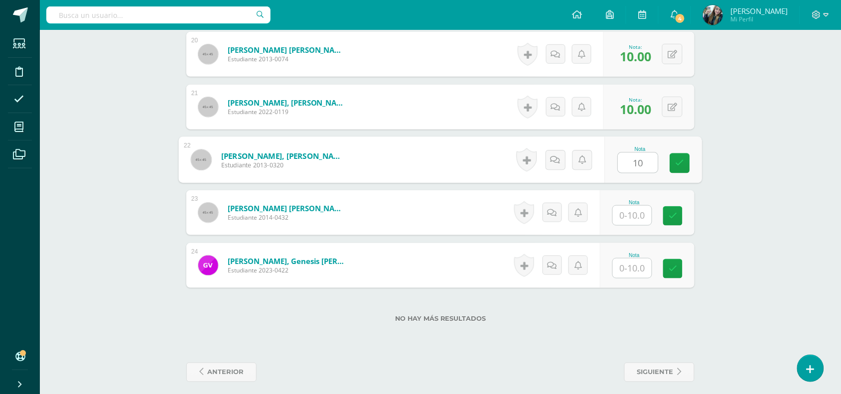
type input "10"
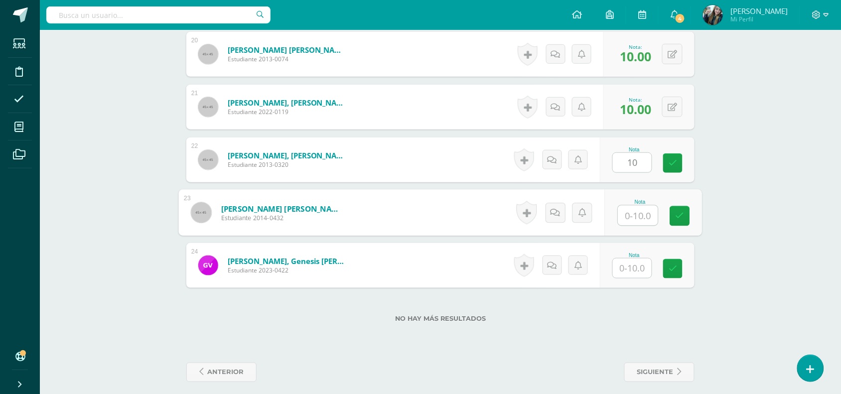
click at [638, 210] on input "text" at bounding box center [638, 216] width 40 height 20
type input "10"
click at [634, 265] on input "text" at bounding box center [632, 267] width 39 height 19
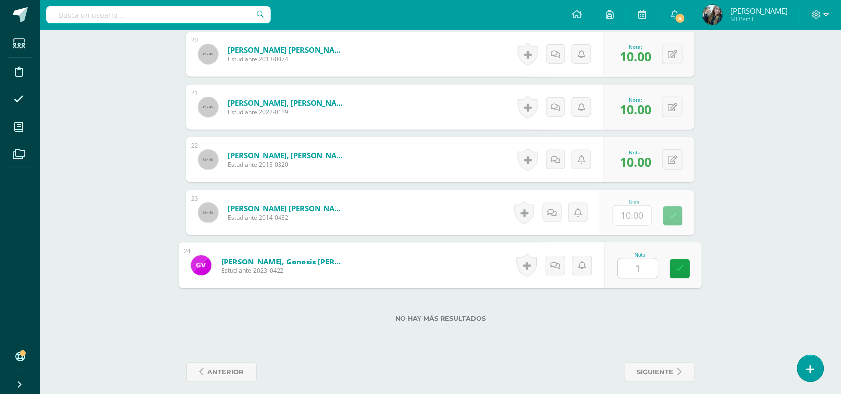
type input "10"
click at [679, 264] on icon at bounding box center [679, 268] width 9 height 8
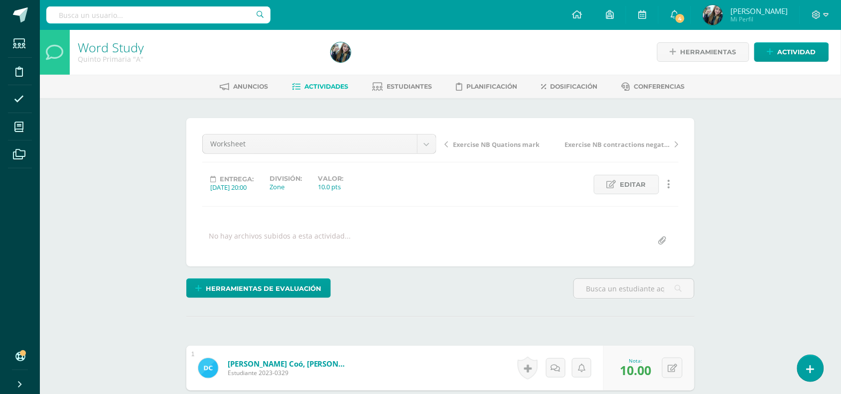
scroll to position [0, 0]
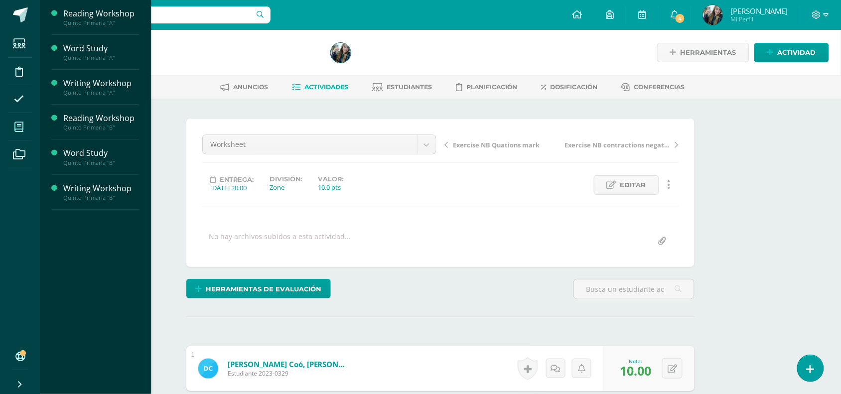
click at [20, 124] on icon at bounding box center [18, 127] width 9 height 10
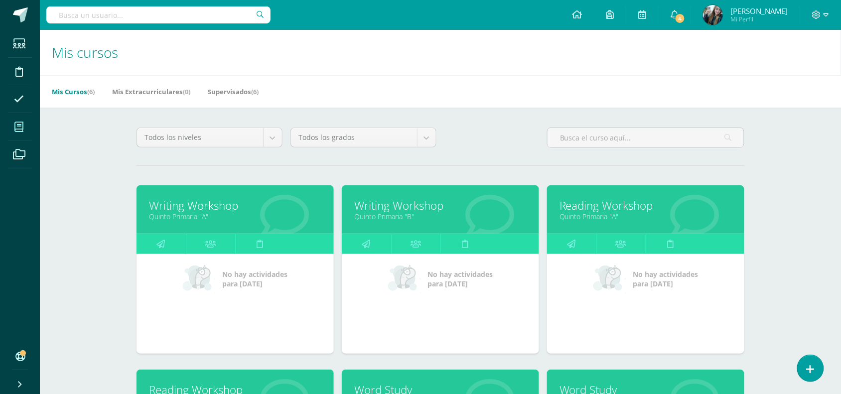
click at [267, 208] on link "Writing Workshop" at bounding box center [235, 205] width 172 height 15
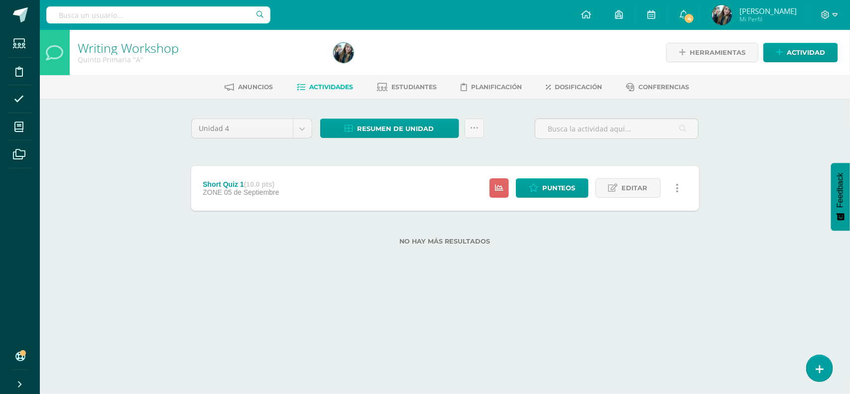
click at [267, 208] on div "Short Quiz 1 (10.0 pts) ZONE [DATE][GEOGRAPHIC_DATA]" at bounding box center [241, 188] width 100 height 45
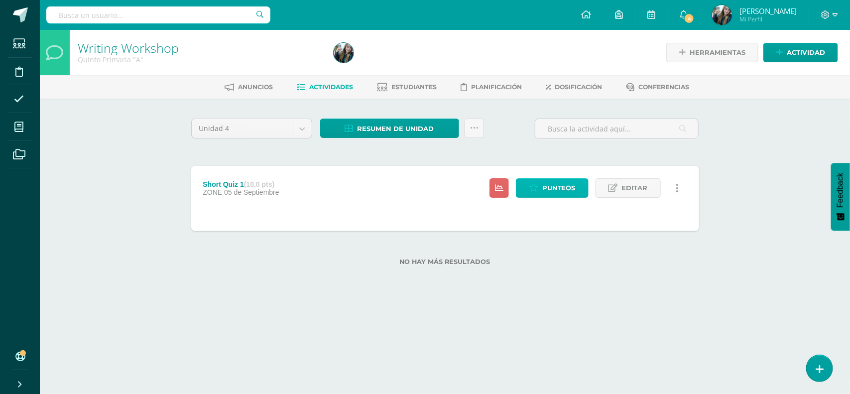
click at [542, 188] on link "Punteos" at bounding box center [552, 187] width 73 height 19
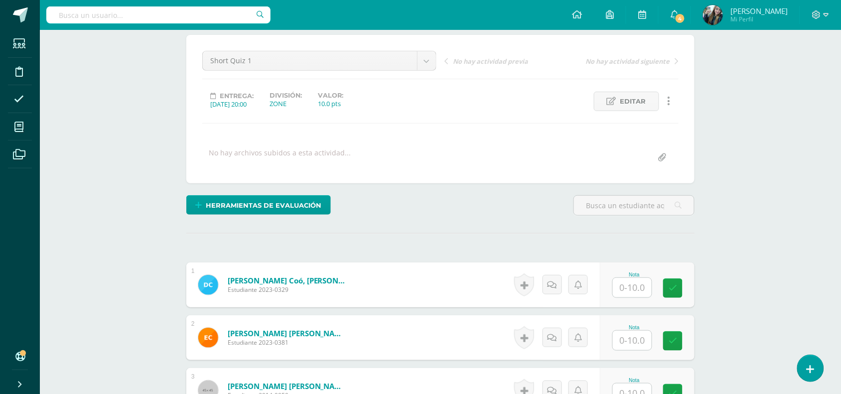
scroll to position [135, 0]
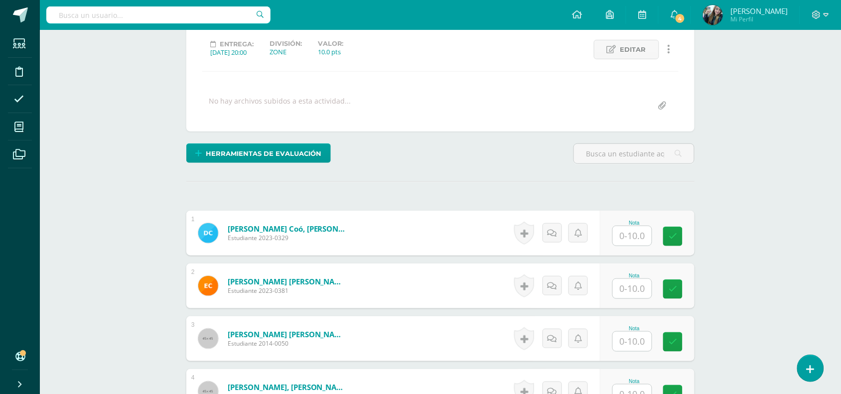
click at [631, 247] on div "Nota" at bounding box center [647, 233] width 95 height 45
click at [633, 242] on input "text" at bounding box center [638, 236] width 40 height 20
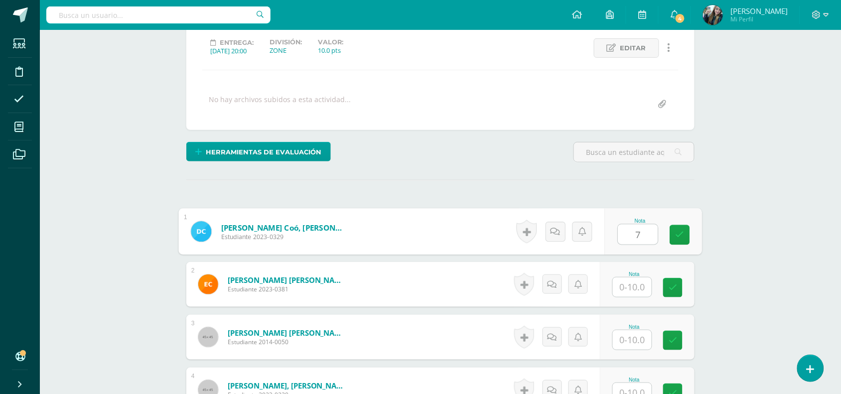
type input "7"
click at [635, 286] on input "text" at bounding box center [632, 286] width 39 height 19
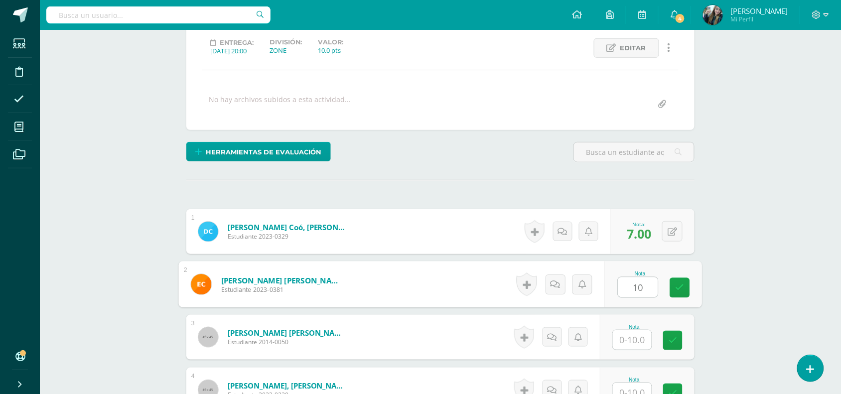
type input "10"
click at [634, 334] on input "text" at bounding box center [632, 339] width 39 height 19
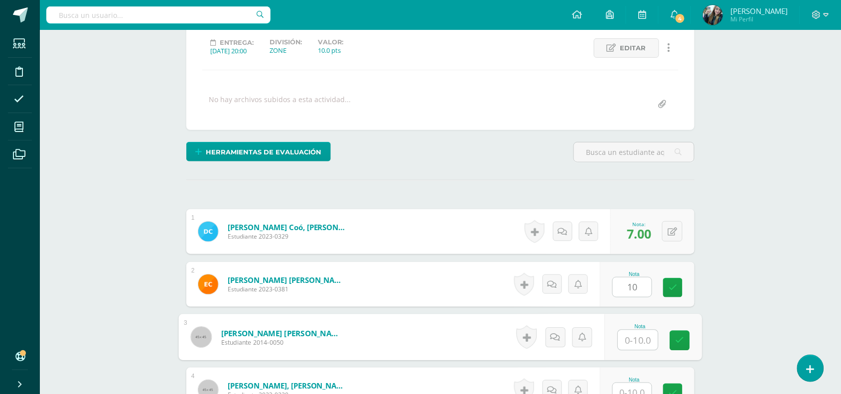
type input "9"
click at [678, 337] on icon at bounding box center [679, 340] width 9 height 8
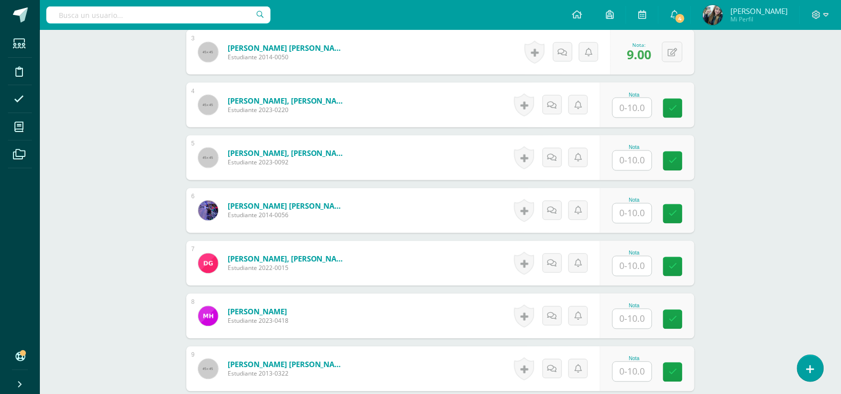
scroll to position [419, 0]
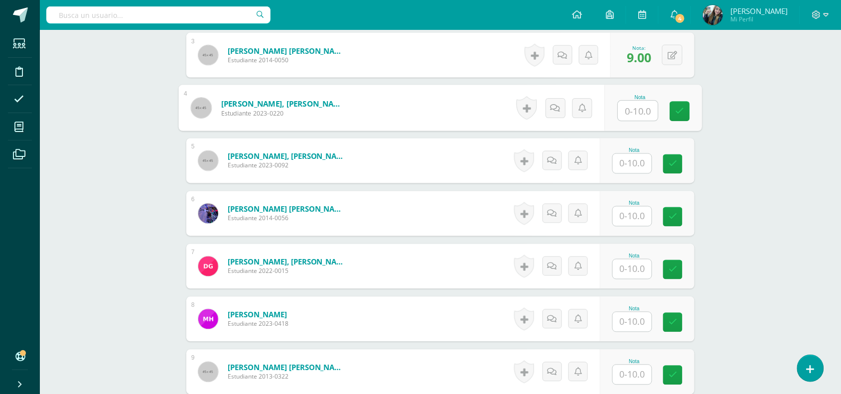
click at [642, 105] on input "text" at bounding box center [638, 111] width 40 height 20
type input "10"
click at [639, 178] on div "Nota" at bounding box center [647, 160] width 95 height 45
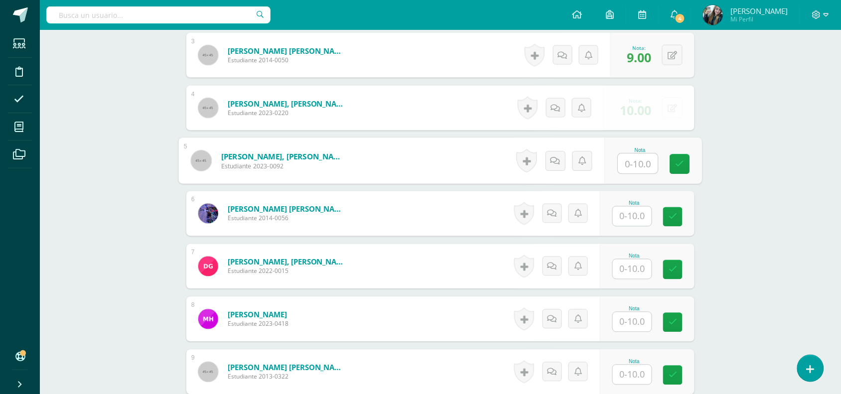
click at [643, 168] on input "text" at bounding box center [638, 164] width 40 height 20
type input "10"
click at [638, 207] on input "text" at bounding box center [632, 216] width 39 height 19
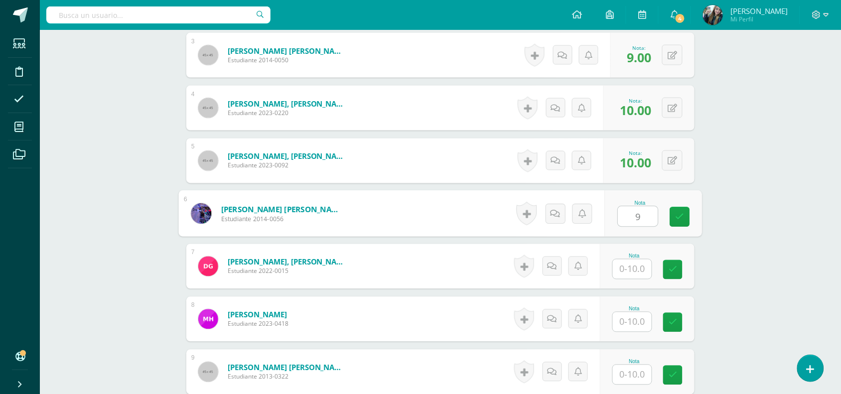
type input "9"
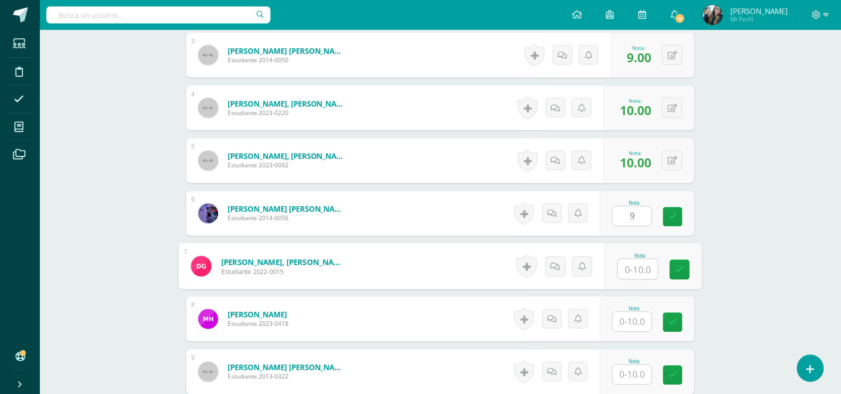
click at [640, 266] on input "text" at bounding box center [638, 269] width 40 height 20
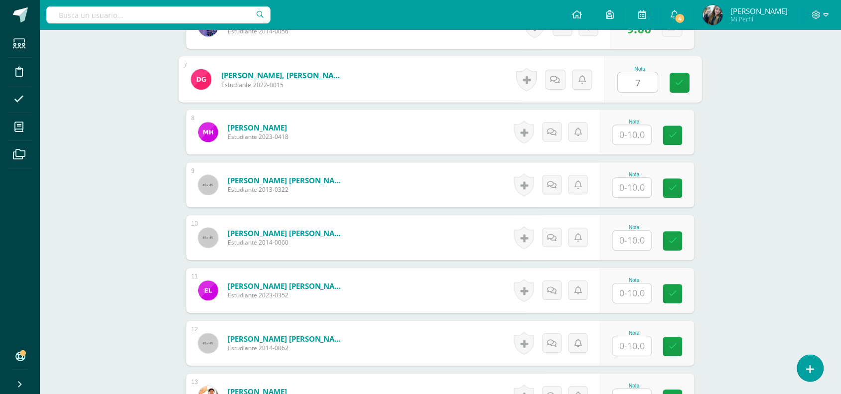
scroll to position [609, 0]
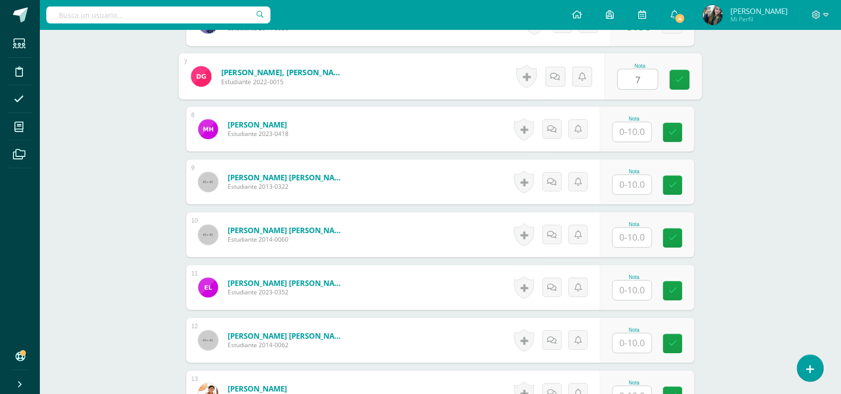
type input "7"
click at [623, 133] on input "text" at bounding box center [632, 131] width 39 height 19
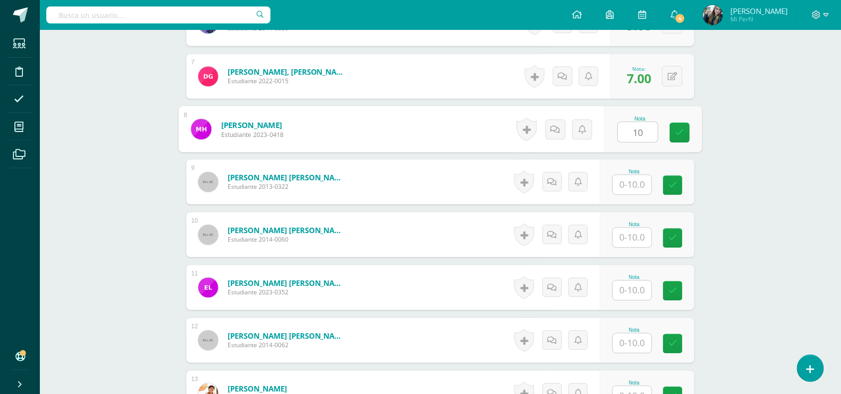
type input "10"
click at [642, 195] on div at bounding box center [632, 184] width 40 height 20
click at [643, 193] on input "text" at bounding box center [632, 184] width 39 height 19
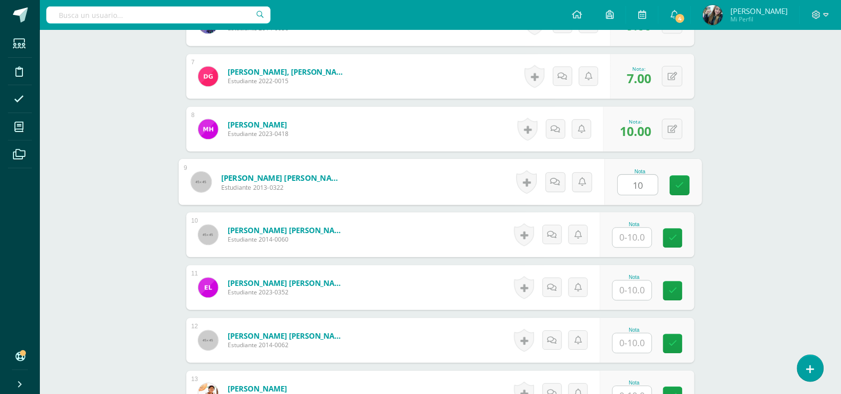
type input "10"
click at [645, 240] on input "text" at bounding box center [632, 237] width 39 height 19
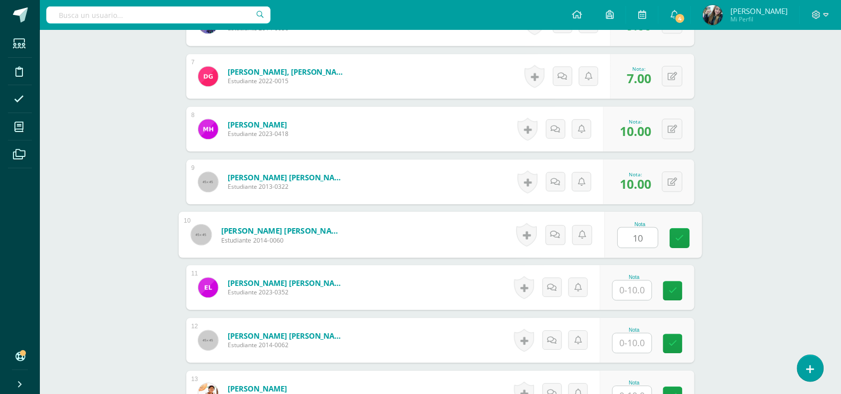
type input "10"
click at [642, 299] on input "text" at bounding box center [632, 289] width 39 height 19
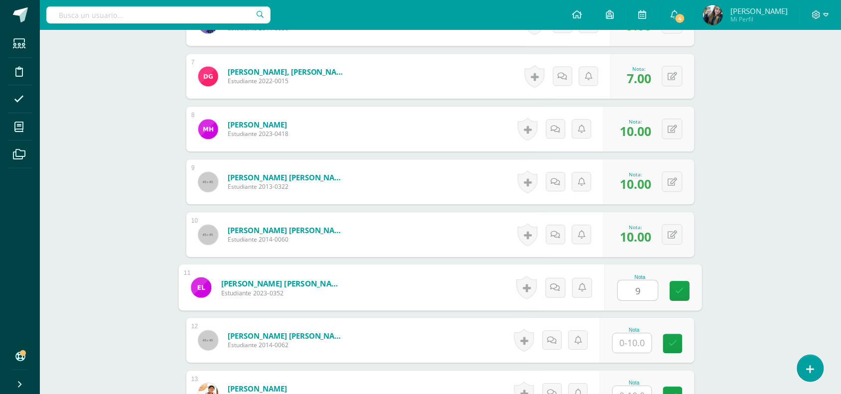
type input "9"
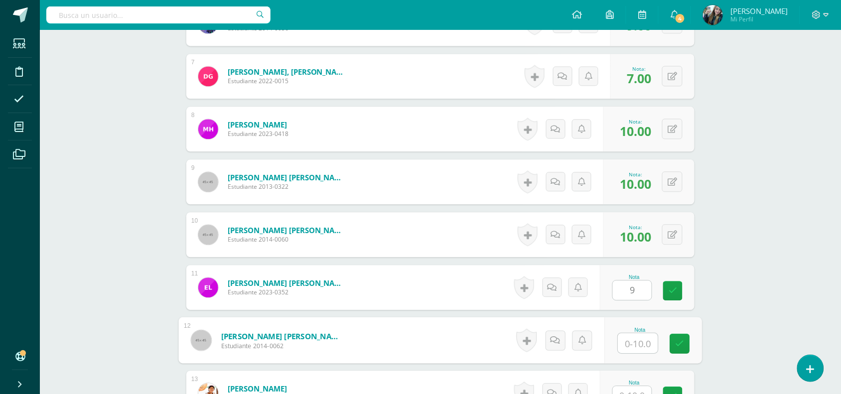
click at [646, 345] on input "text" at bounding box center [638, 343] width 40 height 20
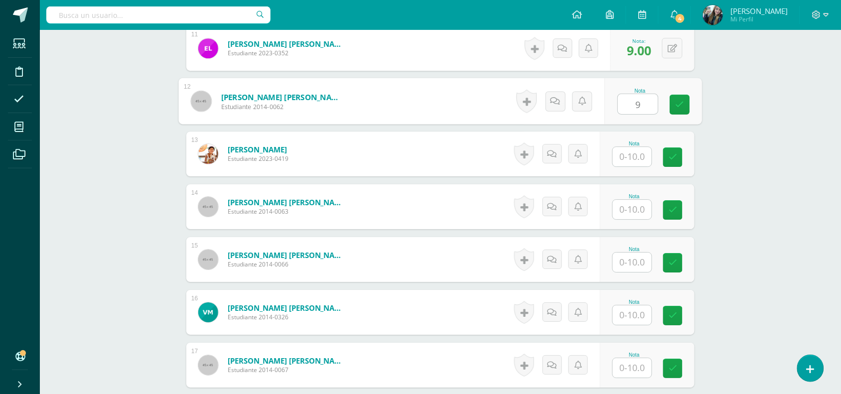
scroll to position [863, 0]
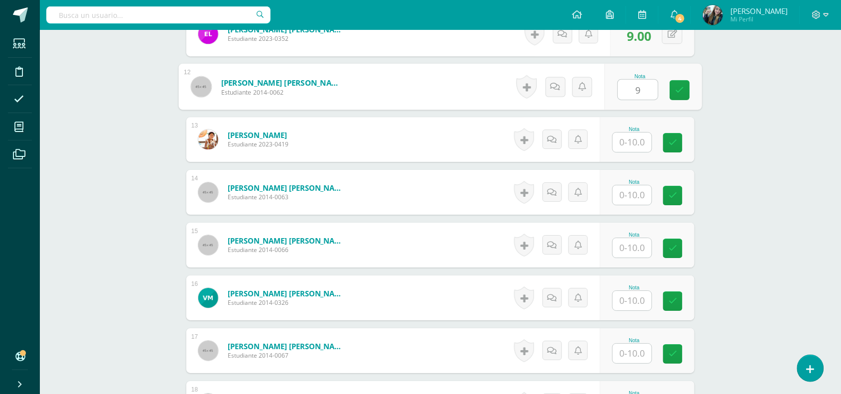
type input "9"
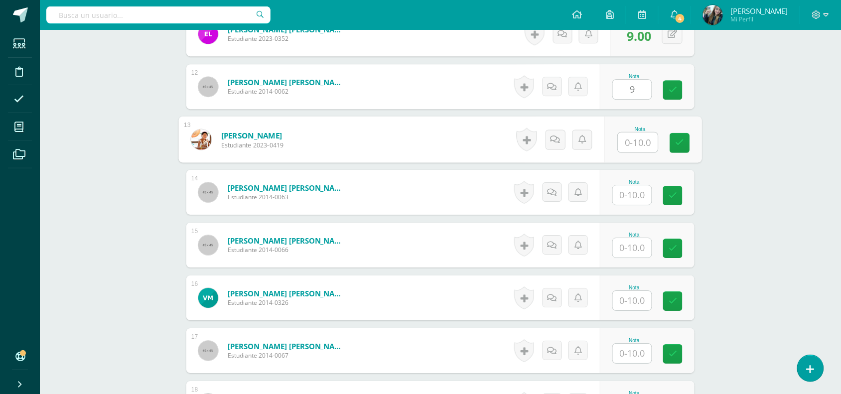
click at [635, 138] on input "text" at bounding box center [638, 142] width 40 height 20
type input "10"
click at [643, 189] on input "text" at bounding box center [632, 194] width 39 height 19
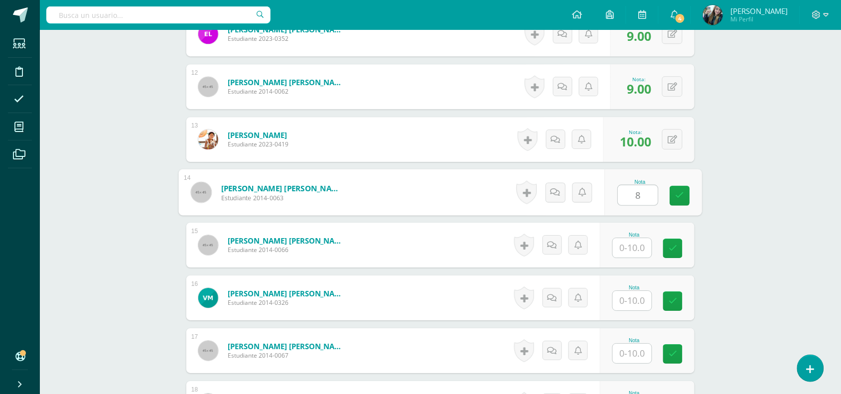
type input "8"
click at [645, 246] on input "text" at bounding box center [632, 247] width 39 height 19
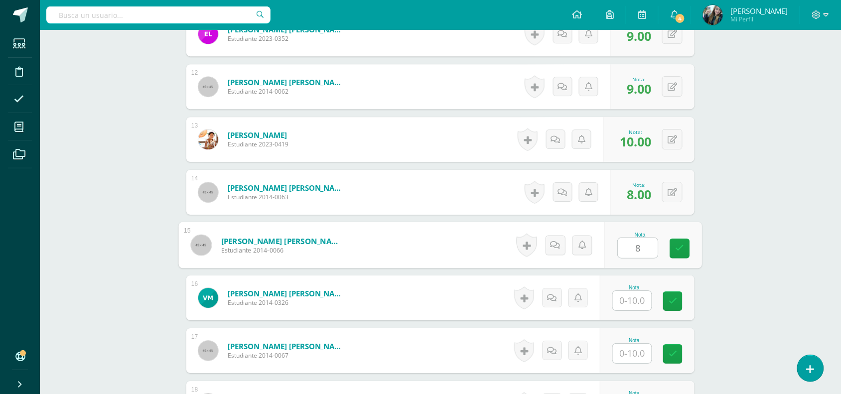
type input "8"
click at [638, 307] on input "text" at bounding box center [632, 300] width 39 height 19
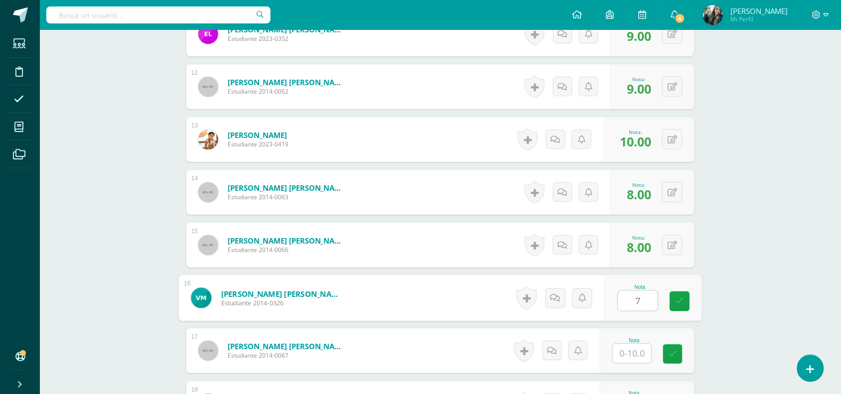
type input "7"
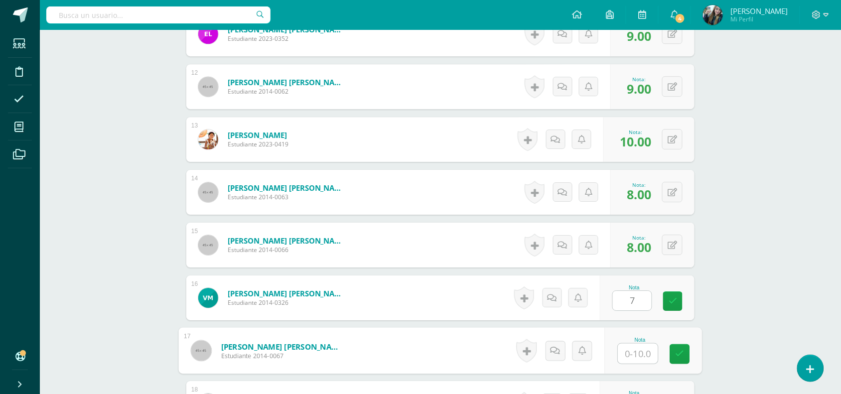
click at [645, 362] on input "text" at bounding box center [638, 354] width 40 height 20
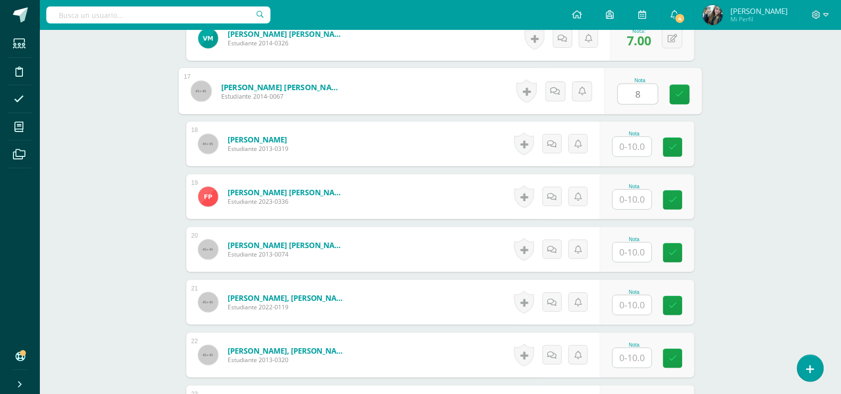
scroll to position [1131, 0]
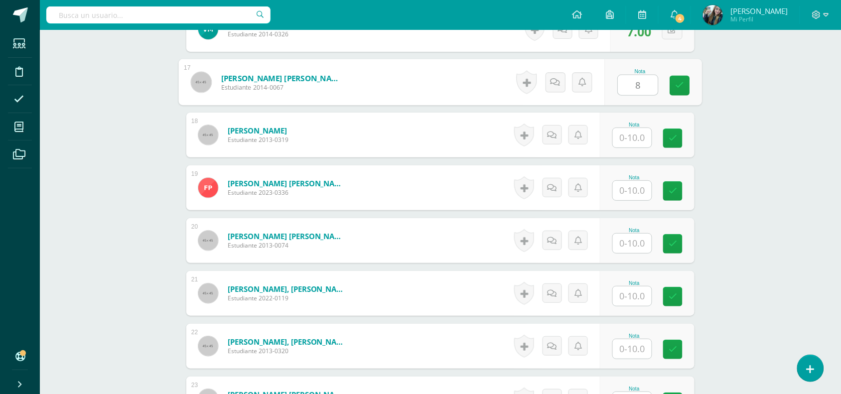
type input "8"
click at [638, 139] on input "text" at bounding box center [632, 137] width 39 height 19
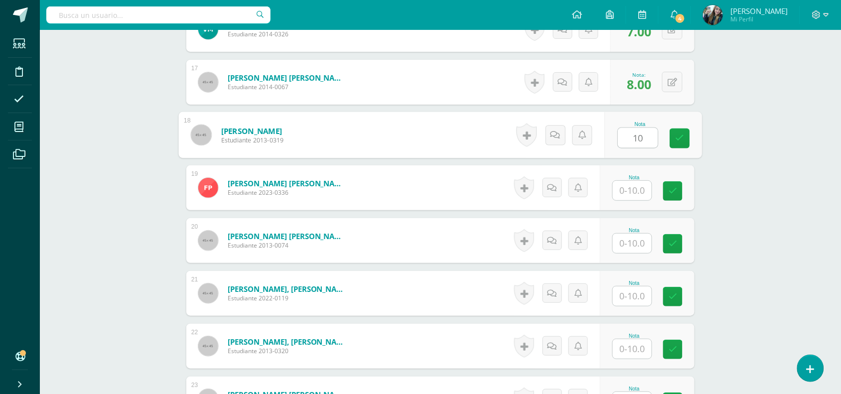
type input "10"
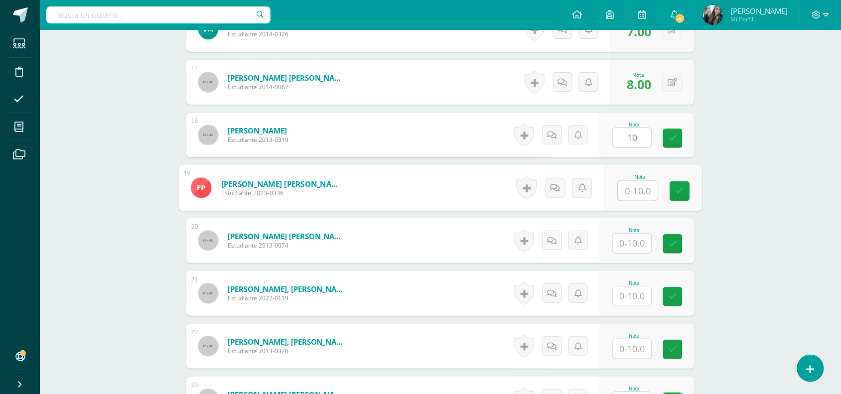
click at [641, 191] on input "text" at bounding box center [638, 191] width 40 height 20
type input "7"
click at [645, 248] on input "text" at bounding box center [632, 243] width 39 height 19
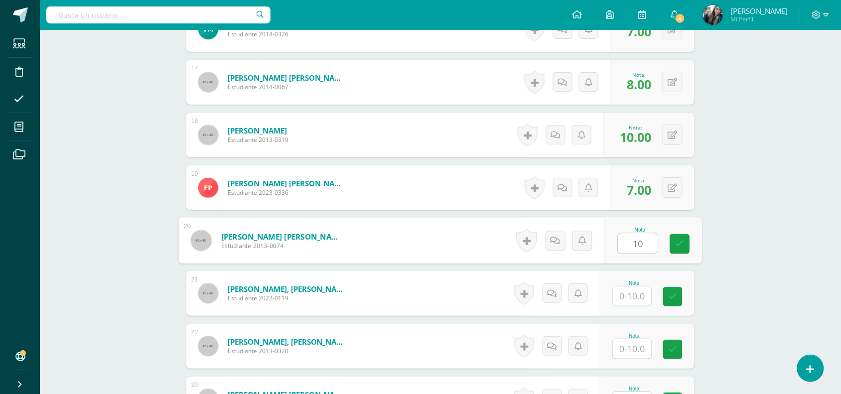
type input "10"
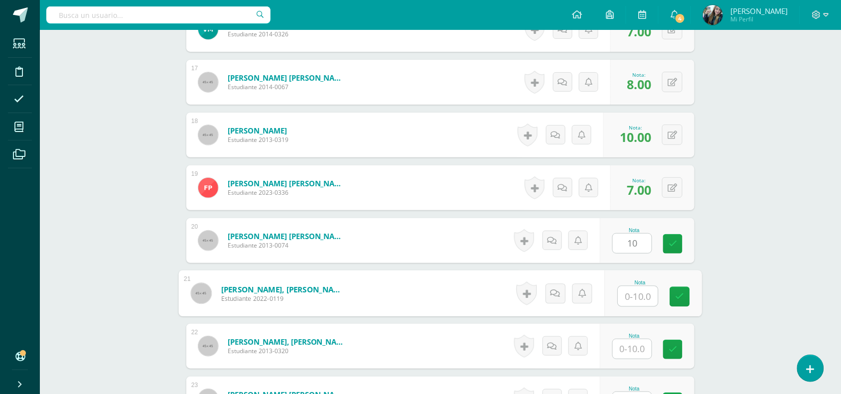
click at [647, 304] on input "text" at bounding box center [638, 296] width 40 height 20
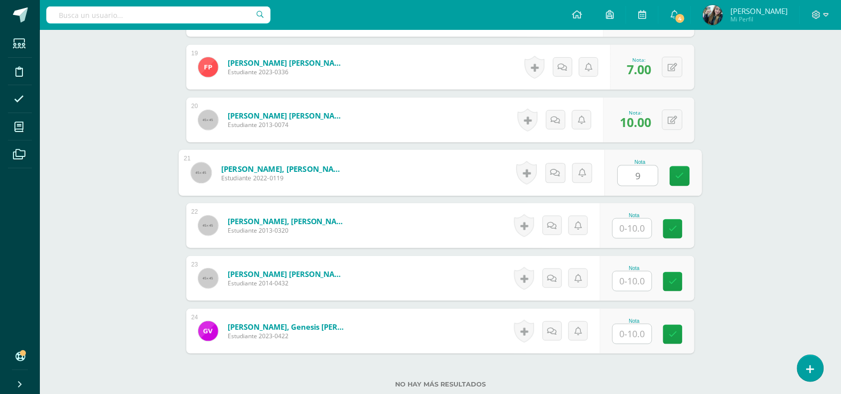
scroll to position [1280, 0]
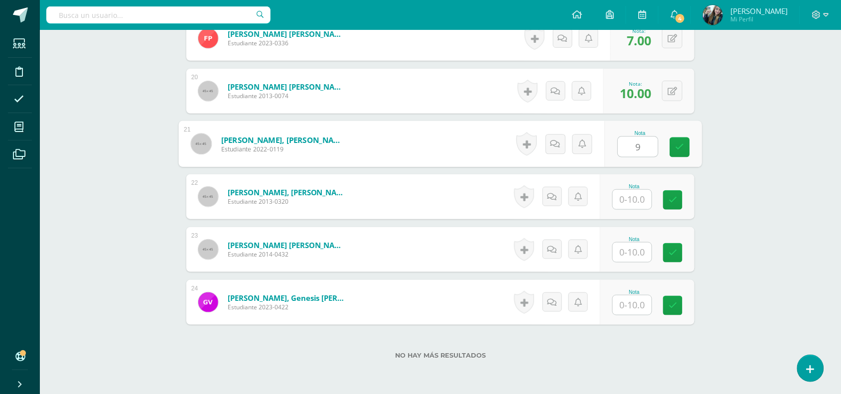
type input "9"
click at [628, 199] on input "text" at bounding box center [632, 199] width 39 height 19
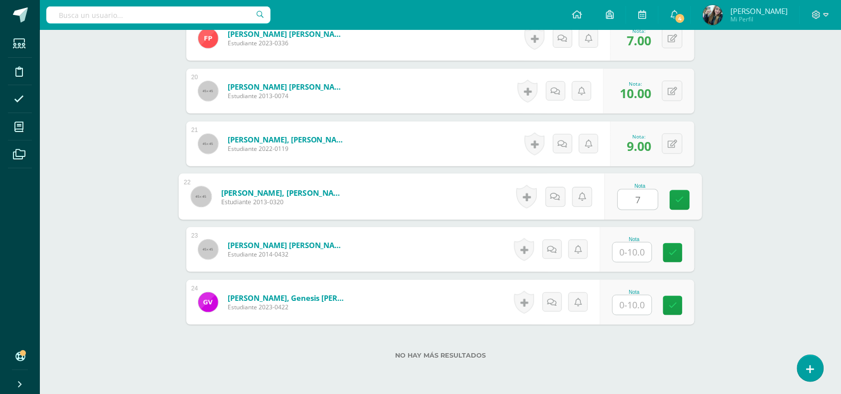
type input "7"
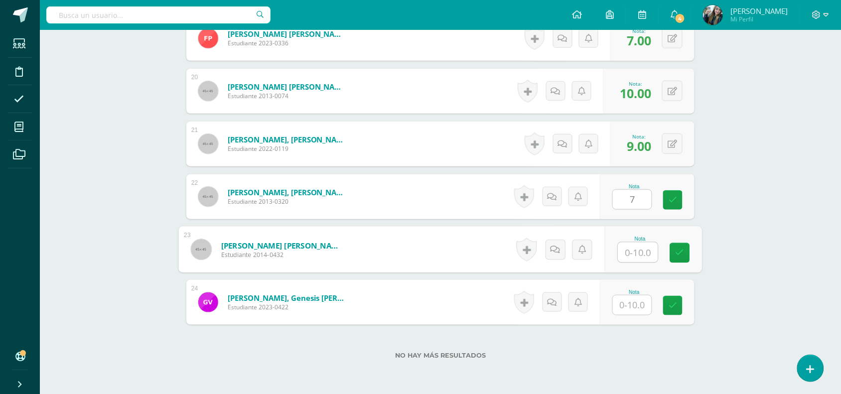
click at [645, 252] on input "text" at bounding box center [638, 253] width 40 height 20
type input "9"
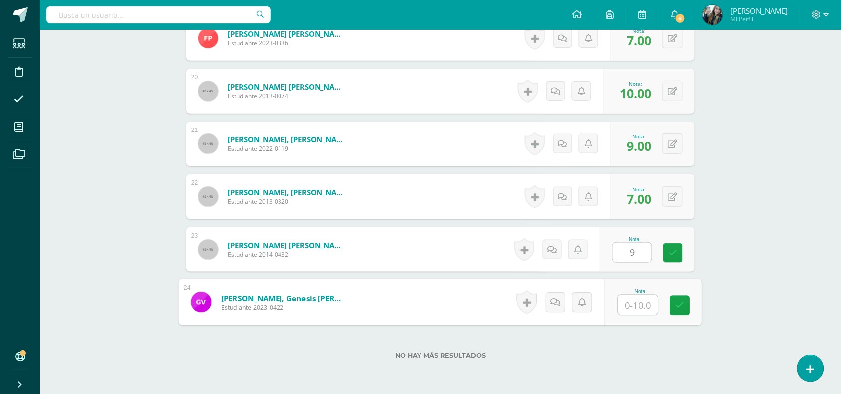
click at [646, 309] on input "text" at bounding box center [638, 305] width 40 height 20
type input "9"
click at [683, 308] on icon at bounding box center [679, 305] width 9 height 8
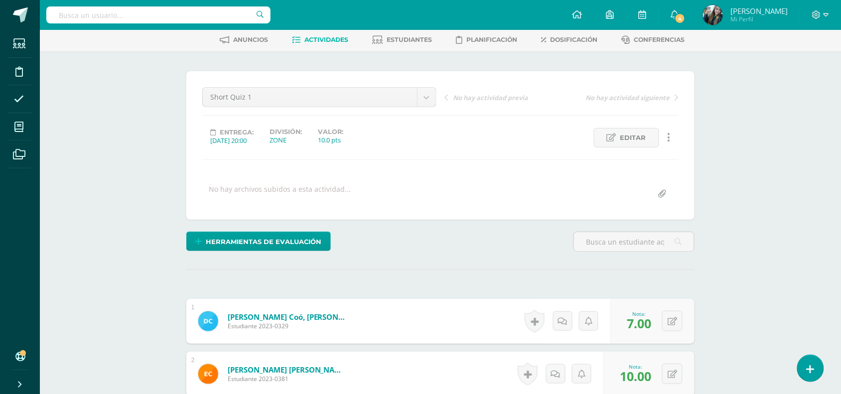
scroll to position [0, 0]
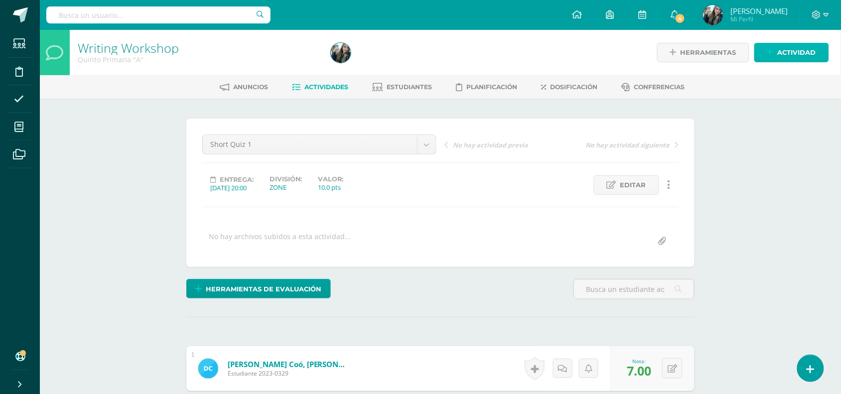
click at [774, 55] on link "Actividad" at bounding box center [791, 52] width 75 height 19
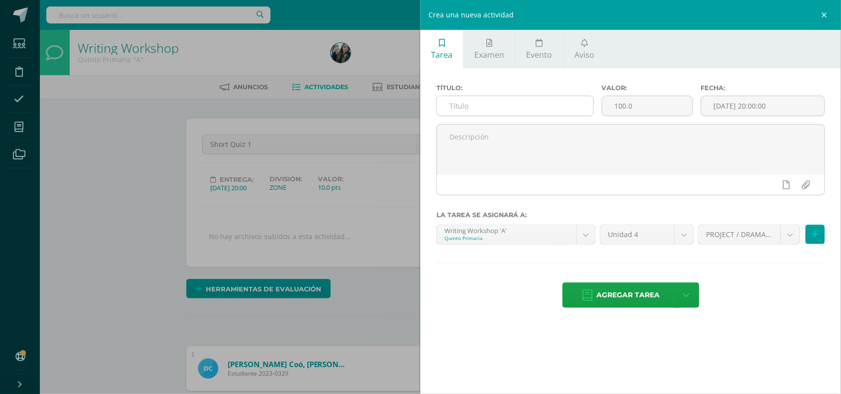
click at [575, 105] on input "text" at bounding box center [515, 105] width 156 height 19
type input "Organizing my expossitory essay"
drag, startPoint x: 664, startPoint y: 99, endPoint x: 591, endPoint y: 108, distance: 73.3
click at [591, 108] on div "Título: Organizing my expossitory essay Valor: 100.0 Fecha: [DATE] 20:00:00" at bounding box center [630, 104] width 396 height 40
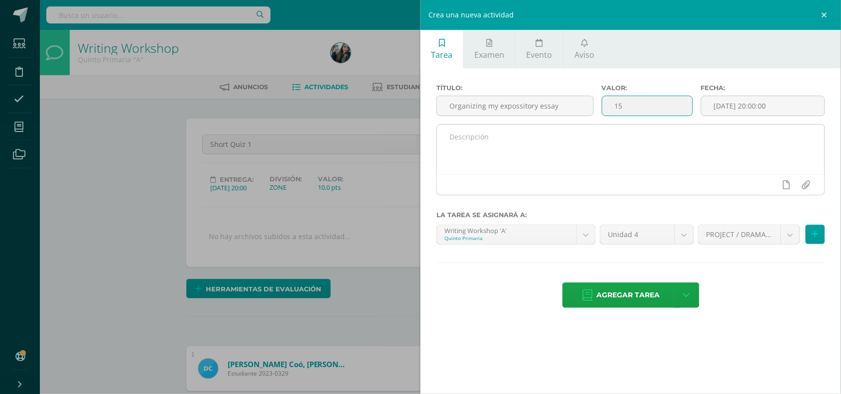
click at [614, 138] on textarea at bounding box center [630, 150] width 387 height 50
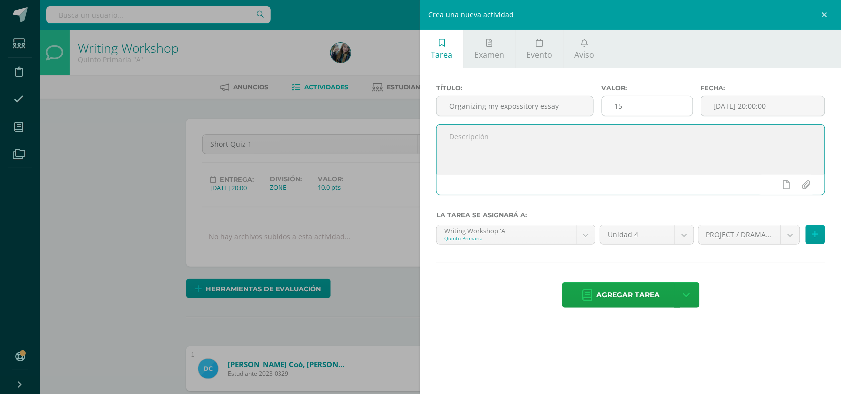
click at [645, 107] on input "15" at bounding box center [647, 105] width 90 height 19
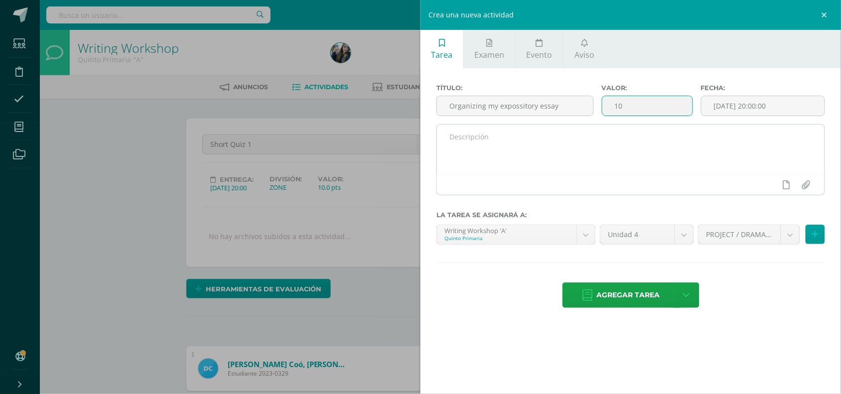
type input "10"
click at [647, 148] on textarea at bounding box center [630, 150] width 387 height 50
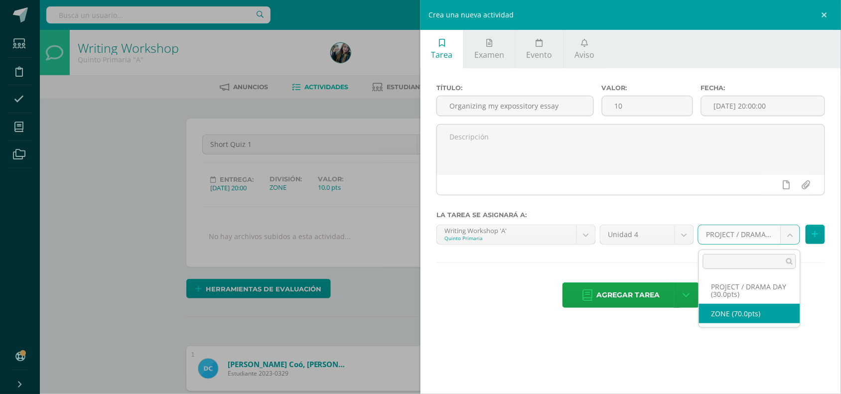
select select "47999"
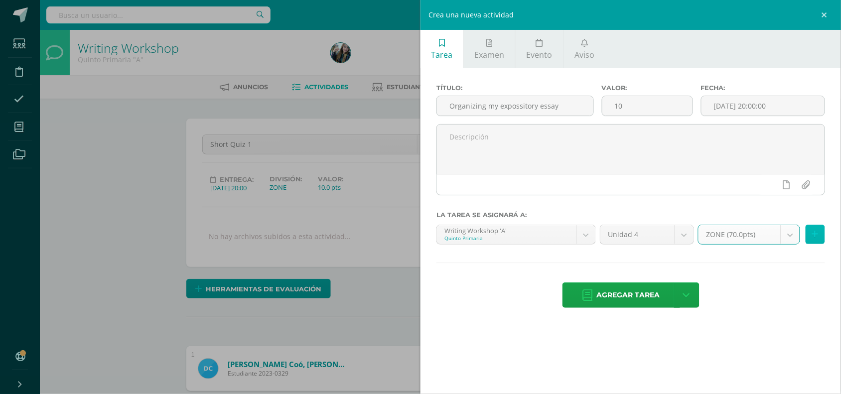
click at [814, 242] on button at bounding box center [814, 234] width 19 height 19
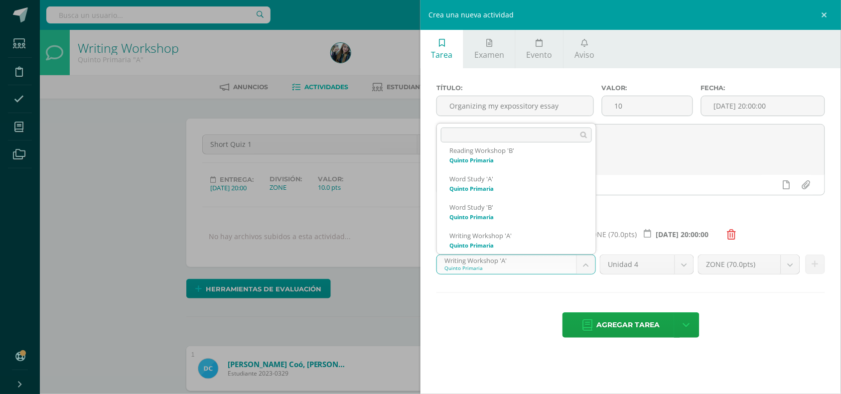
scroll to position [66, 0]
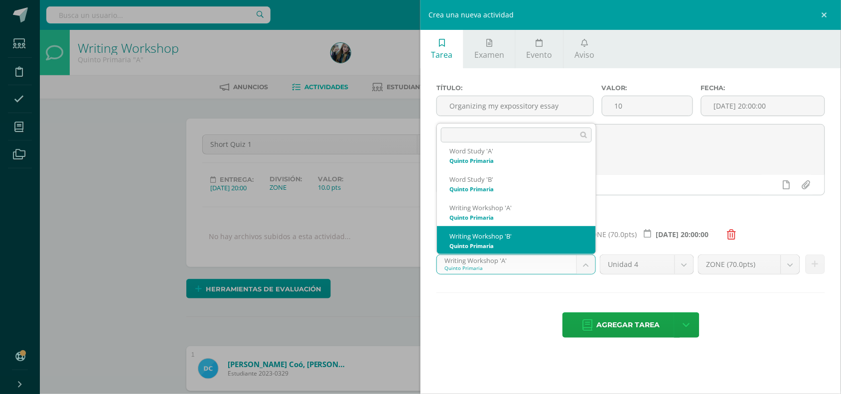
select select "30183"
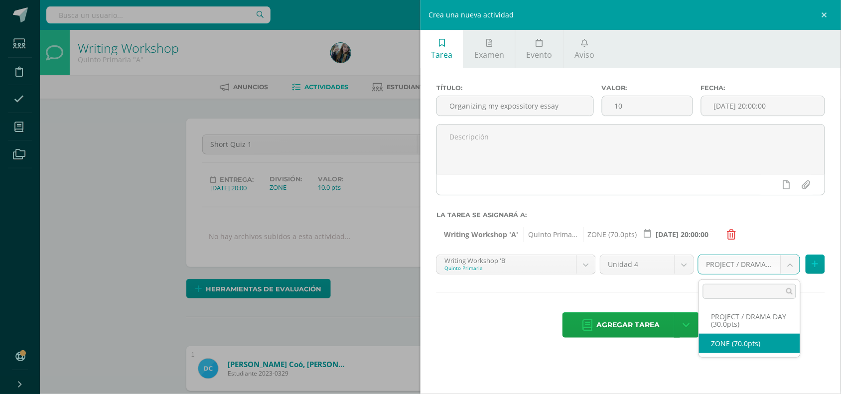
select select "48769"
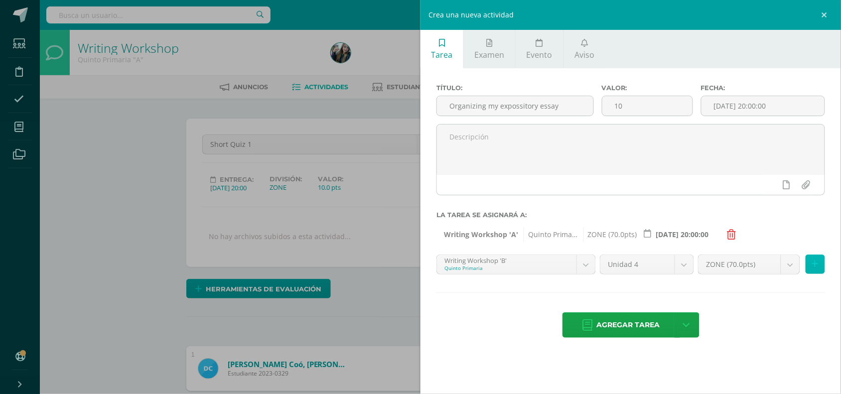
click at [815, 267] on icon at bounding box center [815, 264] width 6 height 8
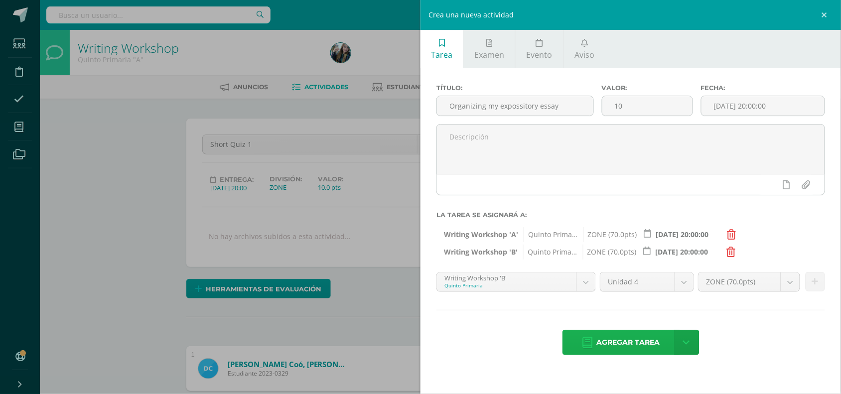
click at [643, 348] on span "Agregar tarea" at bounding box center [628, 342] width 63 height 24
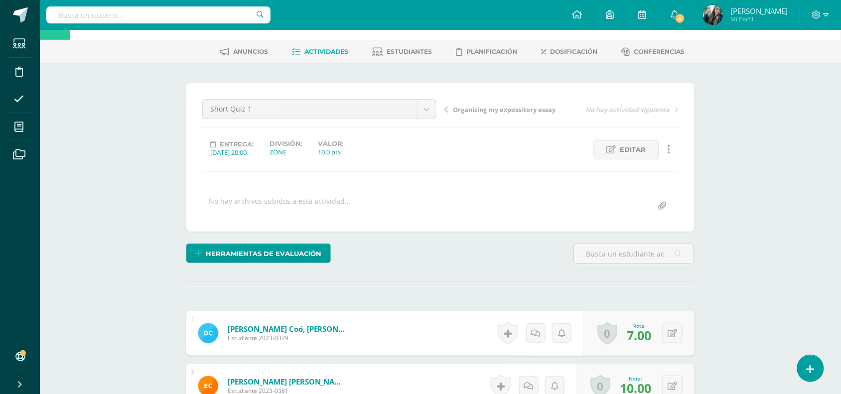
scroll to position [25, 0]
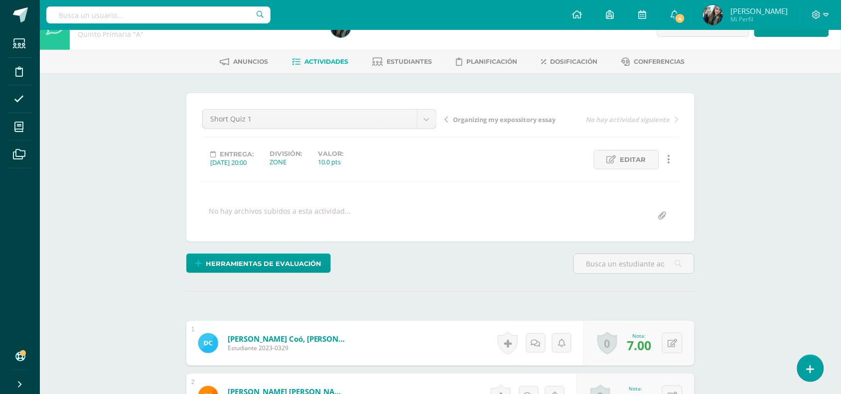
click at [439, 124] on div "Short Quiz 1 Organizing my expossitory essay Short Quiz 1" at bounding box center [319, 123] width 242 height 28
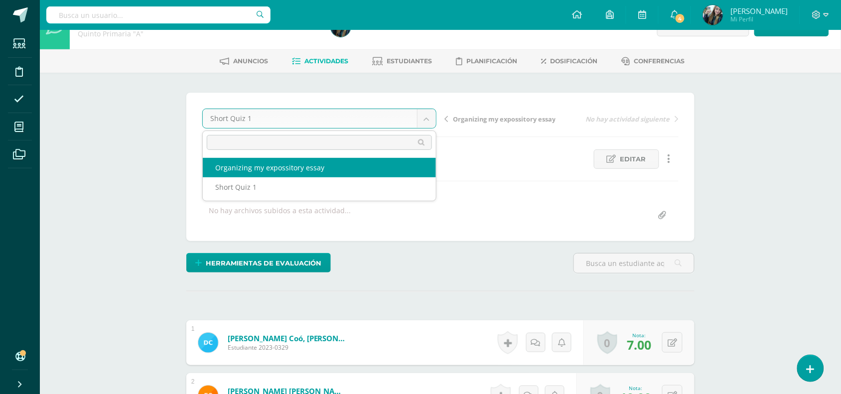
select select "/dashboard/teacher/grade-activity/50225/"
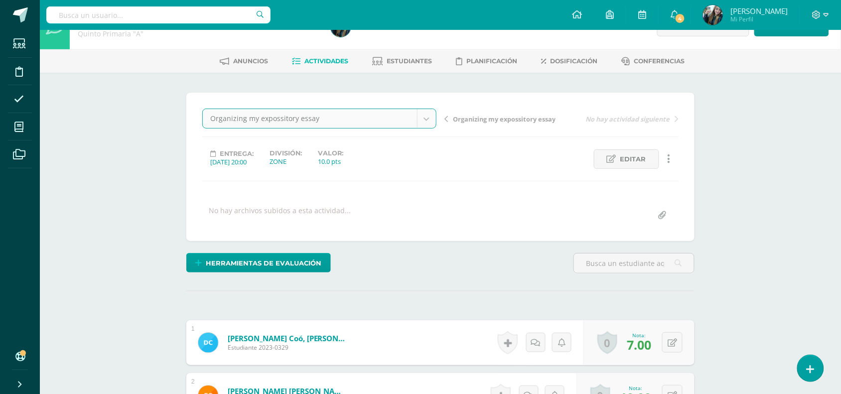
scroll to position [26, 0]
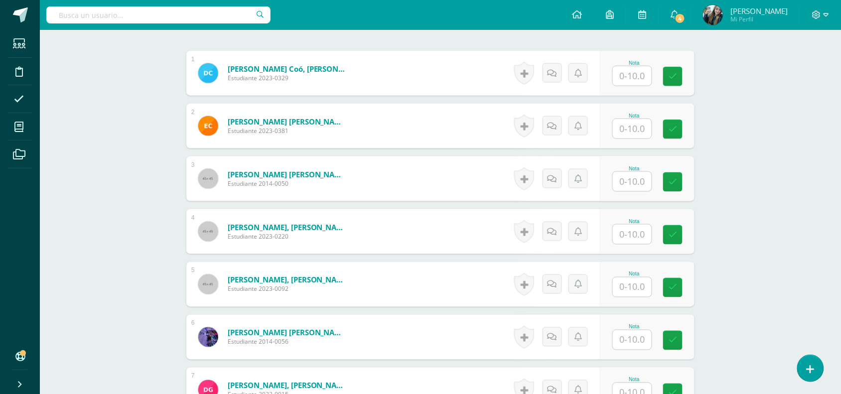
scroll to position [301, 0]
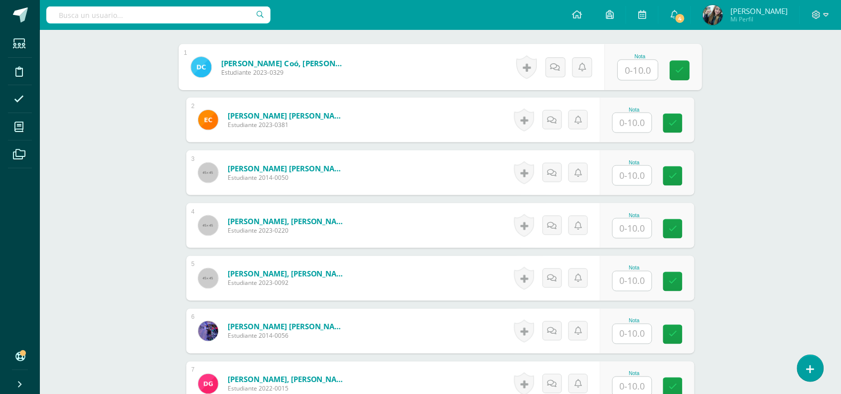
click at [624, 66] on input "text" at bounding box center [638, 70] width 40 height 20
type input "10"
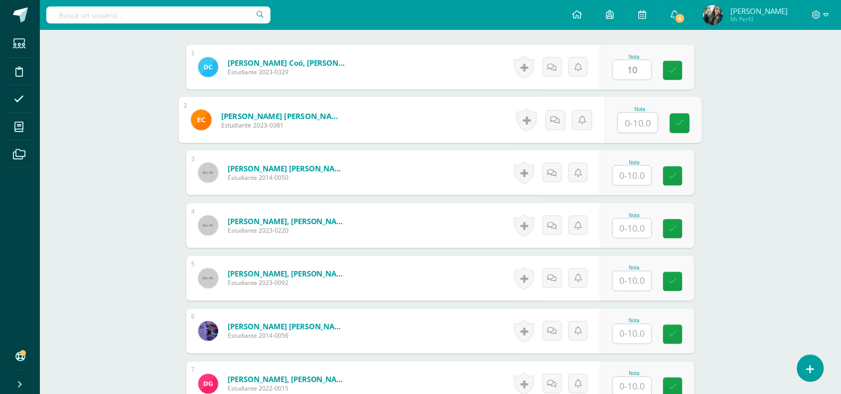
click at [634, 121] on input "text" at bounding box center [638, 123] width 40 height 20
type input "10"
click at [637, 175] on input "text" at bounding box center [632, 175] width 39 height 19
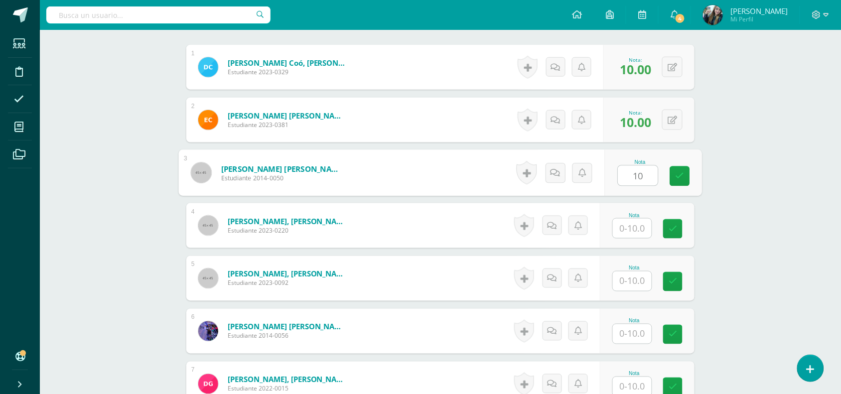
type input "10"
click at [639, 227] on input "text" at bounding box center [632, 228] width 39 height 19
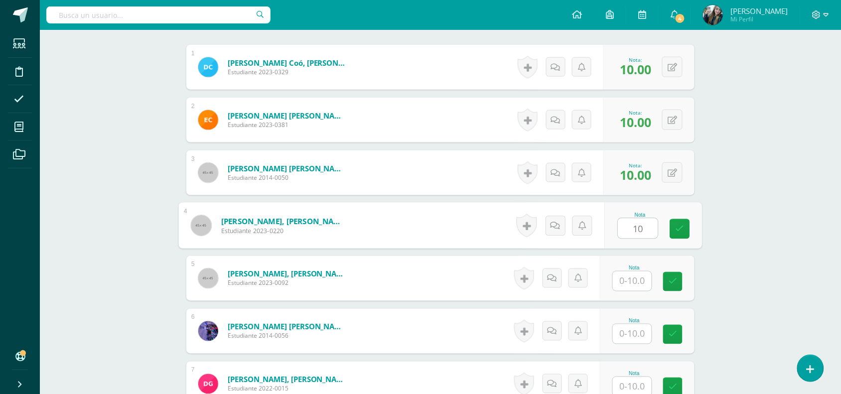
type input "10"
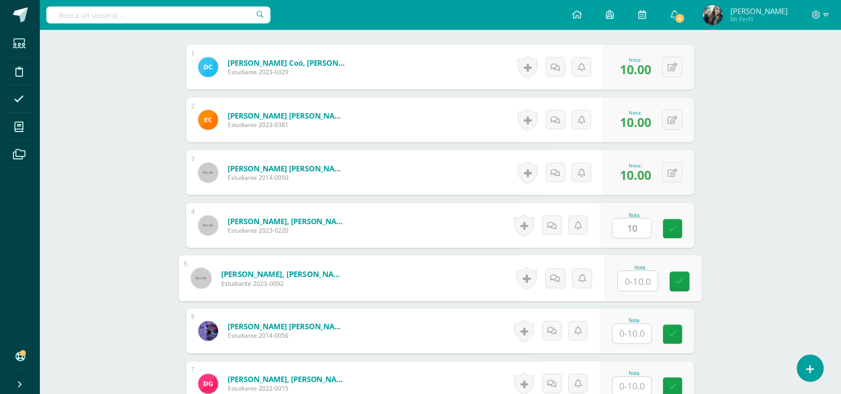
click at [643, 280] on input "text" at bounding box center [638, 281] width 40 height 20
type input "10"
click at [641, 332] on input "text" at bounding box center [632, 333] width 39 height 19
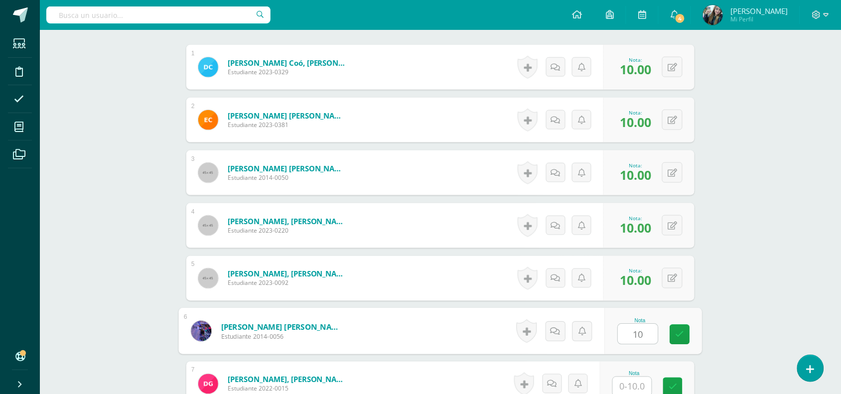
type input "10"
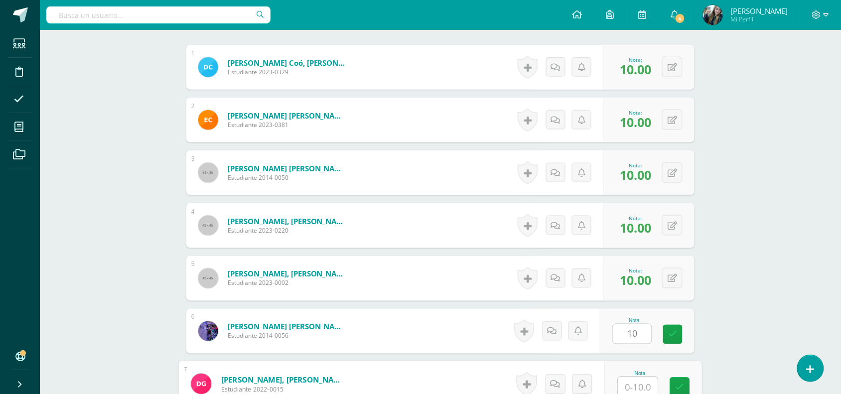
click at [643, 386] on input "text" at bounding box center [638, 387] width 40 height 20
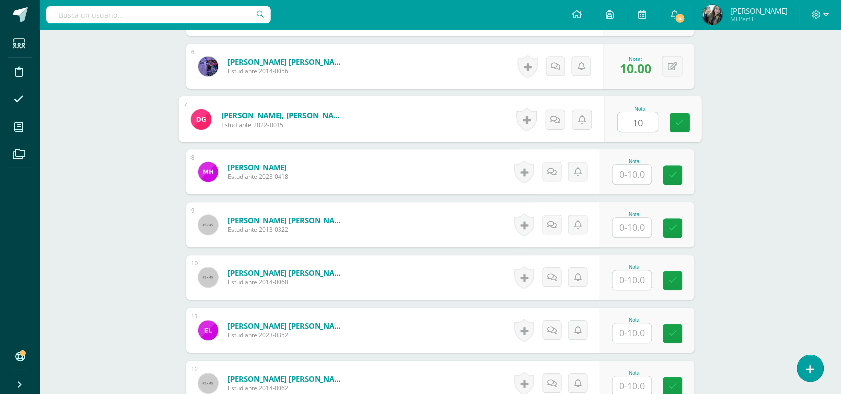
scroll to position [575, 0]
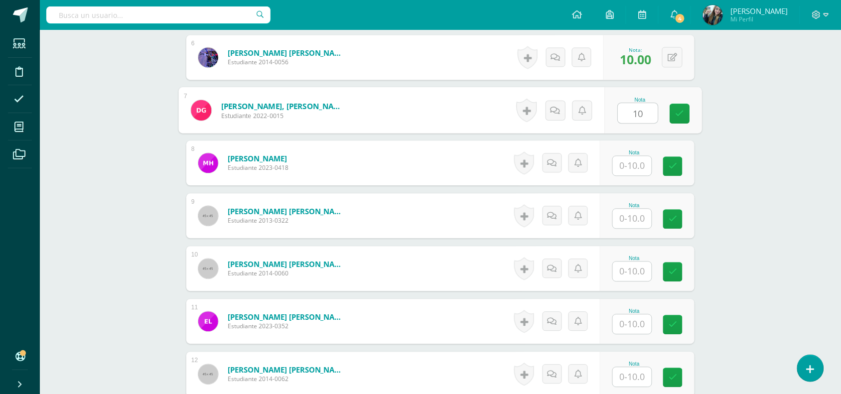
type input "10"
click at [640, 167] on input "text" at bounding box center [632, 165] width 39 height 19
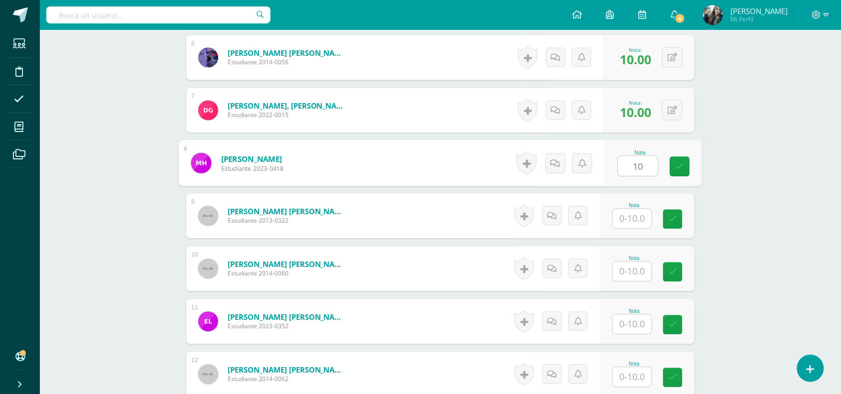
type input "10"
click at [640, 225] on input "text" at bounding box center [632, 218] width 39 height 19
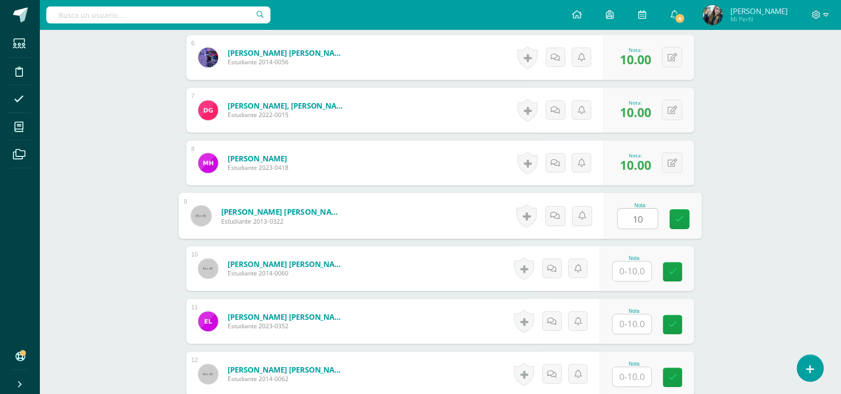
type input "10"
click at [643, 270] on input "text" at bounding box center [632, 270] width 39 height 19
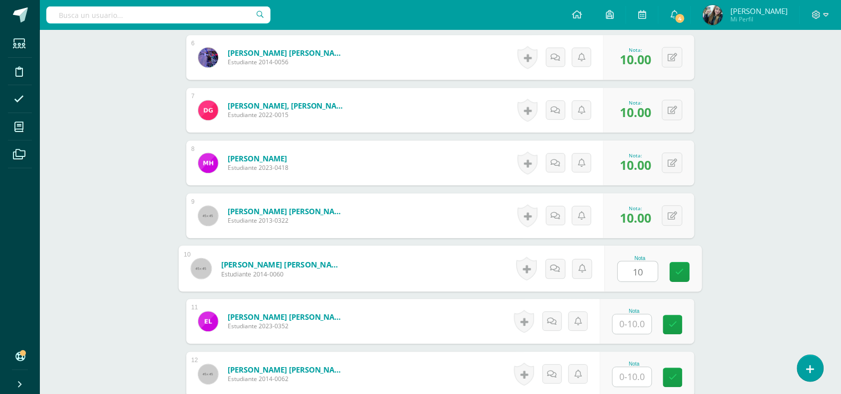
type input "10"
click at [636, 331] on input "text" at bounding box center [632, 323] width 39 height 19
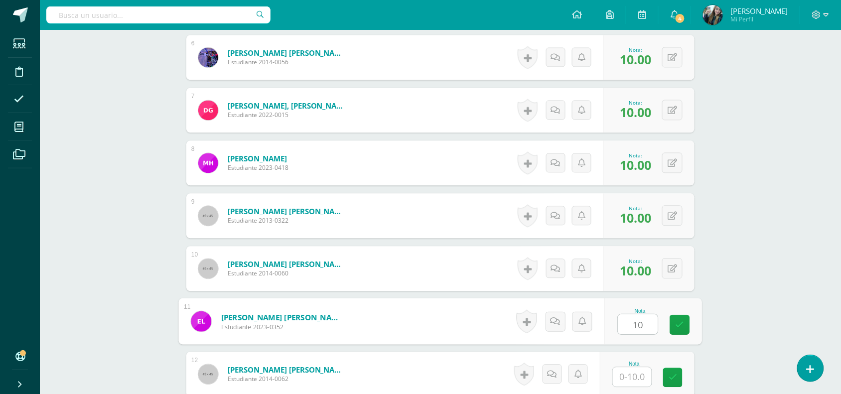
type input "10"
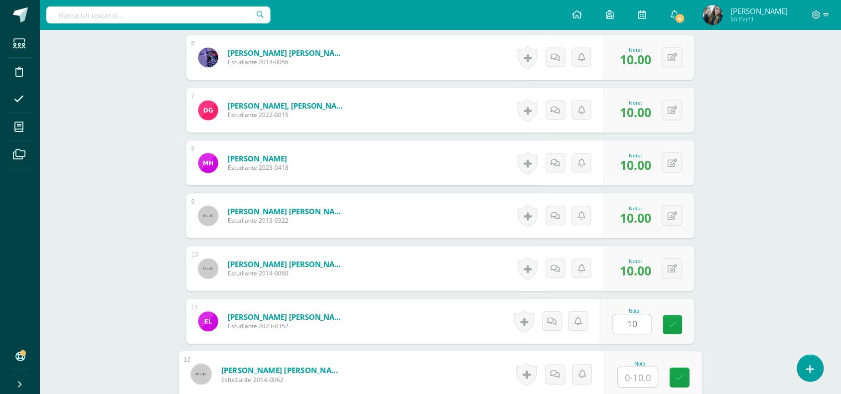
click at [635, 378] on input "text" at bounding box center [638, 377] width 40 height 20
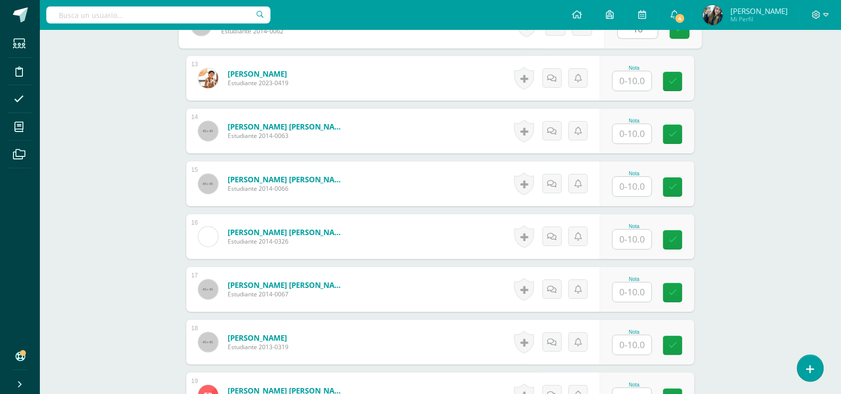
scroll to position [926, 0]
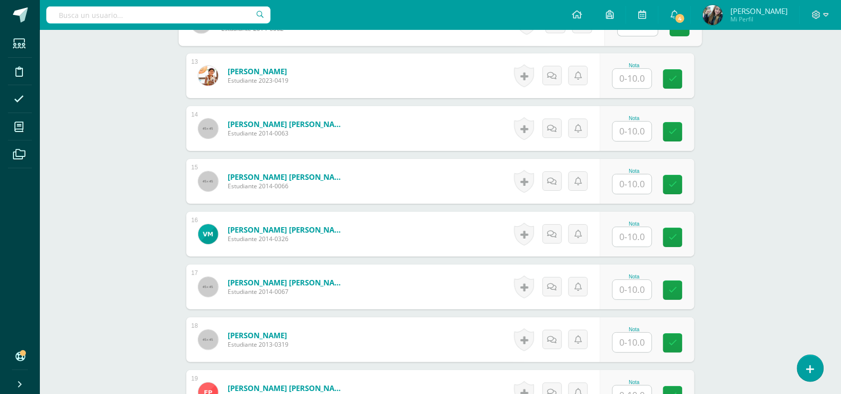
type input "10"
click at [639, 81] on input "text" at bounding box center [632, 78] width 39 height 19
type input "10"
click at [638, 125] on input "text" at bounding box center [632, 131] width 39 height 19
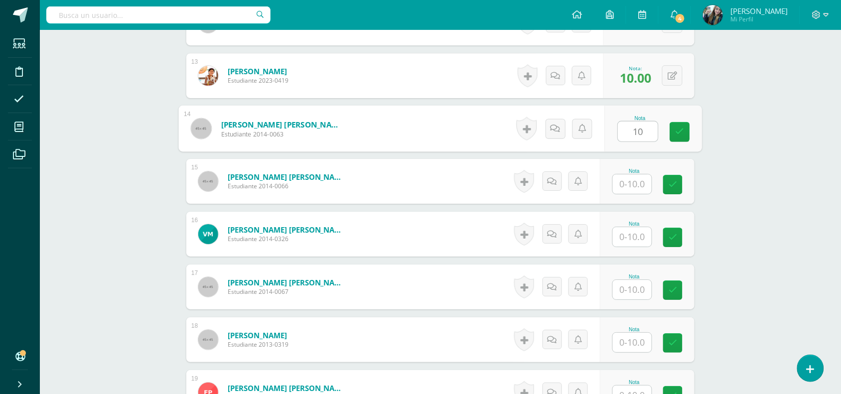
type input "10"
click at [641, 183] on input "text" at bounding box center [632, 183] width 39 height 19
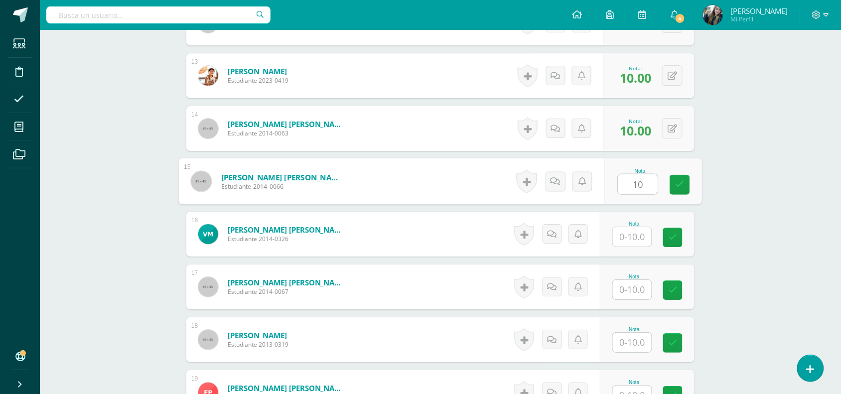
type input "10"
click at [640, 233] on input "text" at bounding box center [632, 236] width 39 height 19
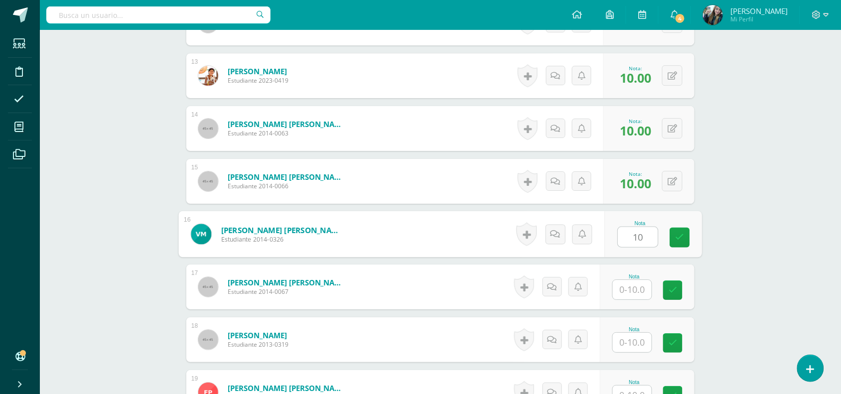
type input "10"
click at [636, 300] on div at bounding box center [632, 289] width 40 height 20
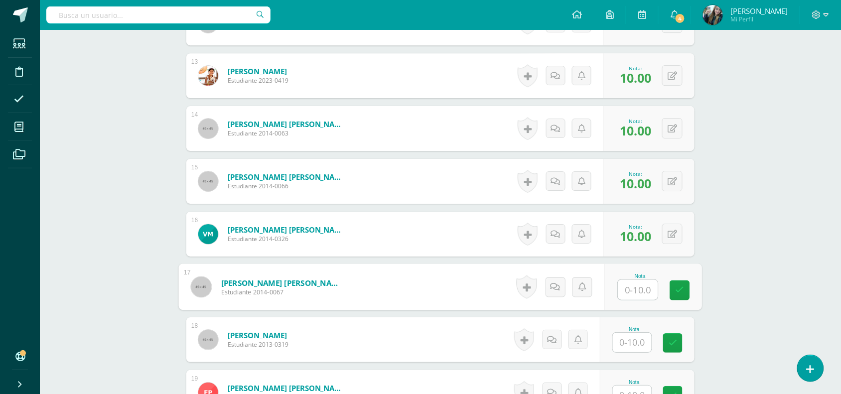
click at [643, 294] on input "text" at bounding box center [638, 290] width 40 height 20
type input "10"
click at [635, 349] on input "text" at bounding box center [632, 342] width 39 height 19
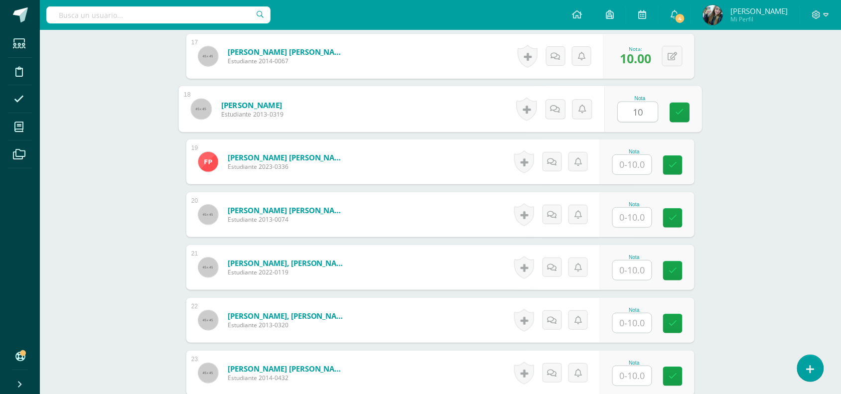
scroll to position [1174, 0]
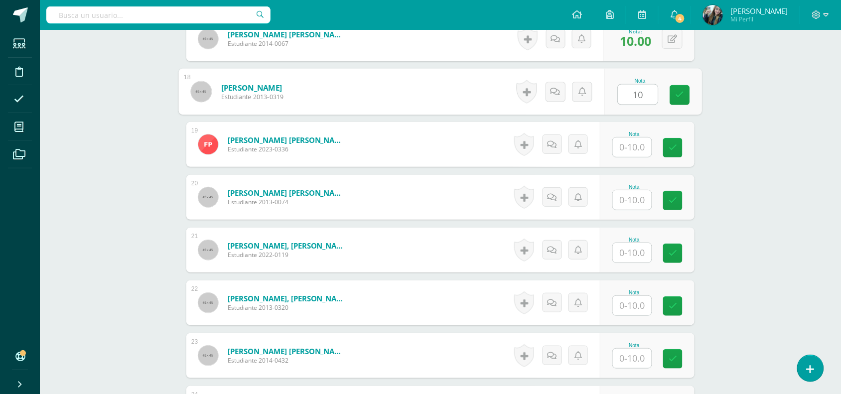
type input "10"
click at [640, 150] on input "text" at bounding box center [632, 146] width 39 height 19
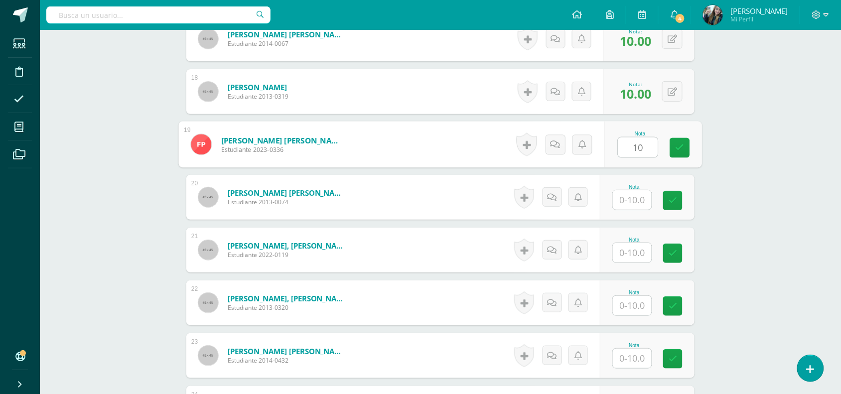
type input "10"
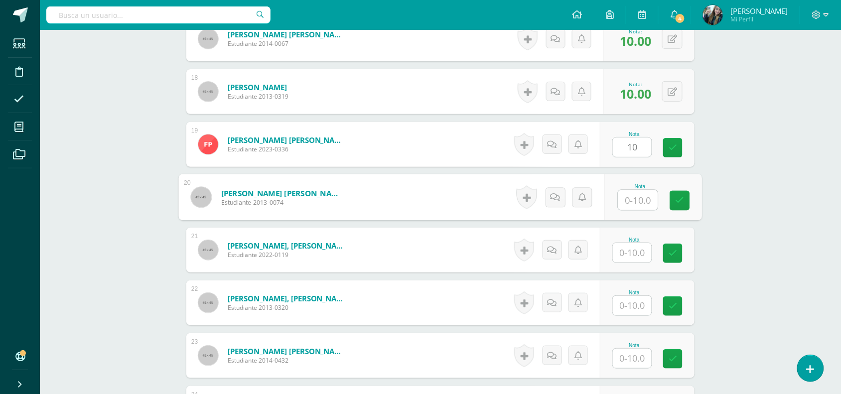
click at [640, 200] on input "text" at bounding box center [638, 200] width 40 height 20
type input "10"
click at [636, 247] on input "text" at bounding box center [632, 252] width 39 height 19
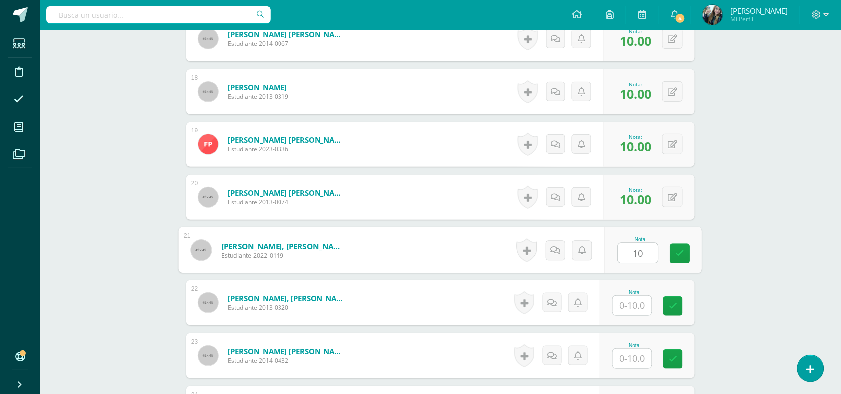
type input "10"
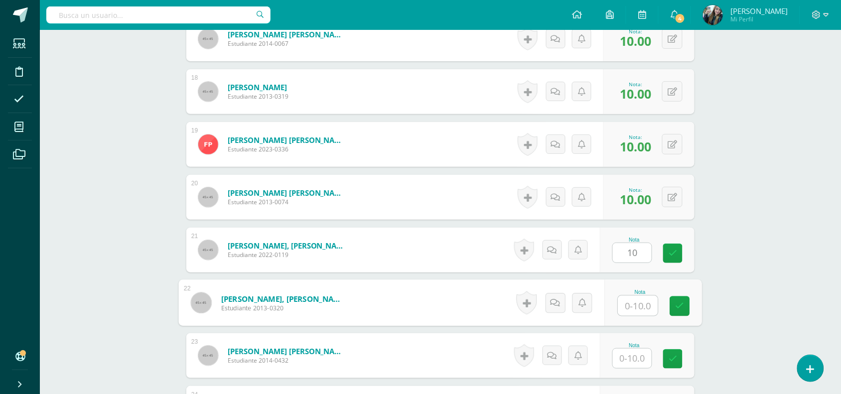
click at [632, 310] on input "text" at bounding box center [638, 306] width 40 height 20
type input "10"
click at [637, 351] on input "text" at bounding box center [632, 358] width 39 height 19
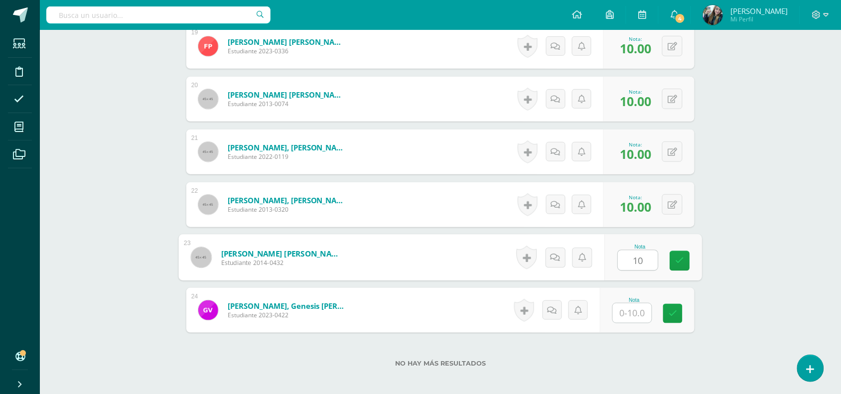
scroll to position [1325, 0]
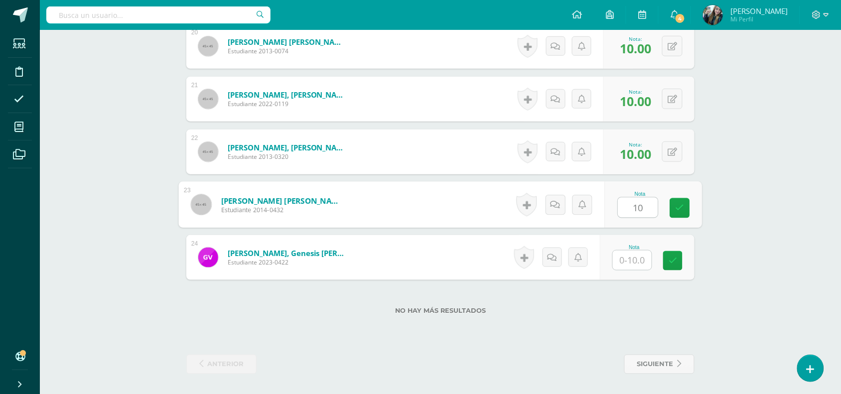
type input "10"
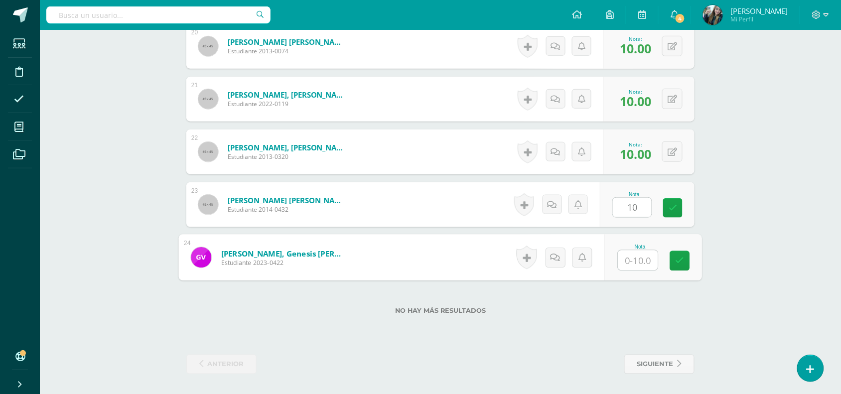
click at [641, 264] on input "text" at bounding box center [638, 261] width 40 height 20
type input "10"
click at [678, 263] on icon at bounding box center [679, 260] width 9 height 8
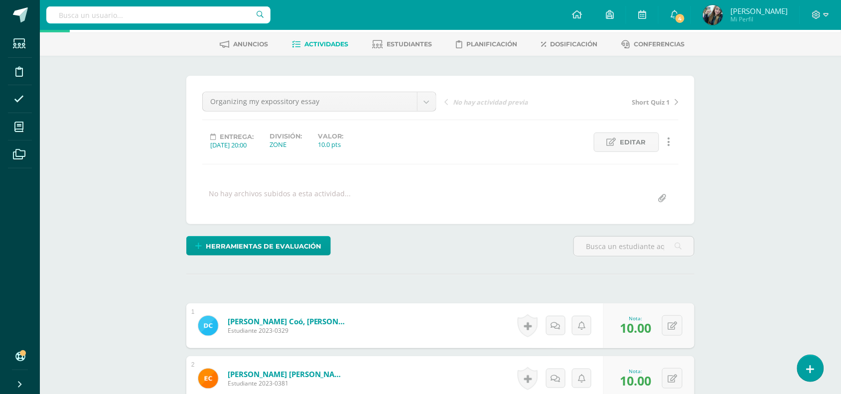
scroll to position [26, 0]
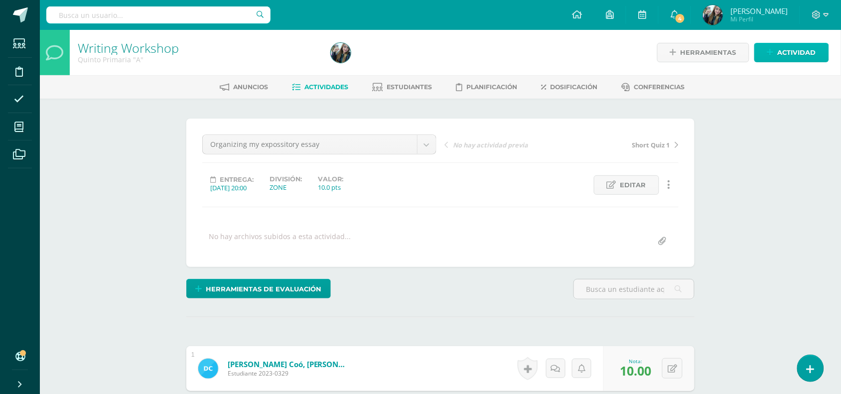
click at [802, 60] on span "Actividad" at bounding box center [796, 52] width 38 height 18
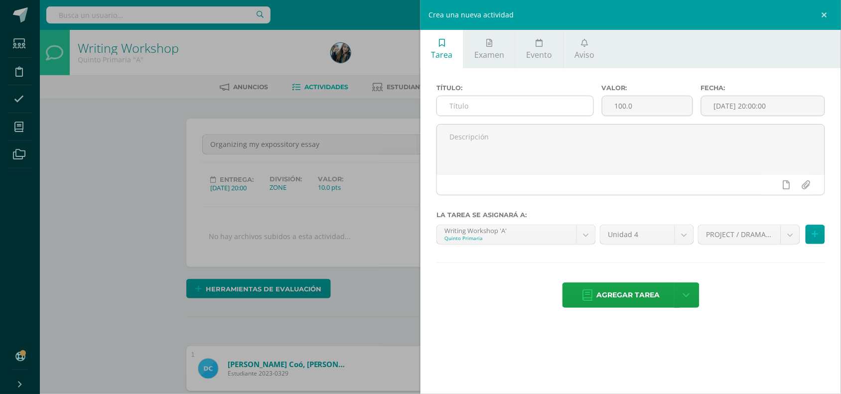
click at [584, 105] on input "text" at bounding box center [515, 105] width 156 height 19
type input "Exercise"
drag, startPoint x: 658, startPoint y: 111, endPoint x: 589, endPoint y: 110, distance: 69.2
click at [589, 110] on div "Título: Exercise Valor: 100.0 Fecha: [DATE] 20:00:00" at bounding box center [630, 104] width 396 height 40
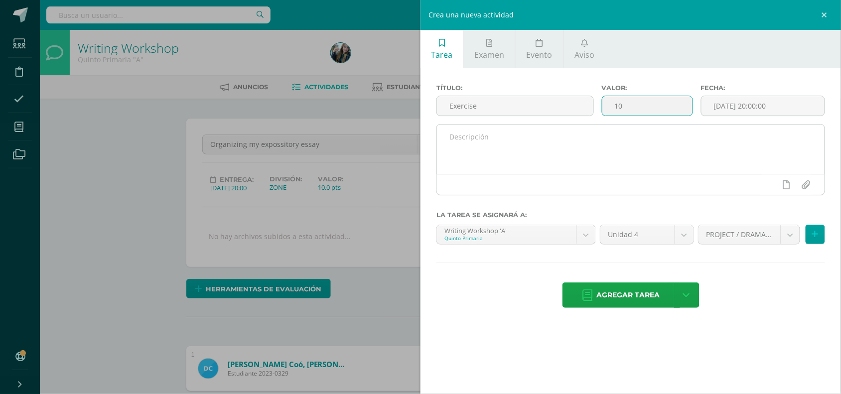
type input "10"
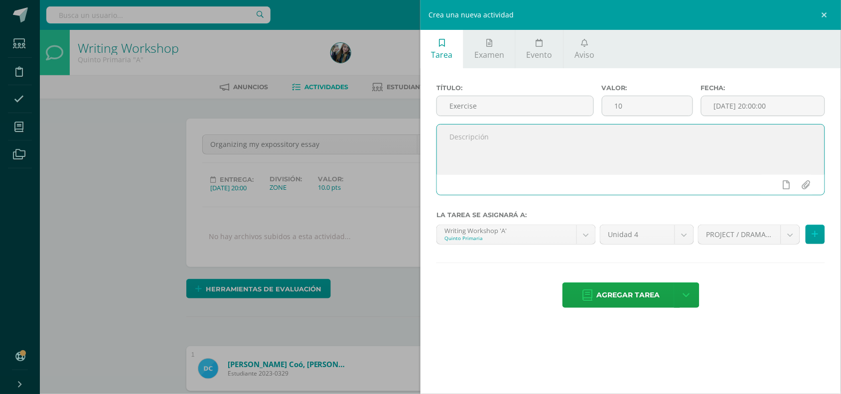
click at [633, 146] on textarea at bounding box center [630, 150] width 387 height 50
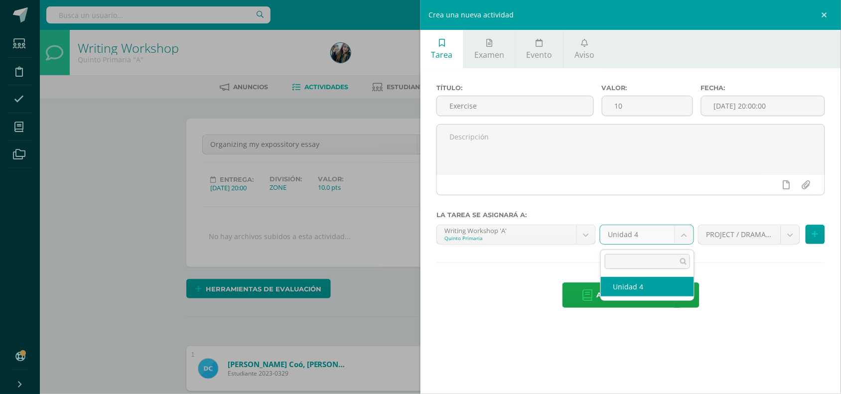
click at [779, 222] on div "Título: Exercise Valor: 10 Fecha: [DATE] 20:00:00 La tarea se asignará a: Writi…" at bounding box center [630, 196] width 420 height 257
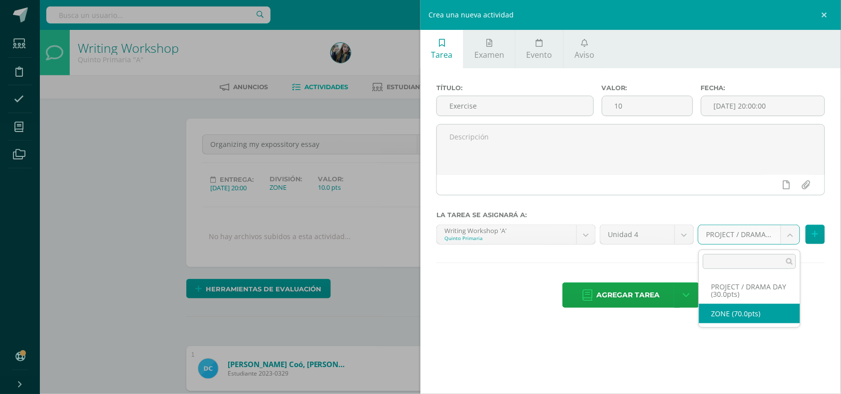
select select "47999"
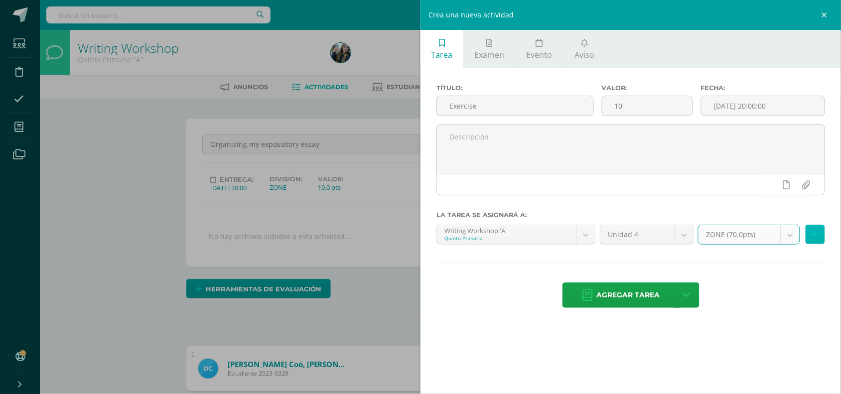
click at [813, 238] on icon at bounding box center [815, 234] width 6 height 8
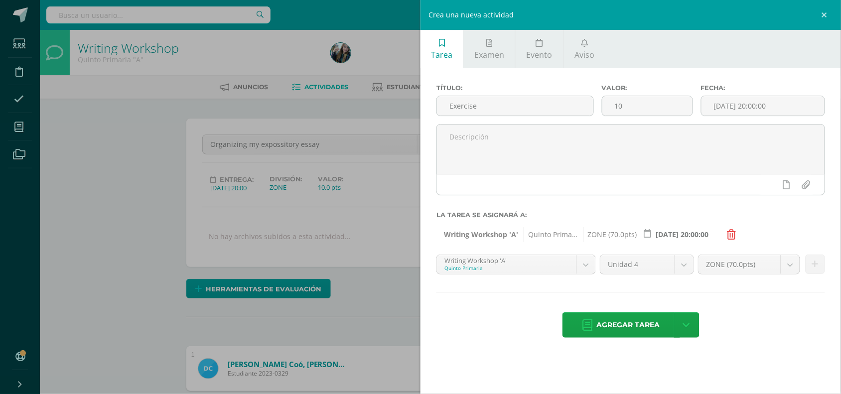
click at [544, 282] on div "Writing Workshop 'A' Quinto Primaria Reading Workshop 'A' Reading Workshop 'B' …" at bounding box center [515, 268] width 163 height 28
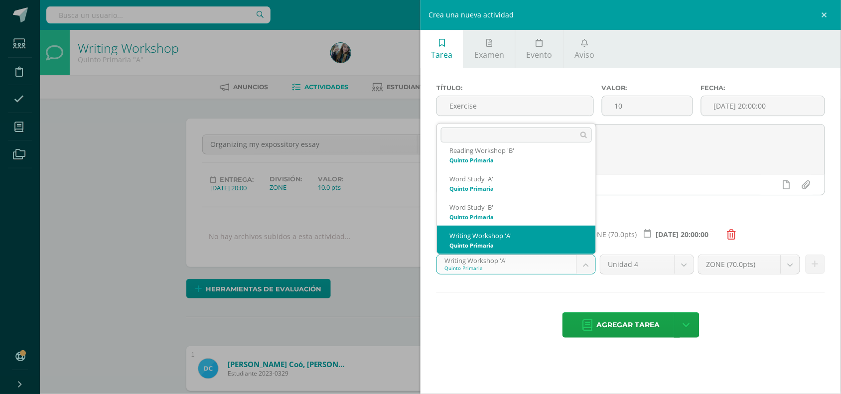
scroll to position [66, 0]
select select "30183"
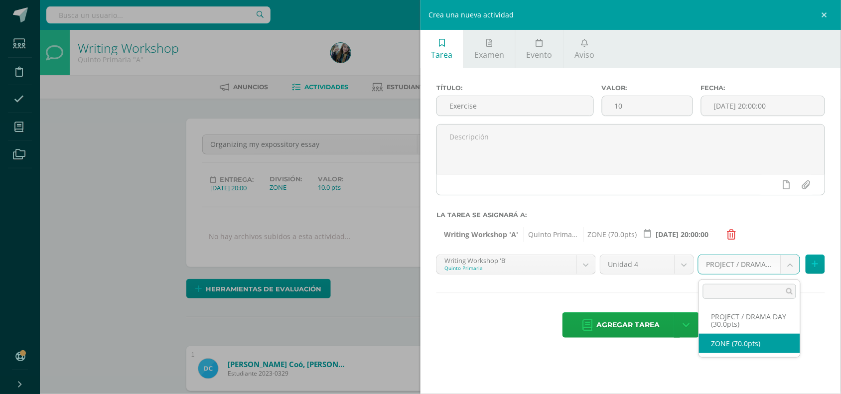
select select "48769"
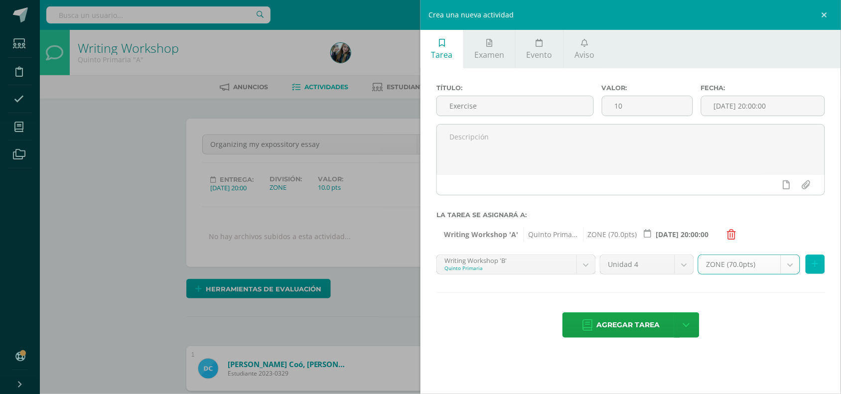
click at [813, 264] on icon at bounding box center [815, 264] width 6 height 8
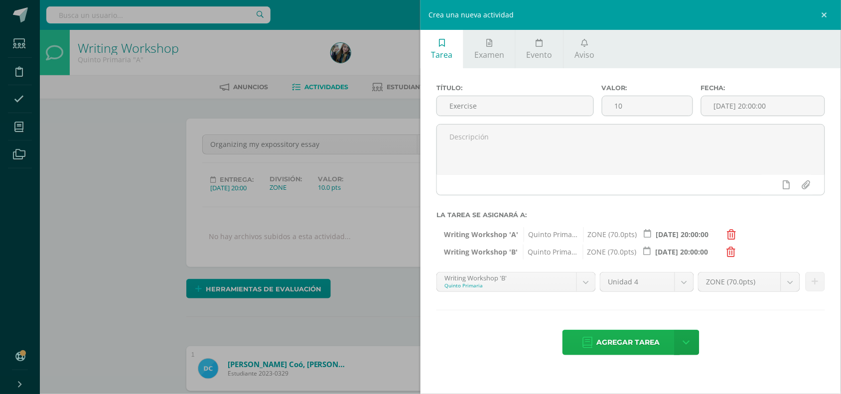
click at [637, 344] on span "Agregar tarea" at bounding box center [628, 342] width 63 height 24
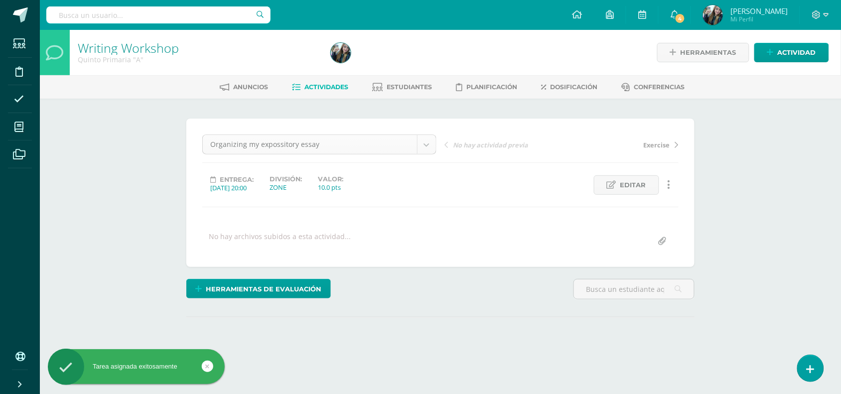
click at [421, 139] on body "Tarea asignada exitosamente Estudiantes Disciplina Asistencia Mis cursos Archiv…" at bounding box center [420, 197] width 841 height 394
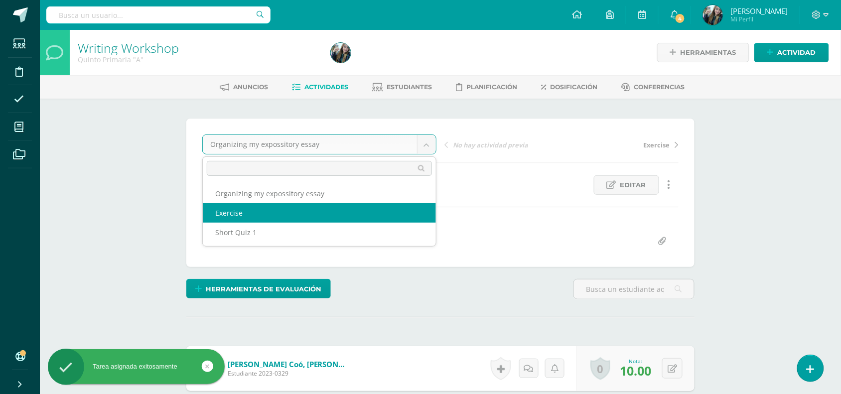
scroll to position [0, 0]
select select "/dashboard/teacher/grade-activity/50227/"
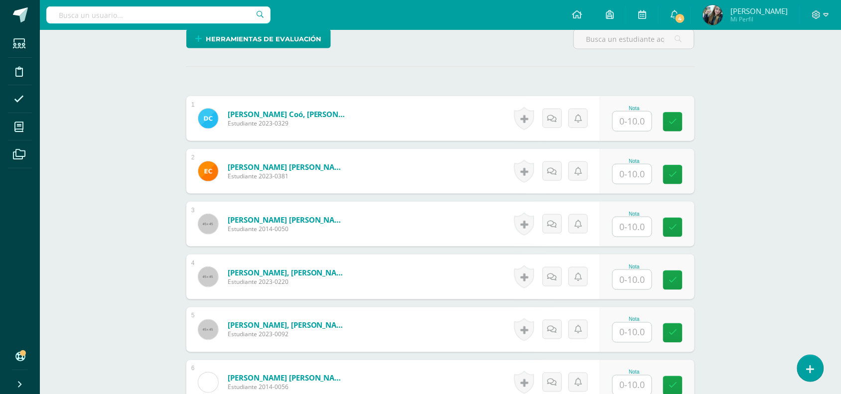
scroll to position [263, 0]
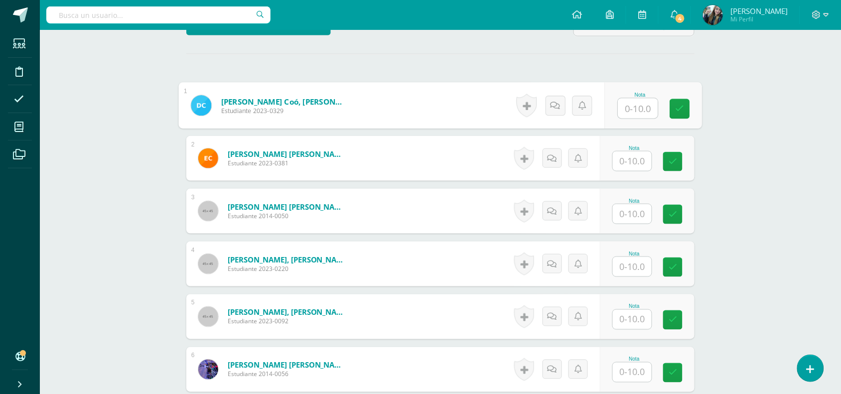
click at [624, 114] on input "text" at bounding box center [638, 109] width 40 height 20
type input "10"
click at [647, 169] on input "text" at bounding box center [632, 160] width 39 height 19
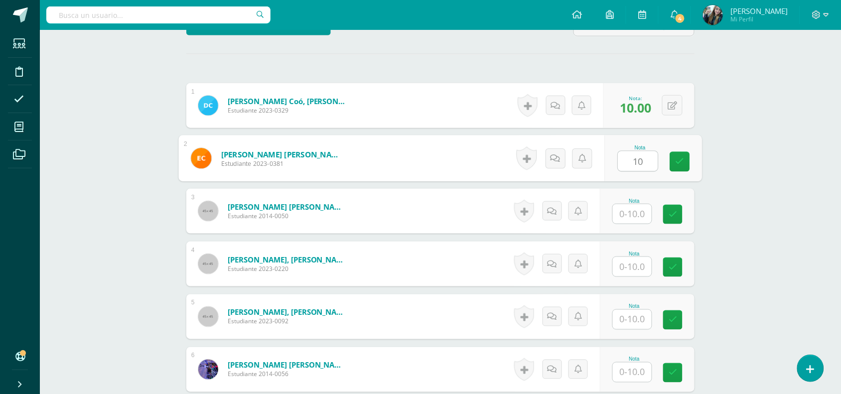
scroll to position [264, 0]
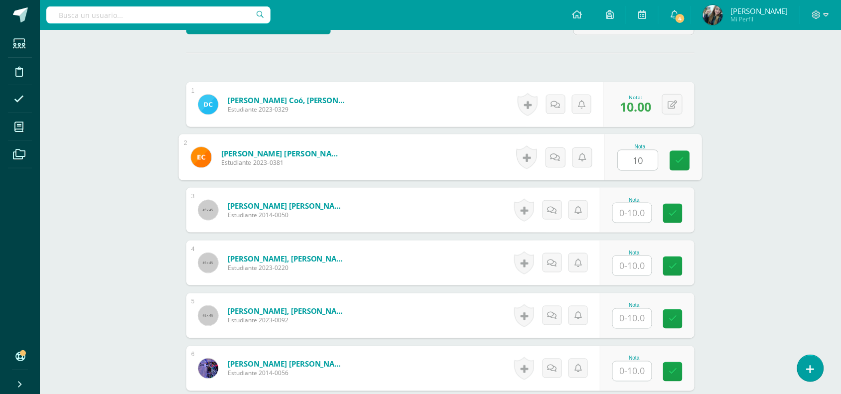
type input "10"
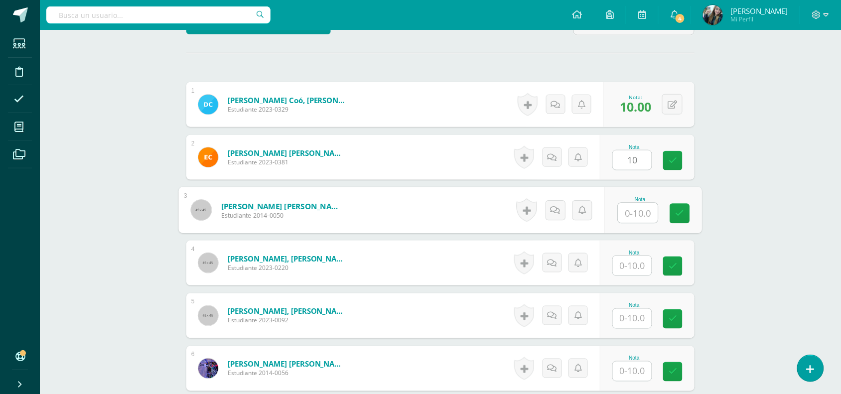
click at [642, 211] on input "text" at bounding box center [638, 213] width 40 height 20
type input "10"
click at [644, 277] on div "Nota" at bounding box center [647, 263] width 95 height 45
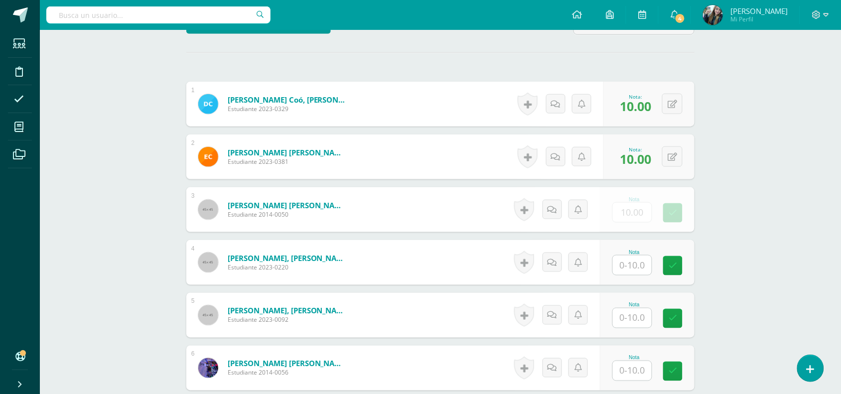
click at [642, 269] on input "text" at bounding box center [632, 264] width 39 height 19
type input "10"
click at [640, 309] on input "text" at bounding box center [638, 318] width 40 height 20
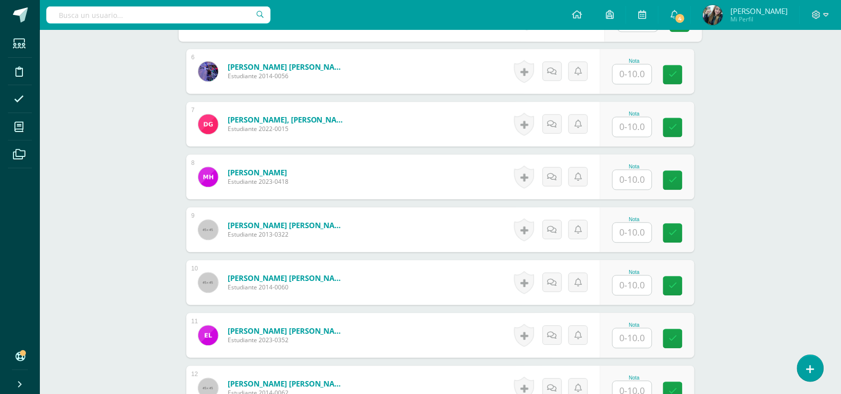
scroll to position [567, 0]
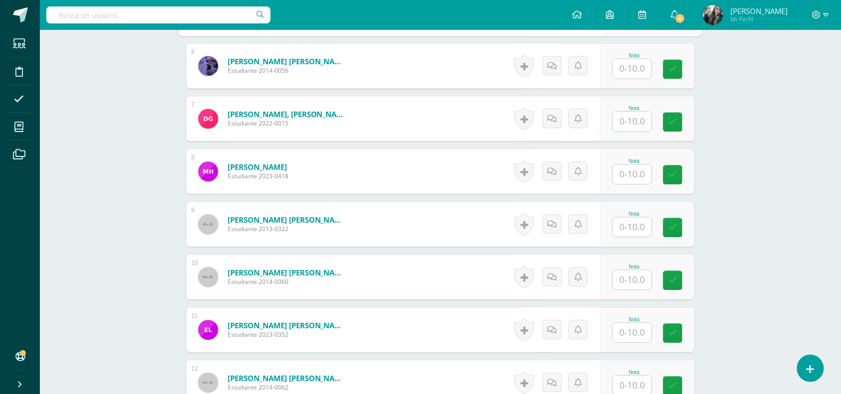
type input "10"
click at [631, 70] on input "text" at bounding box center [632, 68] width 39 height 19
type input "10"
click at [641, 122] on input "text" at bounding box center [632, 121] width 39 height 19
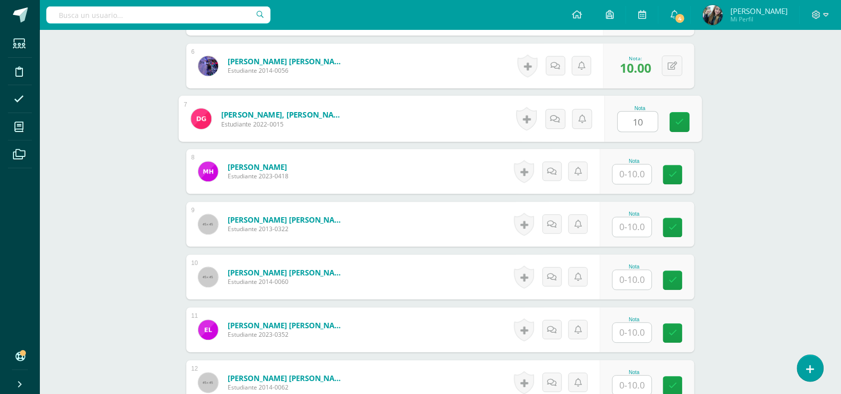
type input "10"
click at [643, 158] on div "Nota" at bounding box center [634, 160] width 44 height 5
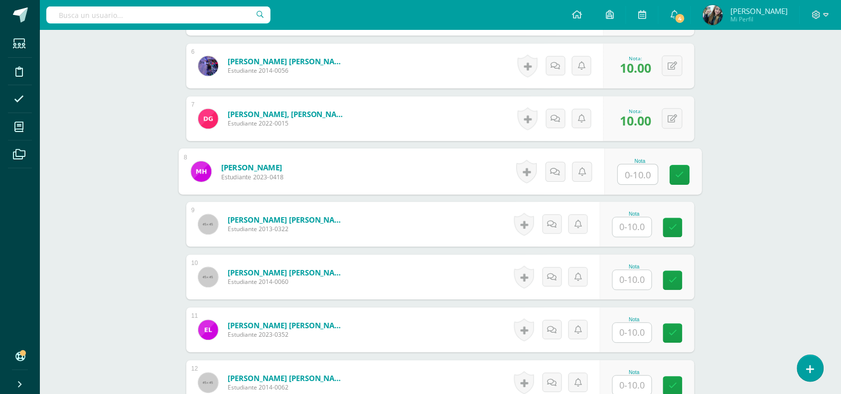
click at [644, 175] on input "text" at bounding box center [638, 174] width 40 height 20
type input "10"
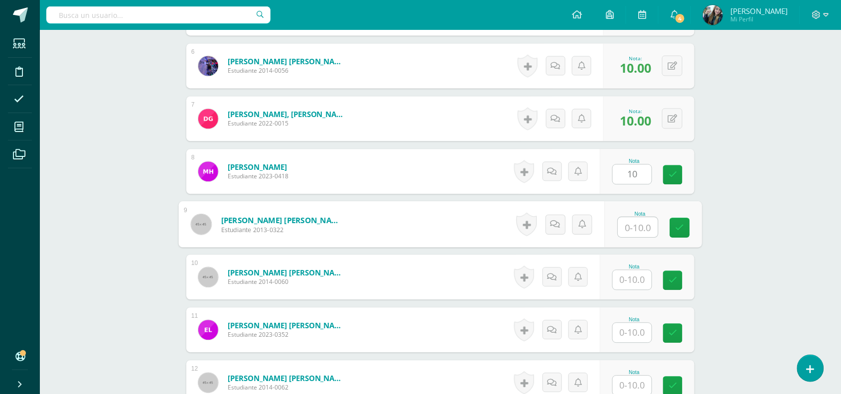
click at [648, 227] on input "text" at bounding box center [638, 227] width 40 height 20
type input "10"
click at [635, 275] on input "text" at bounding box center [632, 279] width 39 height 19
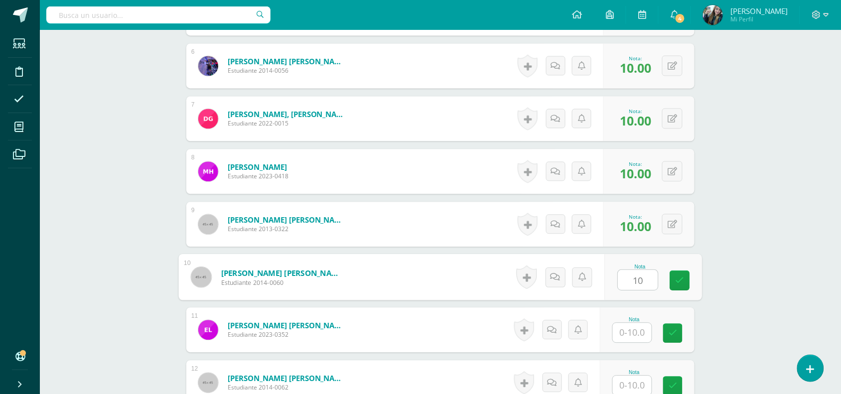
type input "10"
click at [649, 330] on input "text" at bounding box center [632, 332] width 39 height 19
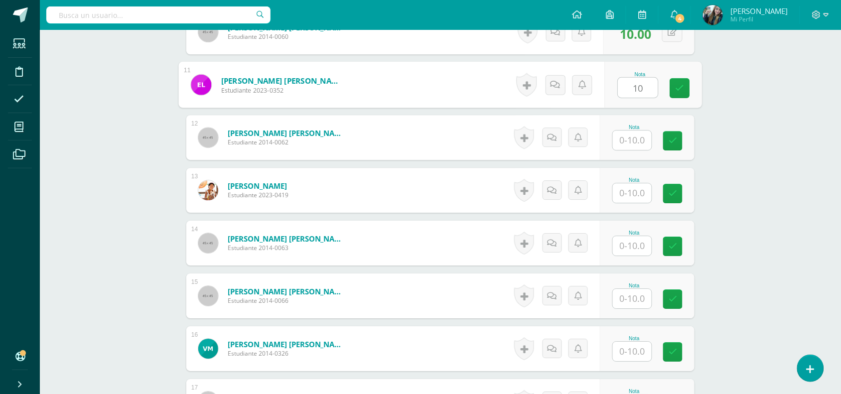
scroll to position [817, 0]
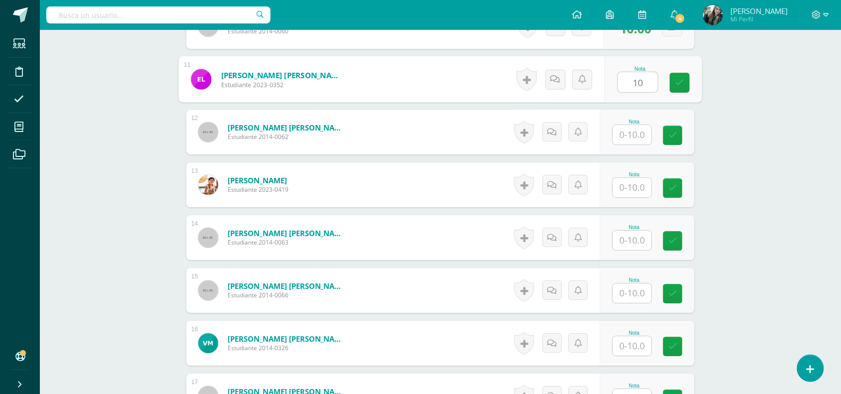
type input "10"
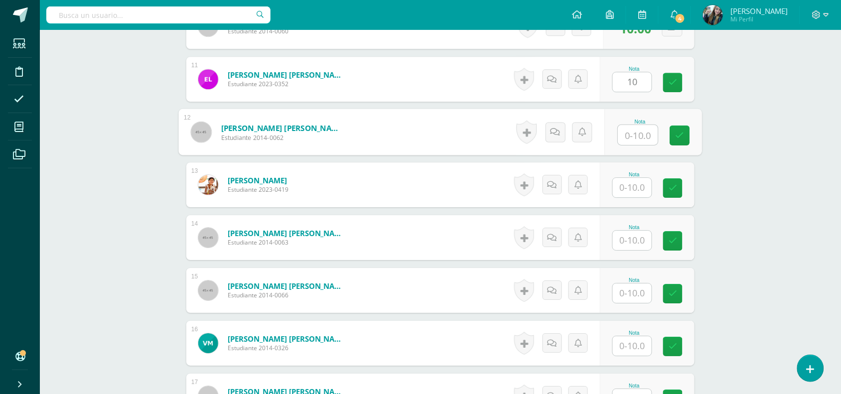
click at [641, 138] on input "text" at bounding box center [638, 135] width 40 height 20
type input "10"
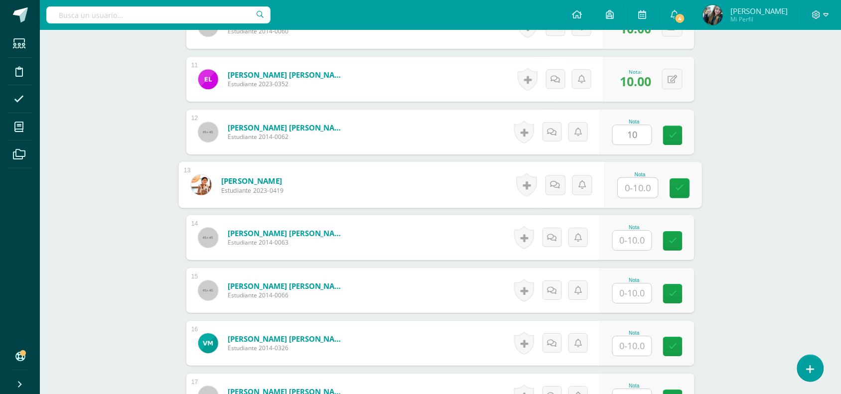
click at [644, 182] on input "text" at bounding box center [638, 188] width 40 height 20
type input "10"
click at [645, 233] on input "text" at bounding box center [632, 240] width 39 height 19
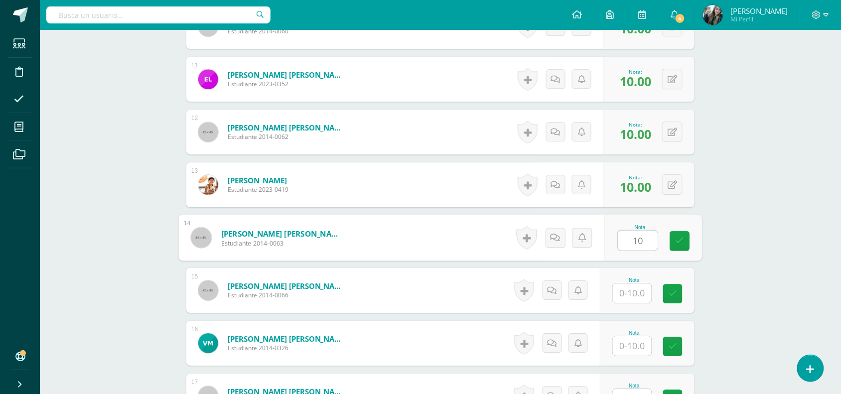
type input "10"
click at [639, 297] on input "text" at bounding box center [632, 292] width 39 height 19
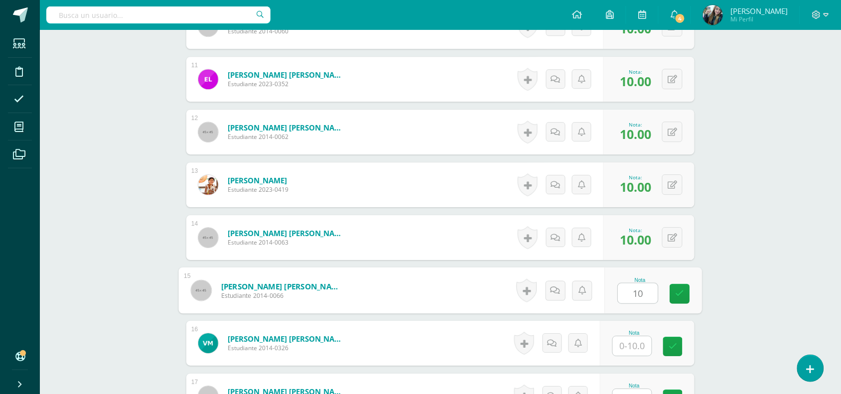
type input "10"
click at [643, 354] on input "text" at bounding box center [632, 345] width 39 height 19
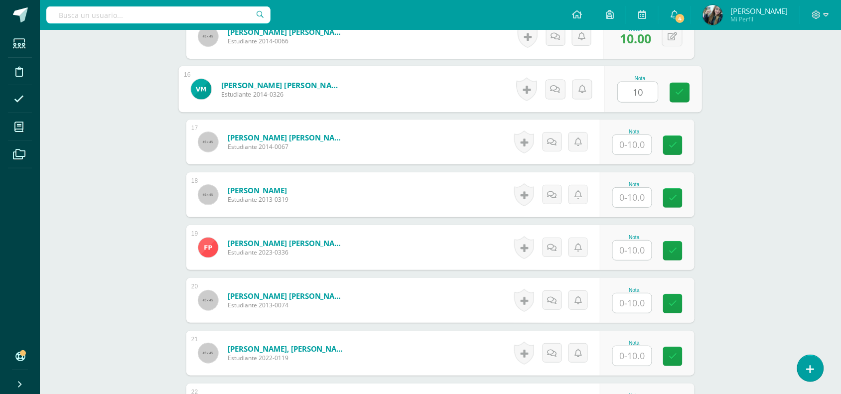
scroll to position [1077, 0]
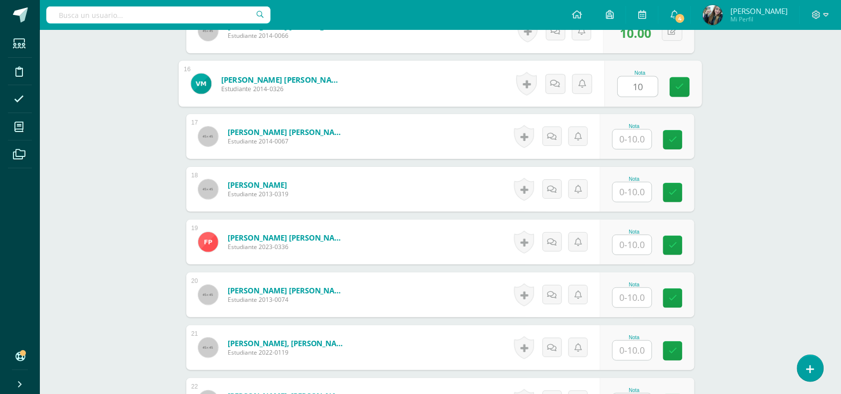
type input "10"
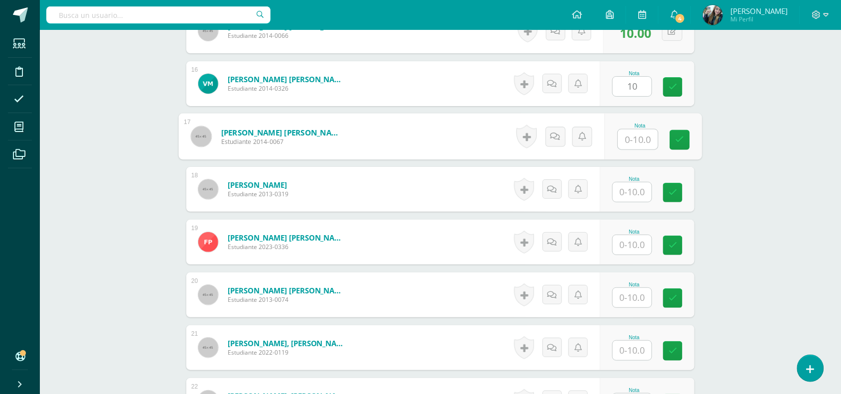
click at [631, 137] on input "text" at bounding box center [638, 139] width 40 height 20
type input "10"
click at [638, 179] on div "Nota" at bounding box center [634, 178] width 44 height 5
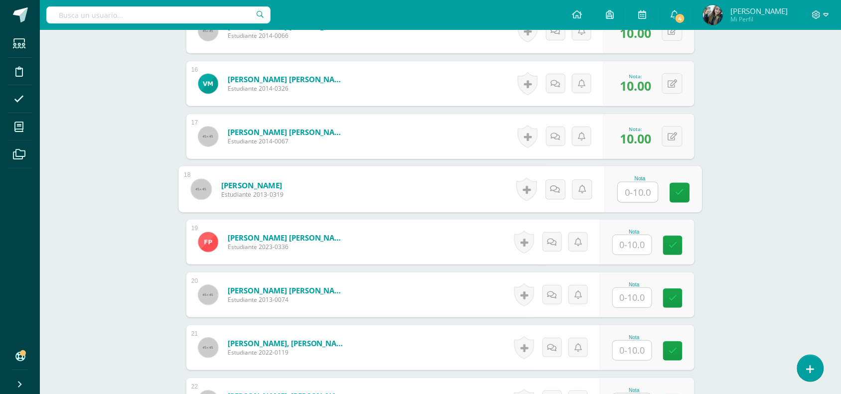
click at [637, 192] on input "text" at bounding box center [638, 192] width 40 height 20
type input "10"
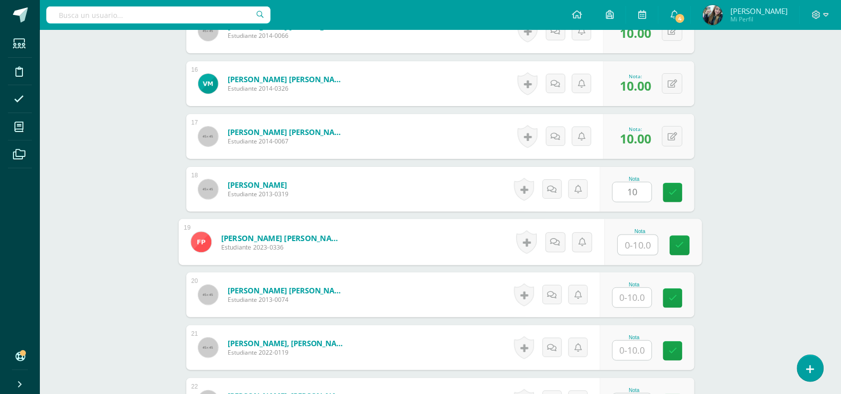
click at [648, 242] on input "text" at bounding box center [638, 245] width 40 height 20
type input "10"
click at [633, 286] on div "Nota" at bounding box center [634, 284] width 44 height 5
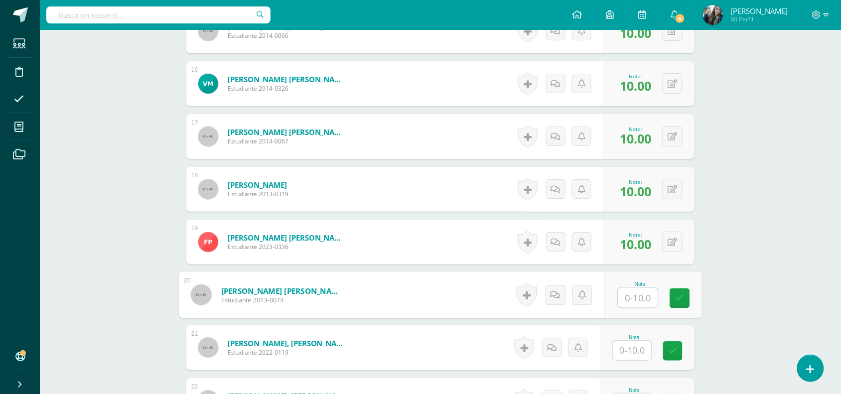
click at [633, 294] on input "text" at bounding box center [638, 298] width 40 height 20
type input "10"
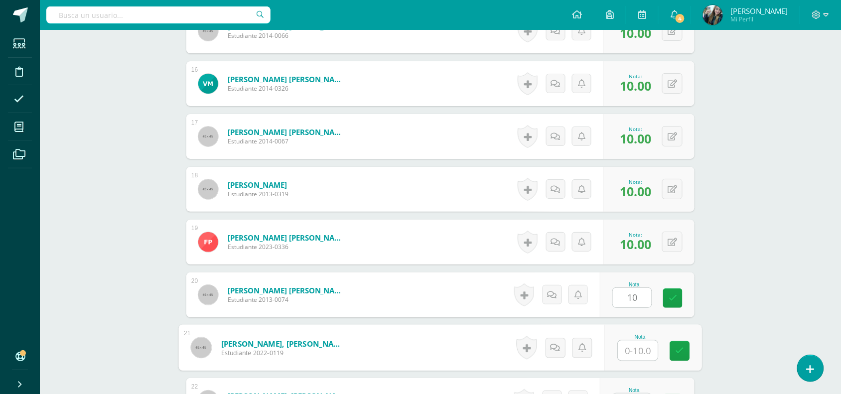
click at [648, 344] on input "text" at bounding box center [638, 351] width 40 height 20
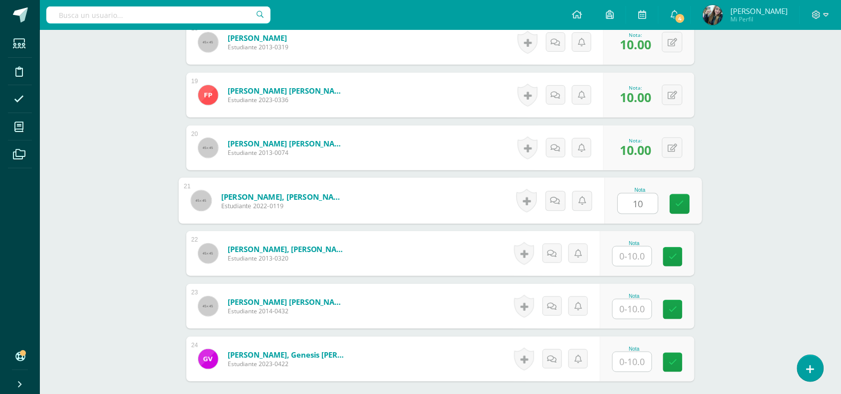
scroll to position [1270, 0]
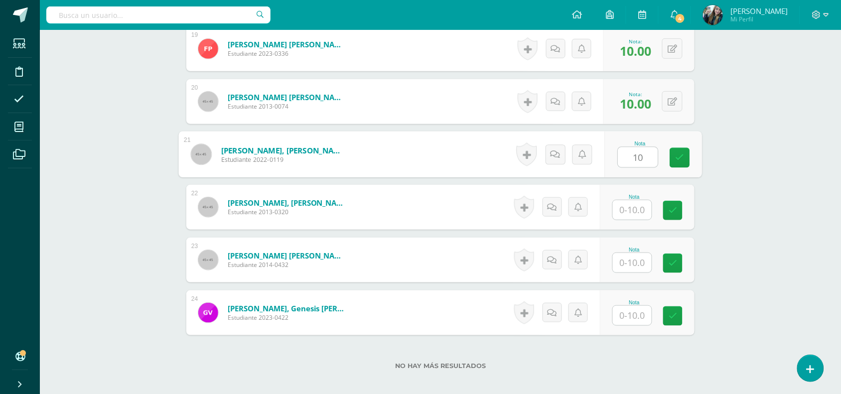
type input "10"
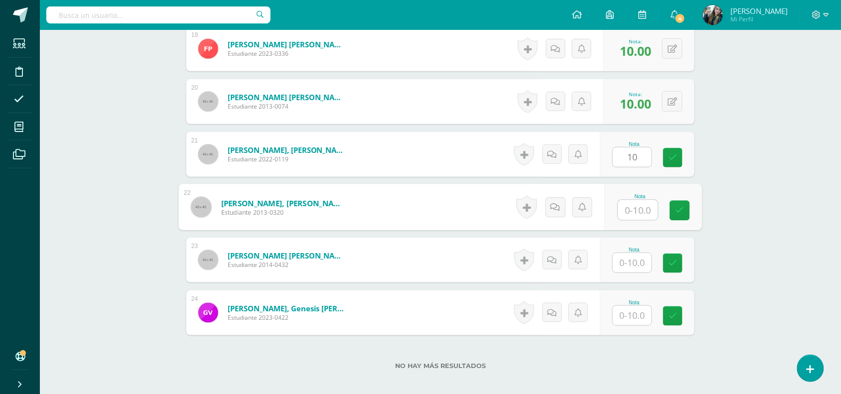
click at [648, 212] on input "text" at bounding box center [638, 210] width 40 height 20
type input "10"
click at [646, 261] on input "text" at bounding box center [632, 262] width 39 height 19
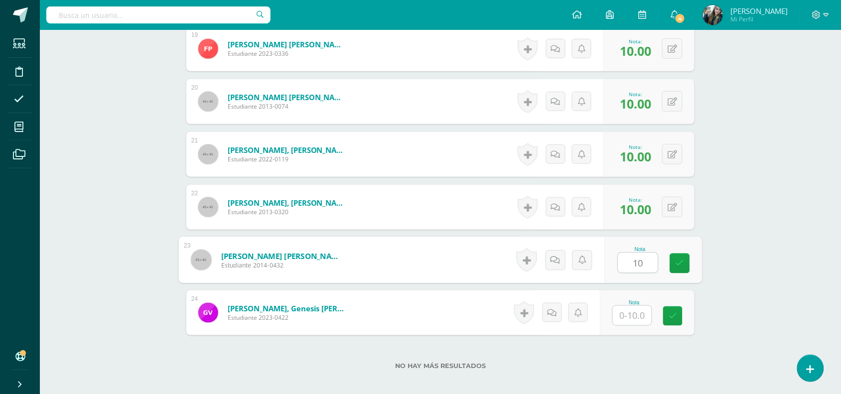
type input "10"
click at [638, 317] on input "text" at bounding box center [632, 315] width 39 height 19
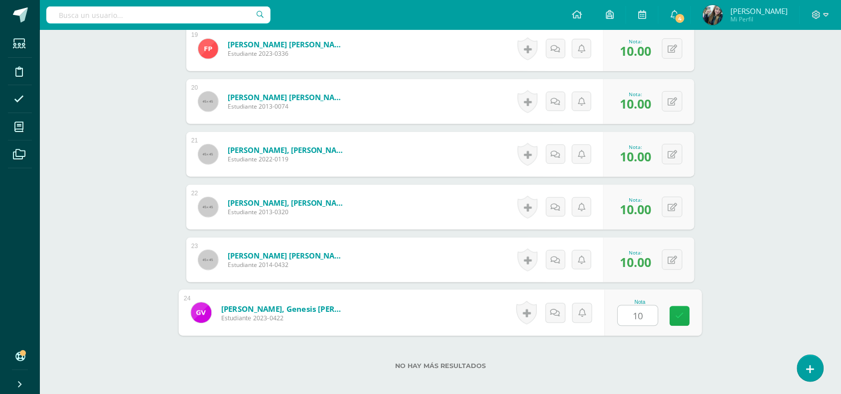
click at [685, 319] on link at bounding box center [680, 316] width 20 height 20
type input "10"
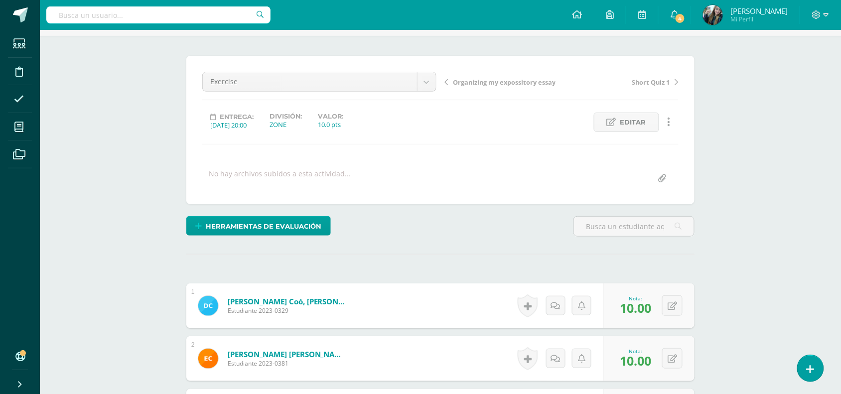
scroll to position [42, 0]
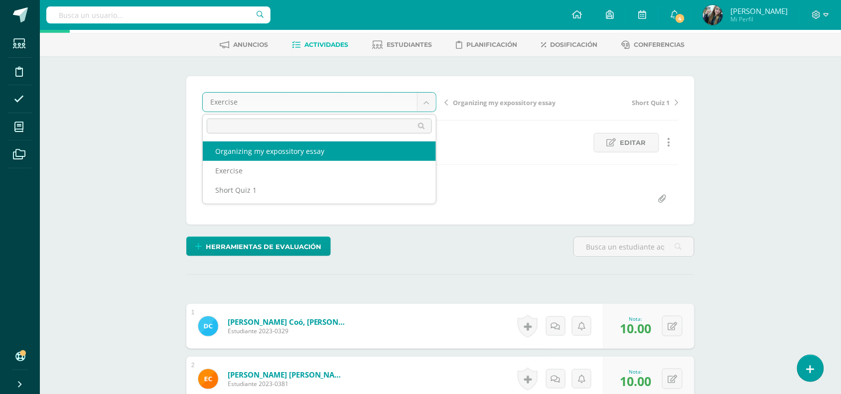
select select "/dashboard/teacher/grade-activity/50225/"
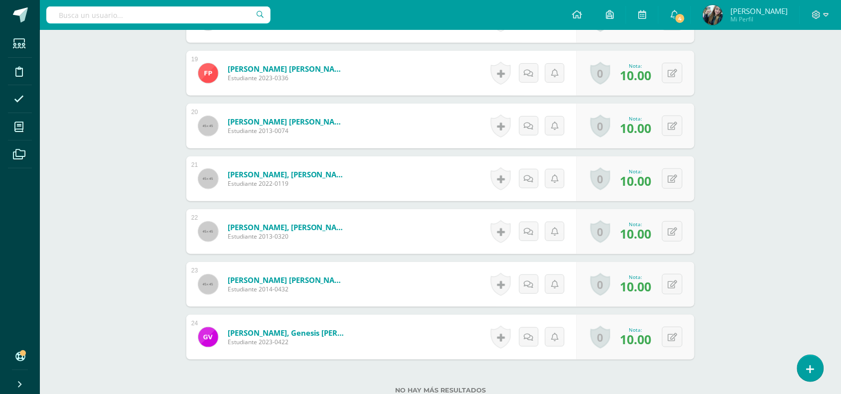
scroll to position [1246, 0]
click at [671, 235] on button at bounding box center [672, 231] width 20 height 20
type input "8"
click at [651, 237] on icon at bounding box center [652, 234] width 9 height 8
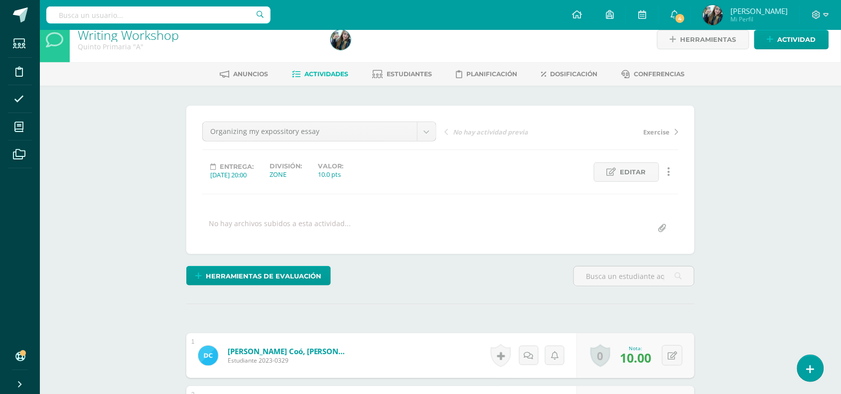
scroll to position [0, 0]
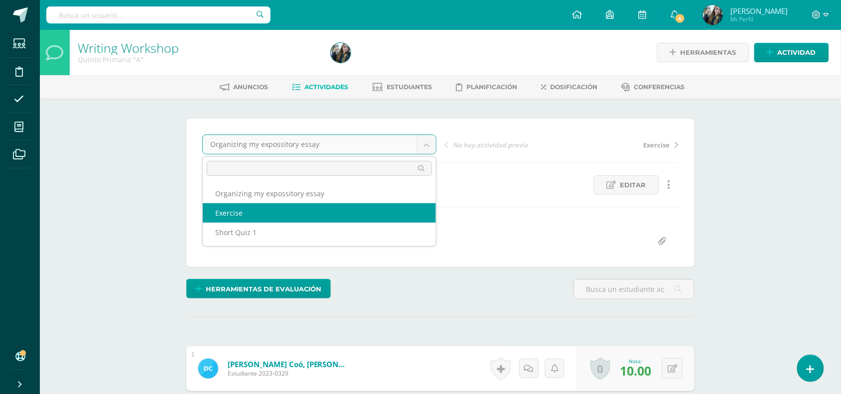
select select "/dashboard/teacher/grade-activity/50227/"
